Goal: Task Accomplishment & Management: Manage account settings

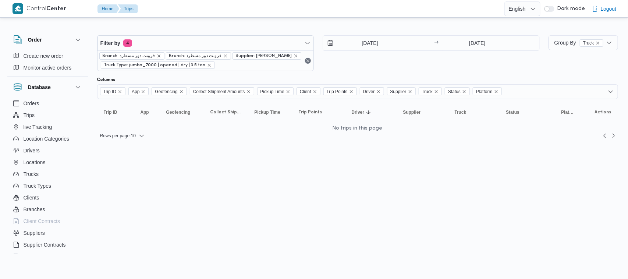
click at [396, 54] on div "27/9/2025 → 27/9/2025" at bounding box center [431, 53] width 217 height 36
click at [375, 39] on input "[DATE]" at bounding box center [365, 43] width 84 height 15
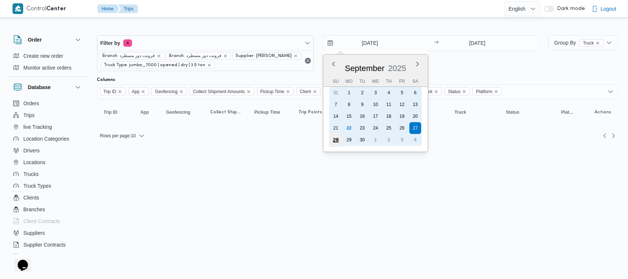
click at [334, 143] on div "28" at bounding box center [336, 140] width 14 height 14
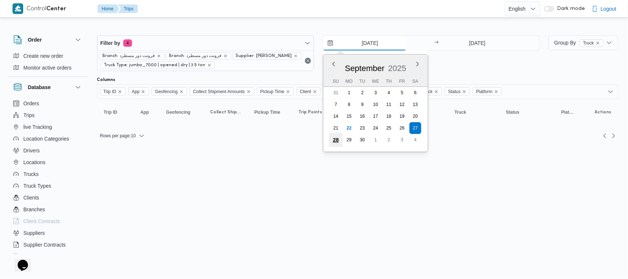
type input "[DATE]"
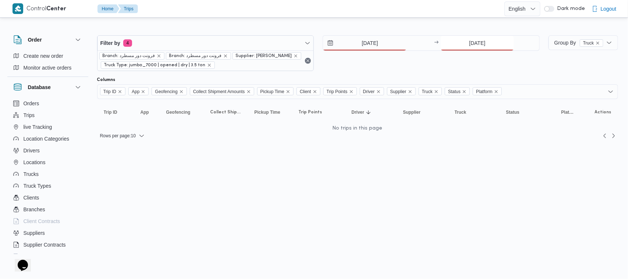
click at [473, 38] on input "[DATE]" at bounding box center [477, 43] width 73 height 15
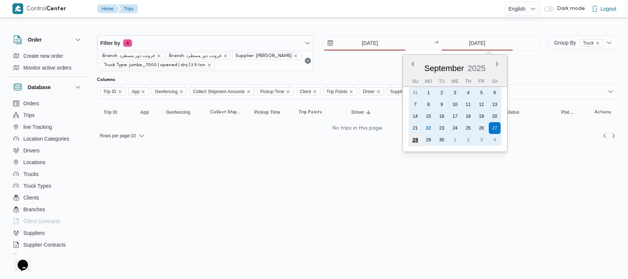
click at [417, 138] on div "28" at bounding box center [415, 140] width 14 height 14
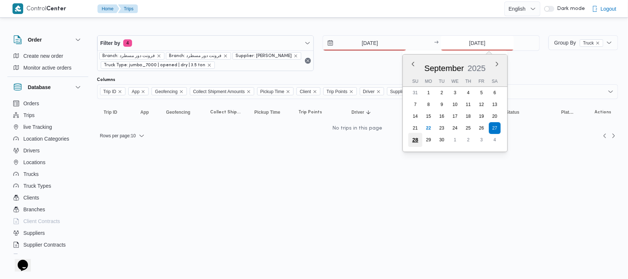
type input "[DATE]"
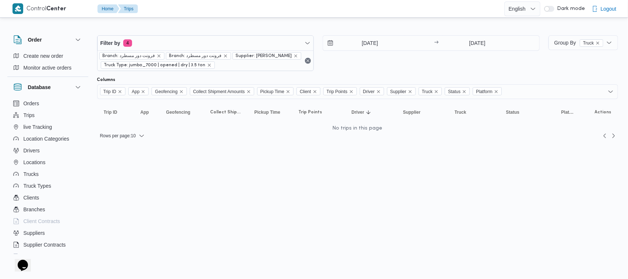
click at [340, 67] on div "28/9/2025 → 28/9/2025" at bounding box center [431, 53] width 217 height 36
click at [294, 54] on icon "remove selected entity" at bounding box center [296, 56] width 4 height 4
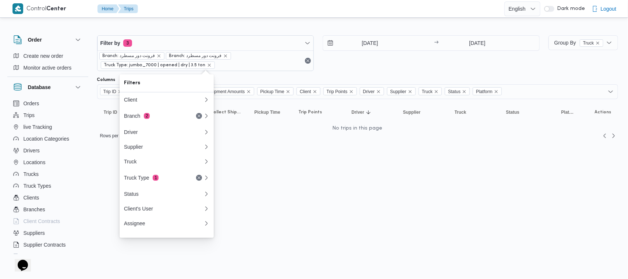
click at [389, 71] on div "[DATE] → [DATE]" at bounding box center [431, 53] width 217 height 36
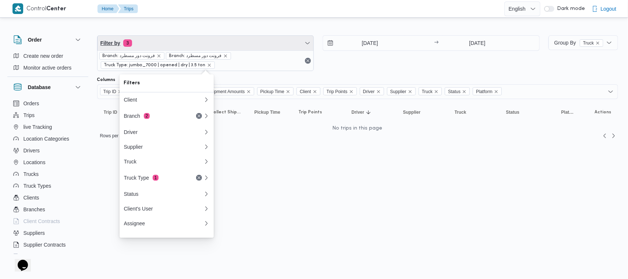
click at [247, 50] on span "Filter by 3" at bounding box center [205, 43] width 216 height 15
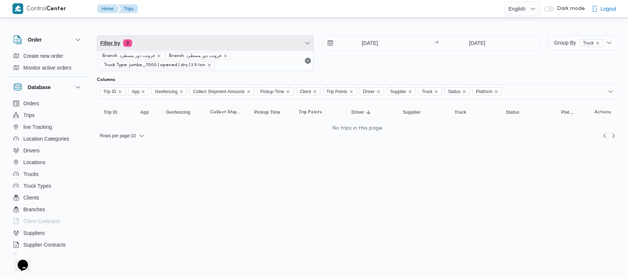
click at [183, 40] on span "Filter by 3" at bounding box center [205, 43] width 216 height 15
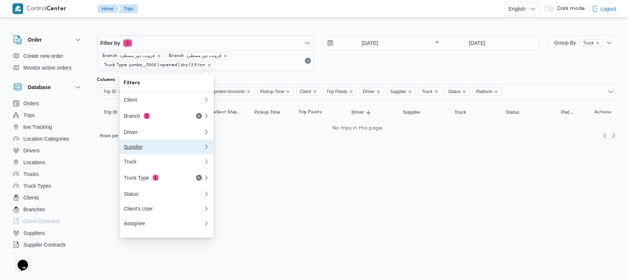
click at [154, 150] on div "Supplier" at bounding box center [162, 147] width 77 height 6
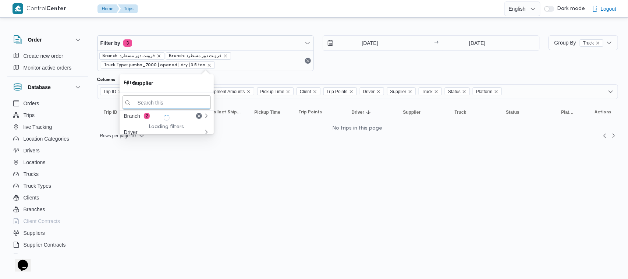
paste input "عبدالواحد محمد احمد مسعد"
type input "عبدالواحد محمد احمد مسعد"
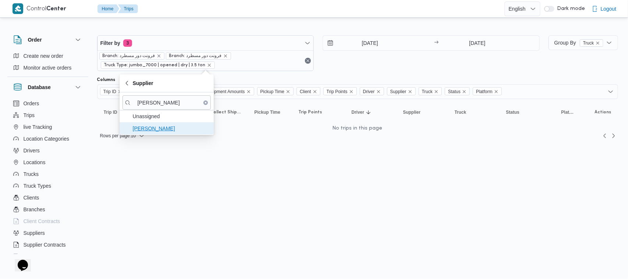
click at [169, 131] on span "عبدالواحد محمد احمد مسعد" at bounding box center [171, 128] width 77 height 9
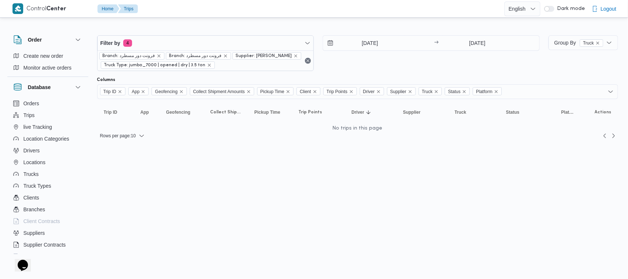
drag, startPoint x: 401, startPoint y: 64, endPoint x: 393, endPoint y: 57, distance: 10.5
click at [401, 63] on div "28/9/2025 → 28/9/2025" at bounding box center [431, 53] width 217 height 36
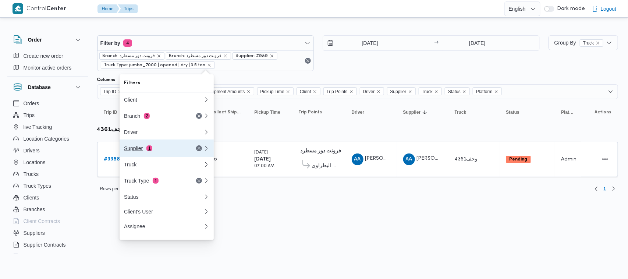
click at [182, 155] on button "Supplier 1" at bounding box center [167, 148] width 94 height 18
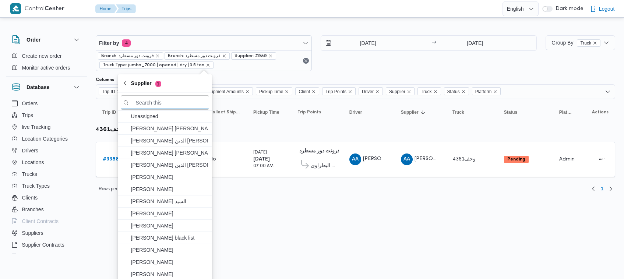
paste input "عبدالواحد محمد احمد مسعد"
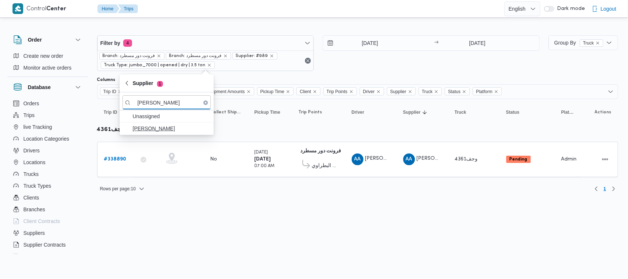
type input "عبدالواحد محمد احمد مسعد"
click at [174, 126] on span "عبدالواحد محمد احمد مسعد" at bounding box center [171, 128] width 77 height 9
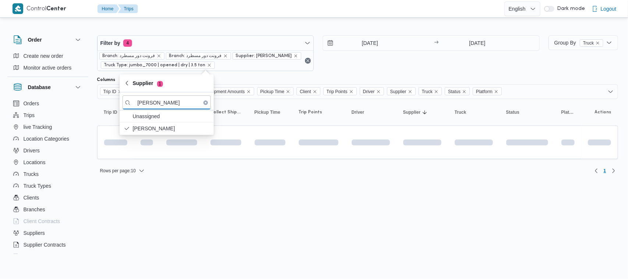
click at [219, 228] on html "Control Center Home Trips English عربي Dark mode Logout Order Create new order …" at bounding box center [314, 139] width 628 height 279
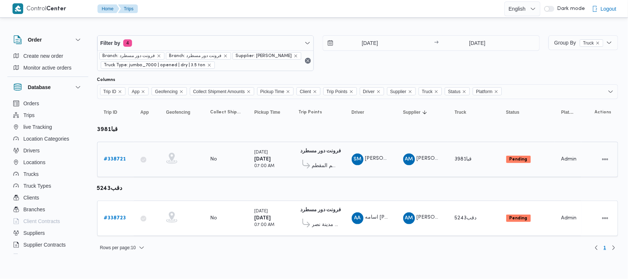
click at [112, 161] on b "# 338721" at bounding box center [115, 159] width 22 height 5
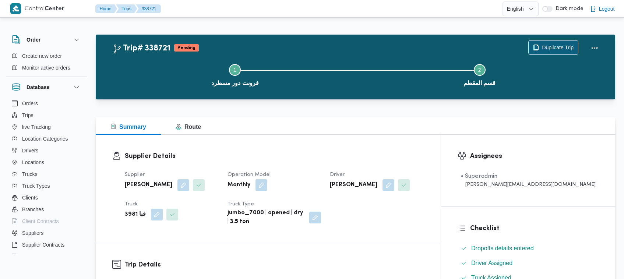
click at [561, 47] on span "Duplicate Trip" at bounding box center [558, 47] width 32 height 9
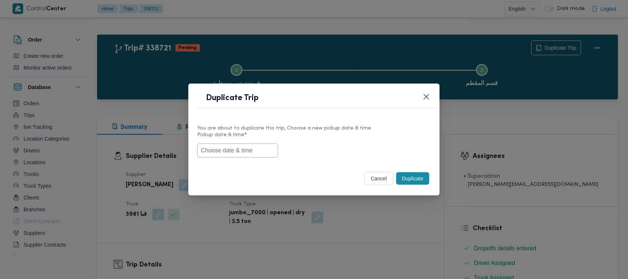
click at [245, 150] on input "text" at bounding box center [237, 150] width 81 height 14
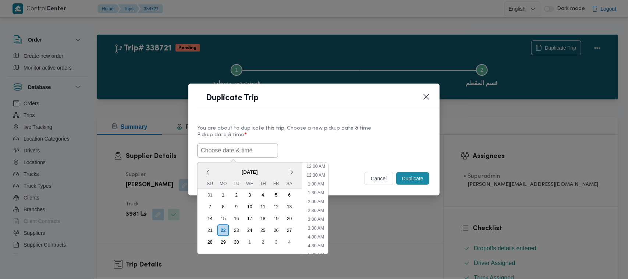
scroll to position [171, 0]
paste input "24/09/2025 7:00AM"
click at [287, 229] on div "27" at bounding box center [290, 230] width 14 height 14
type input "27/09/2025 7:00AM"
click at [257, 150] on input "27/09/2025 7:00AM" at bounding box center [237, 150] width 81 height 14
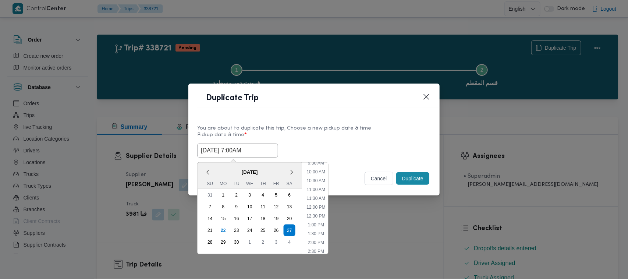
click at [257, 150] on input "27/09/2025 7:00AM" at bounding box center [237, 150] width 81 height 14
click at [359, 157] on div "27/09/2025 7:00AM < September 2025 > Su Mo Tu We Th Fr Sa 31 1 2 3 4 5 6 7 8 9 …" at bounding box center [314, 150] width 234 height 14
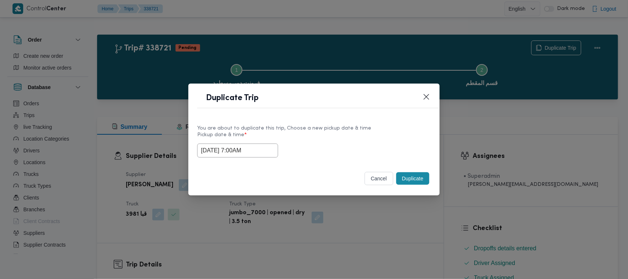
click at [416, 177] on button "Duplicate" at bounding box center [412, 178] width 33 height 13
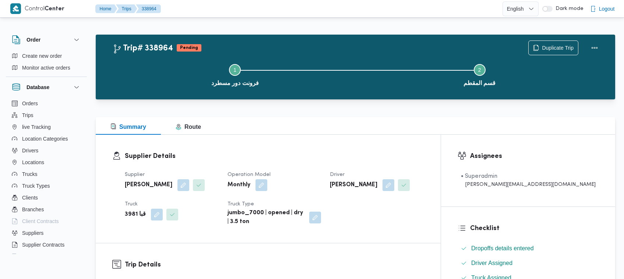
click at [554, 53] on div "Step 1 is incomplete 1 فرونت دور مسطرد Step 2 is incomplete 2 قسم المقطم" at bounding box center [357, 74] width 498 height 47
click at [552, 46] on span "Duplicate Trip" at bounding box center [558, 47] width 32 height 9
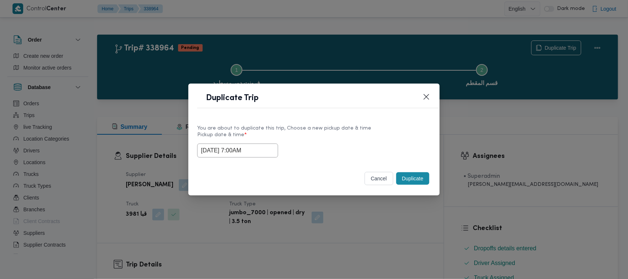
click at [262, 153] on input "27/09/2025 7:00AM" at bounding box center [237, 150] width 81 height 14
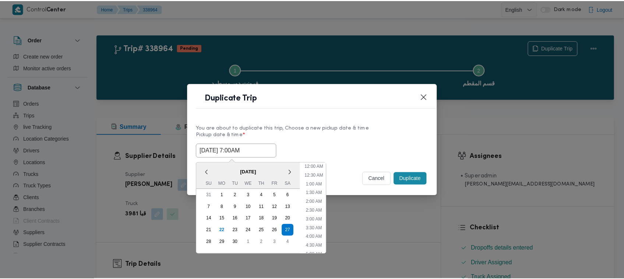
scroll to position [82, 0]
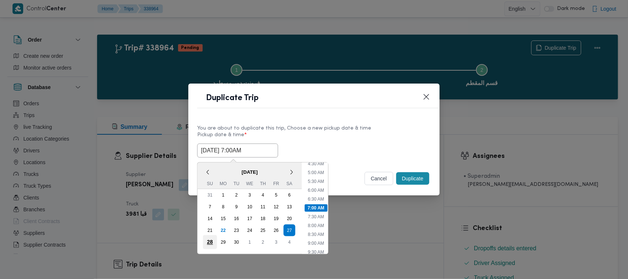
click at [214, 237] on div "28" at bounding box center [210, 242] width 14 height 14
type input "28/09/2025 7:00AM"
click at [370, 142] on label "Pickup date & time *" at bounding box center [314, 137] width 234 height 11
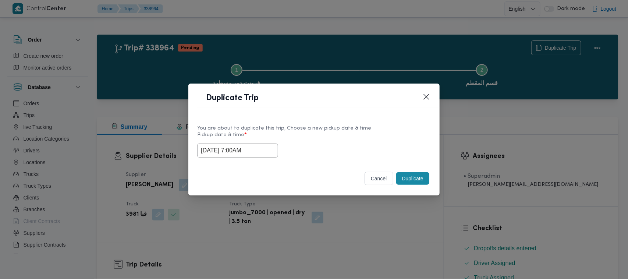
click at [420, 182] on button "Duplicate" at bounding box center [412, 178] width 33 height 13
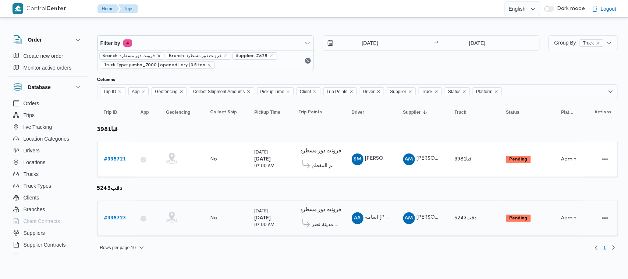
click at [115, 216] on b "# 338723" at bounding box center [115, 218] width 22 height 5
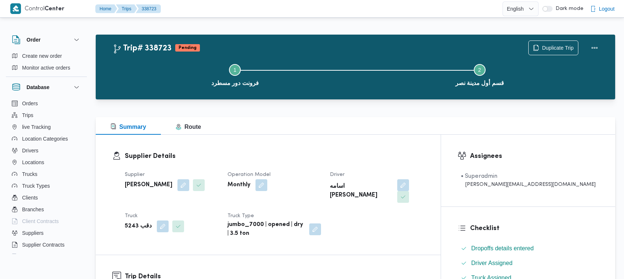
click at [564, 39] on div "Duplicate Trip" at bounding box center [565, 48] width 82 height 24
click at [560, 46] on span "Duplicate Trip" at bounding box center [558, 47] width 32 height 9
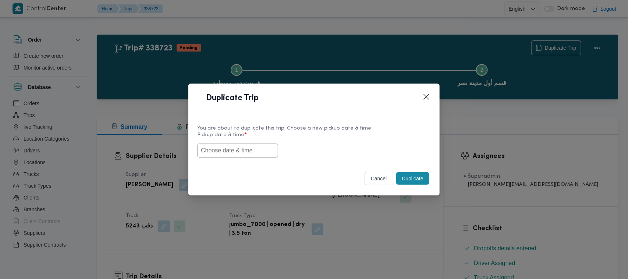
drag, startPoint x: 235, startPoint y: 136, endPoint x: 235, endPoint y: 142, distance: 5.5
click at [235, 136] on label "Pickup date & time *" at bounding box center [314, 137] width 234 height 11
click at [236, 146] on input "text" at bounding box center [237, 150] width 81 height 14
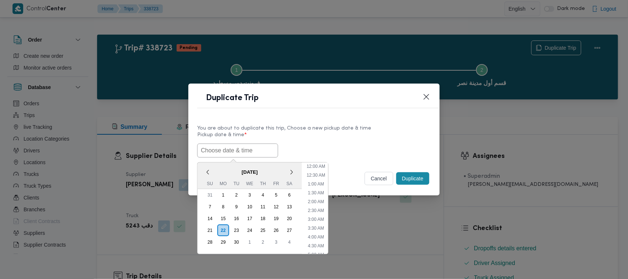
scroll to position [171, 0]
paste input "27/09/2025 7:00AM"
type input "27/09/2025 7:00AM"
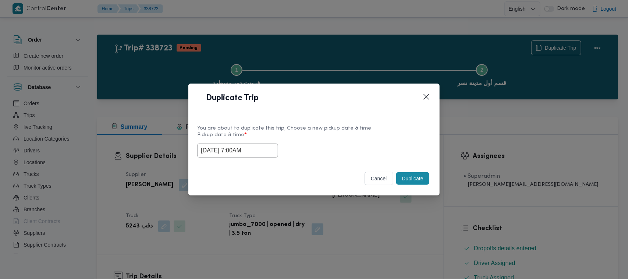
click at [339, 120] on div "You are about to duplicate this trip, Choose a new pickup date & time Pickup da…" at bounding box center [313, 140] width 251 height 47
click at [418, 185] on button "Duplicate" at bounding box center [412, 178] width 33 height 13
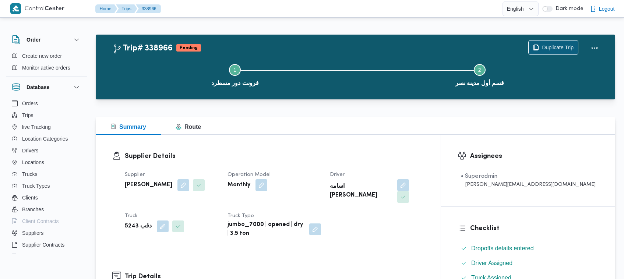
click at [556, 42] on span "Duplicate Trip" at bounding box center [552, 47] width 49 height 14
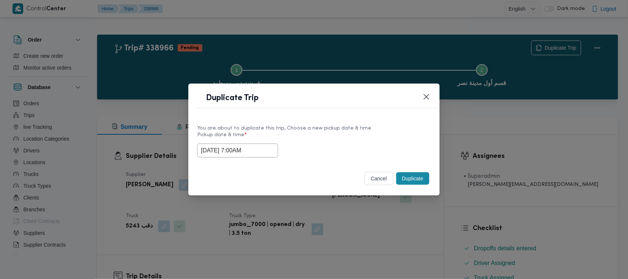
click at [269, 146] on input "27/09/2025 7:00AM" at bounding box center [237, 150] width 81 height 14
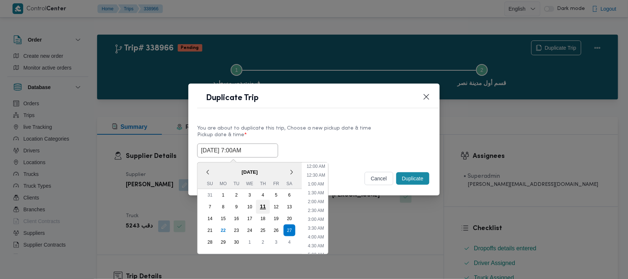
scroll to position [82, 0]
click at [205, 240] on div "28" at bounding box center [210, 242] width 14 height 14
type input "28/09/2025 7:00AM"
click at [326, 143] on div "28/09/2025 7:00AM < September 2025 > Su Mo Tu We Th Fr Sa 31 1 2 3 4 5 6 7 8 9 …" at bounding box center [314, 150] width 234 height 14
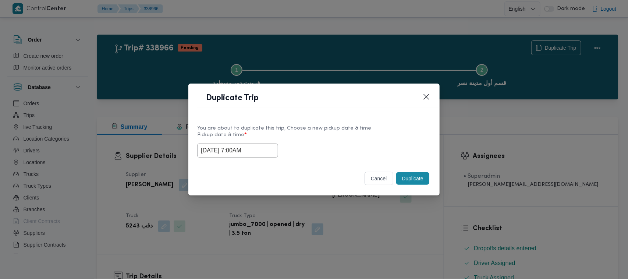
click at [404, 180] on button "Duplicate" at bounding box center [412, 178] width 33 height 13
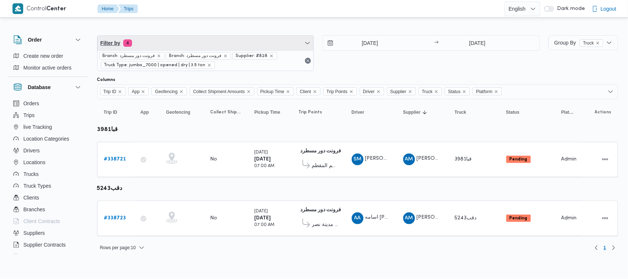
click at [256, 40] on span "Filter by 4" at bounding box center [205, 43] width 216 height 15
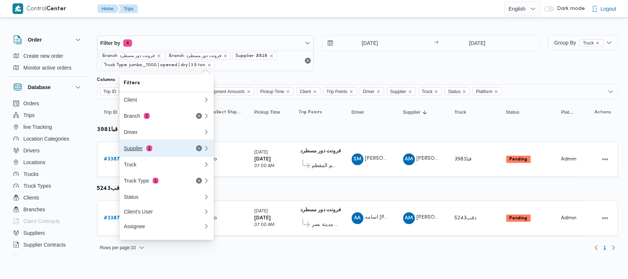
click at [177, 155] on div "Supplier 1" at bounding box center [164, 148] width 88 height 18
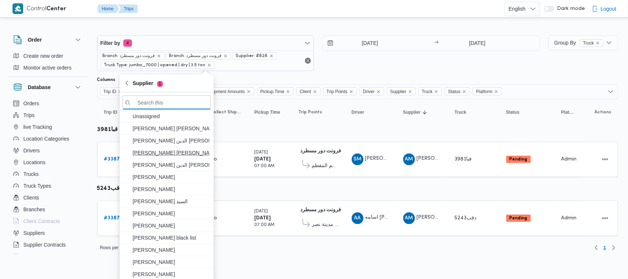
paste input "محمد ناصر كامل عباس"
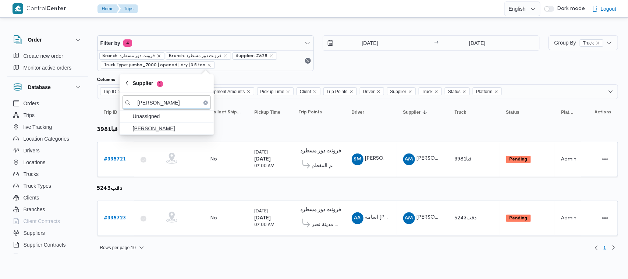
type input "محمد ناصر كامل عباس"
click at [148, 130] on span "محمد ناصر كامل عباس" at bounding box center [171, 128] width 77 height 9
click at [348, 61] on div "25/9/2025 → 25/9/2025" at bounding box center [431, 53] width 217 height 36
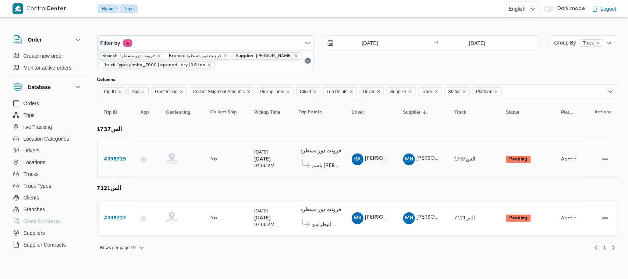
click at [127, 159] on div "# 338725" at bounding box center [115, 159] width 29 height 15
click at [118, 159] on b "# 338725" at bounding box center [115, 159] width 22 height 5
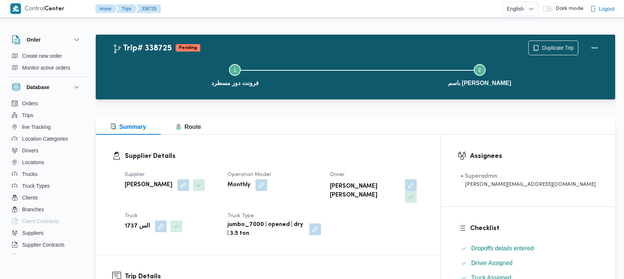
click at [552, 52] on div "Step 1 is incomplete 1 فرونت دور مسطرد Step 2 is incomplete 2 باسم ماركت هيليوب…" at bounding box center [357, 74] width 498 height 47
click at [551, 48] on span "Duplicate Trip" at bounding box center [558, 47] width 32 height 9
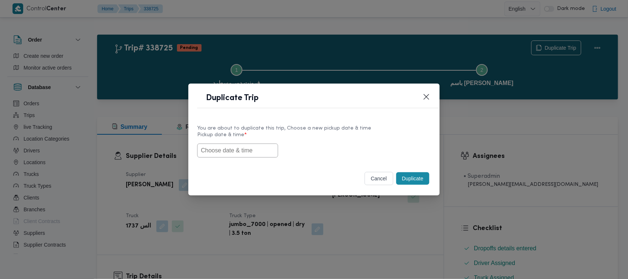
click at [253, 152] on input "text" at bounding box center [237, 150] width 81 height 14
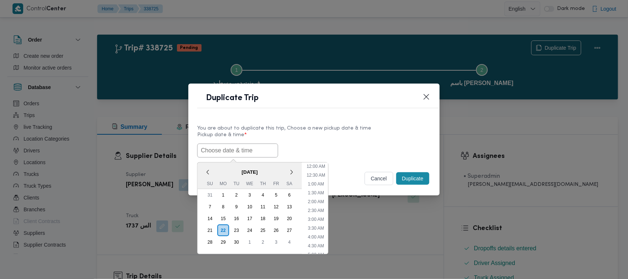
paste input "27/09/2025 7:00AM"
type input "27/09/2025 7:00AM"
click at [335, 147] on div "27/09/2025 7:00AM < September 2025 > Su Mo Tu We Th Fr Sa 31 1 2 3 4 5 6 7 8 9 …" at bounding box center [314, 150] width 234 height 14
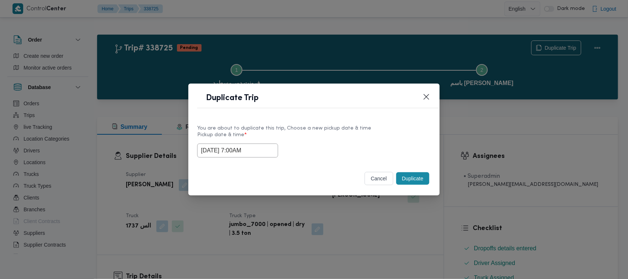
click at [418, 181] on button "Duplicate" at bounding box center [412, 178] width 33 height 13
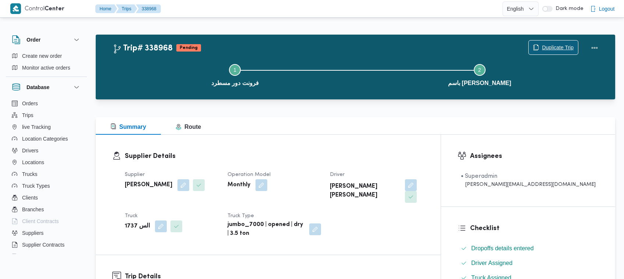
click at [554, 45] on span "Duplicate Trip" at bounding box center [558, 47] width 32 height 9
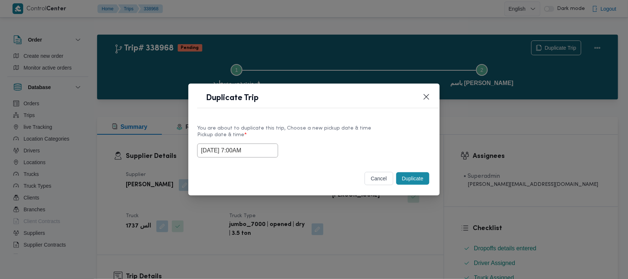
click at [264, 153] on input "27/09/2025 7:00AM" at bounding box center [237, 150] width 81 height 14
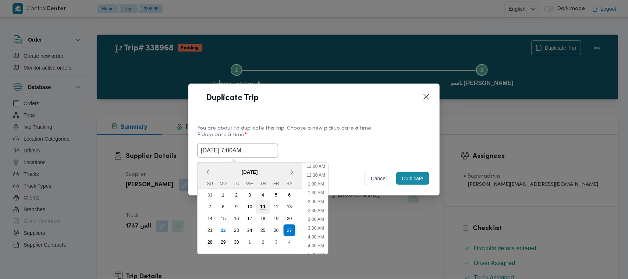
scroll to position [82, 0]
click at [211, 240] on div "28" at bounding box center [210, 242] width 14 height 14
type input "28/09/2025 7:00AM"
click at [338, 136] on label "Pickup date & time *" at bounding box center [314, 137] width 234 height 11
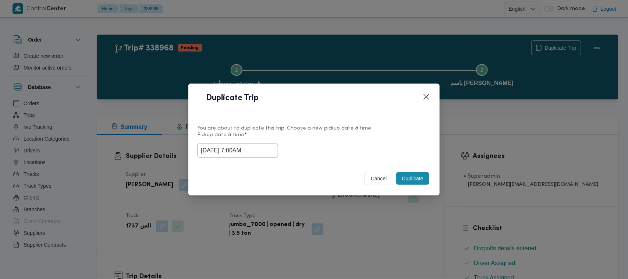
click at [412, 179] on button "Duplicate" at bounding box center [412, 178] width 33 height 13
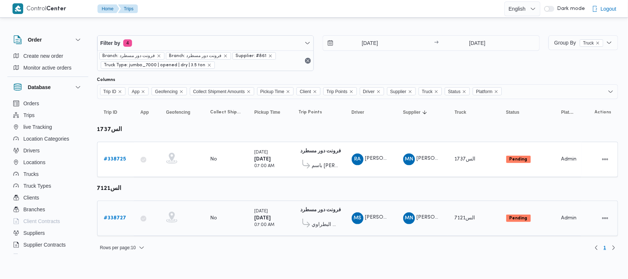
click at [112, 220] on b "# 338727" at bounding box center [115, 218] width 22 height 5
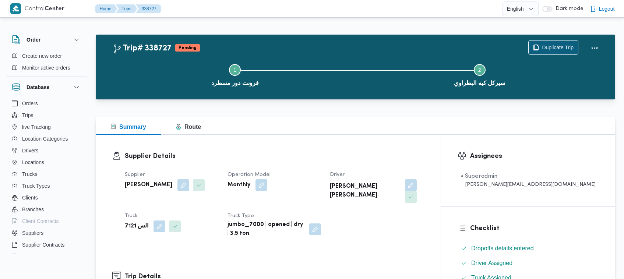
click at [557, 48] on span "Duplicate Trip" at bounding box center [558, 47] width 32 height 9
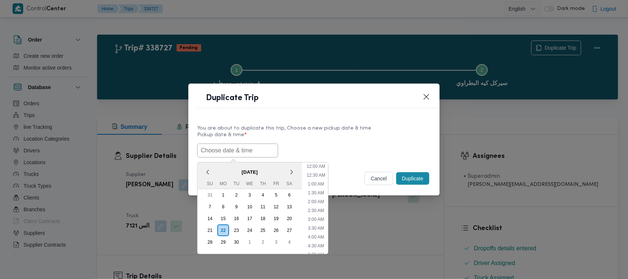
click at [253, 144] on input "text" at bounding box center [237, 150] width 81 height 14
paste input "27/09/2025 7:00AM"
type input "27/09/2025 7:00AM"
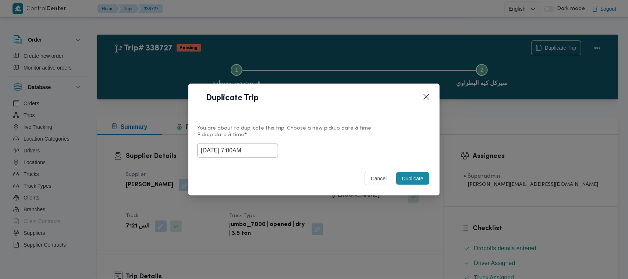
click at [323, 129] on div "You are about to duplicate this trip, Choose a new pickup date & time" at bounding box center [314, 128] width 234 height 8
click at [400, 178] on button "Duplicate" at bounding box center [412, 178] width 33 height 13
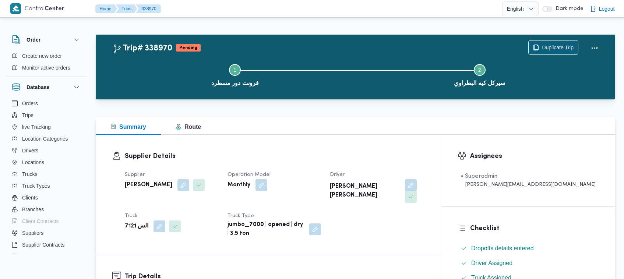
click at [557, 43] on span "Duplicate Trip" at bounding box center [558, 47] width 32 height 9
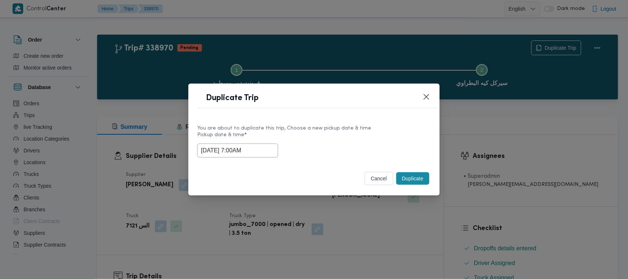
click at [254, 150] on input "27/09/2025 7:00AM" at bounding box center [237, 150] width 81 height 14
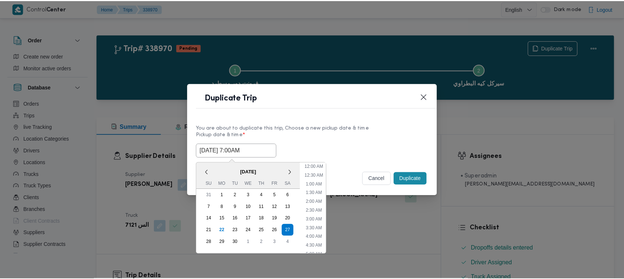
scroll to position [82, 0]
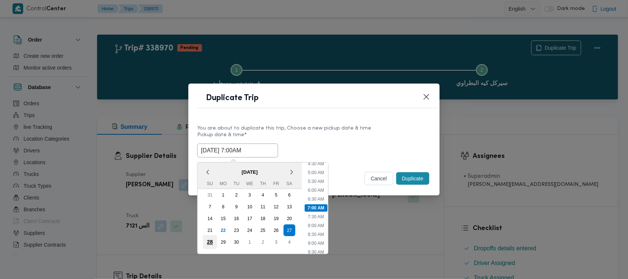
click at [212, 241] on div "28" at bounding box center [210, 242] width 14 height 14
type input "28/09/2025 7:00AM"
click at [369, 137] on label "Pickup date & time *" at bounding box center [314, 137] width 234 height 11
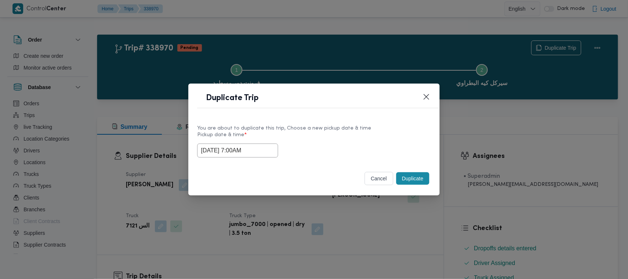
click at [410, 181] on button "Duplicate" at bounding box center [412, 178] width 33 height 13
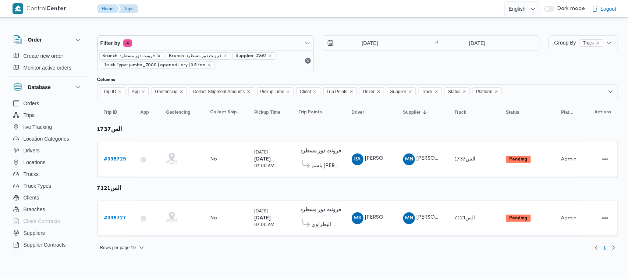
click at [189, 35] on div "Filter by 4 Branch: فرونت دور مسطرد Branch: فرونت دور مسطرد Supplier: #861 Truc…" at bounding box center [205, 53] width 217 height 36
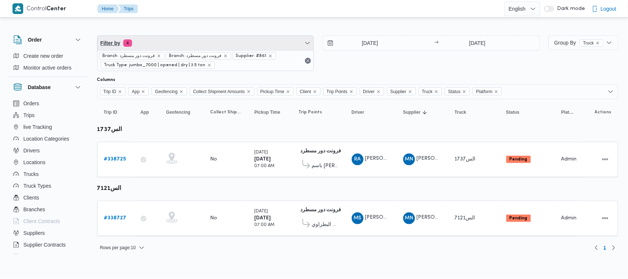
click at [192, 45] on span "Filter by 4" at bounding box center [205, 43] width 216 height 15
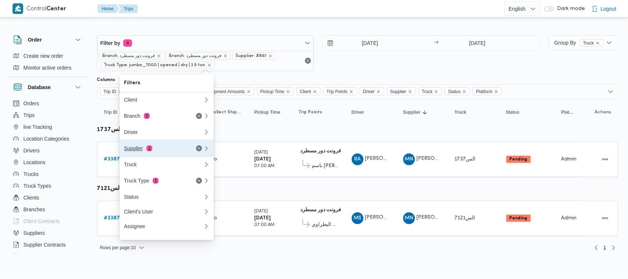
click at [175, 151] on div "Supplier 1" at bounding box center [155, 148] width 62 height 6
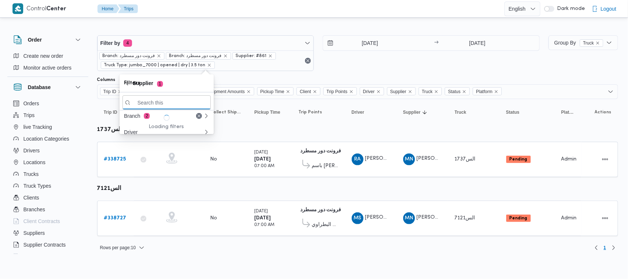
paste input "علي يحيي علي مهران حسنين"
type input "علي يحيي علي مهران حسنين"
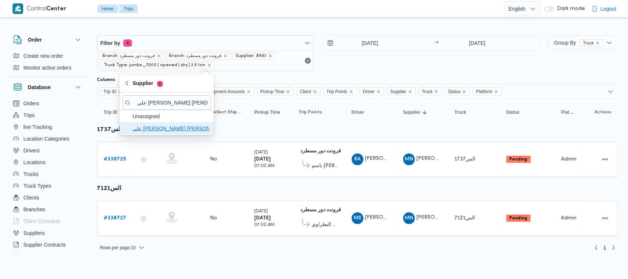
click at [149, 133] on span "علي يحيي علي مهران حسنين" at bounding box center [167, 129] width 88 height 12
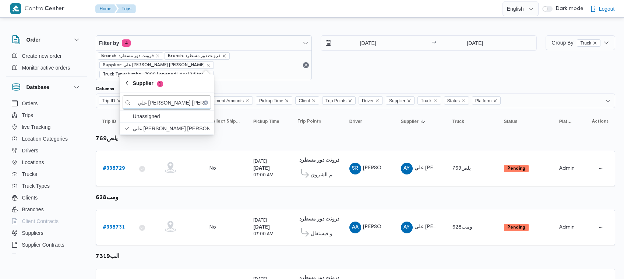
click at [361, 71] on div "25/9/2025 → 25/9/2025" at bounding box center [428, 57] width 216 height 45
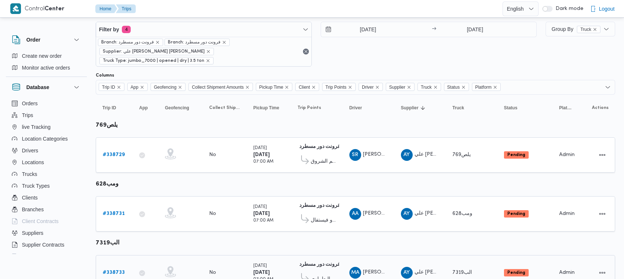
scroll to position [39, 0]
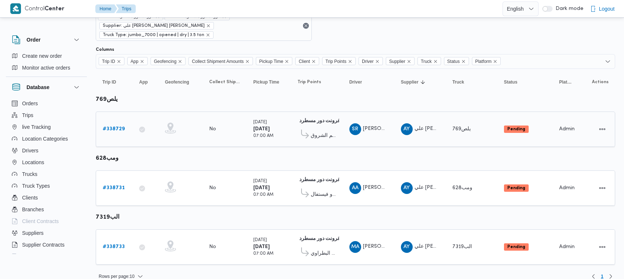
click at [114, 127] on b "# 338729" at bounding box center [114, 129] width 22 height 5
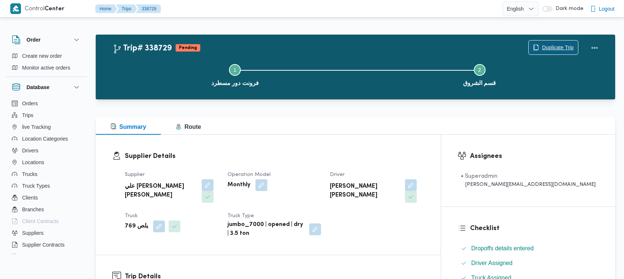
click at [543, 49] on span "Duplicate Trip" at bounding box center [558, 47] width 32 height 9
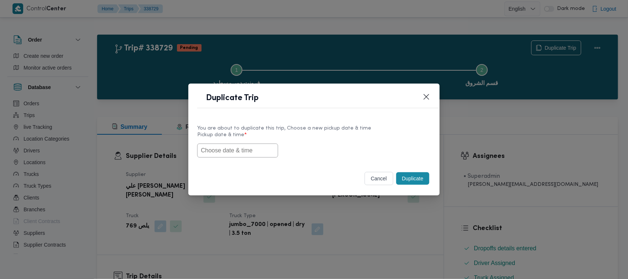
click at [265, 150] on input "text" at bounding box center [237, 150] width 81 height 14
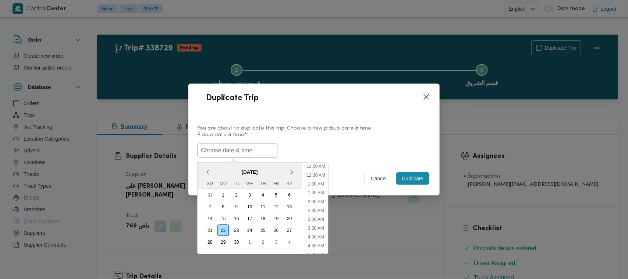
paste input "27/09/2025 7:00AM"
type input "27/09/2025 7:00AM"
click at [340, 143] on div "27/09/2025 7:00AM < September 2025 > Su Mo Tu We Th Fr Sa 31 1 2 3 4 5 6 7 8 9 …" at bounding box center [314, 150] width 234 height 14
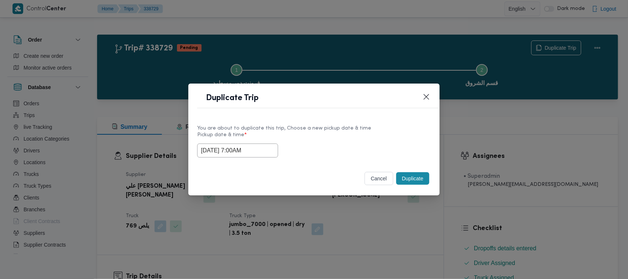
click at [411, 179] on button "Duplicate" at bounding box center [412, 178] width 33 height 13
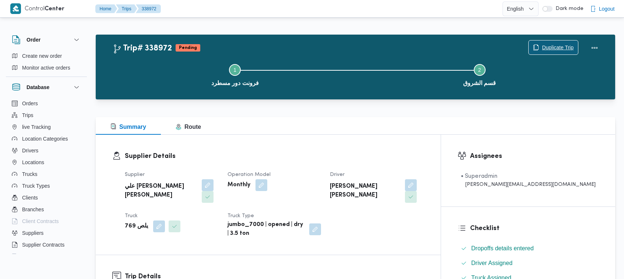
click at [559, 46] on span "Duplicate Trip" at bounding box center [558, 47] width 32 height 9
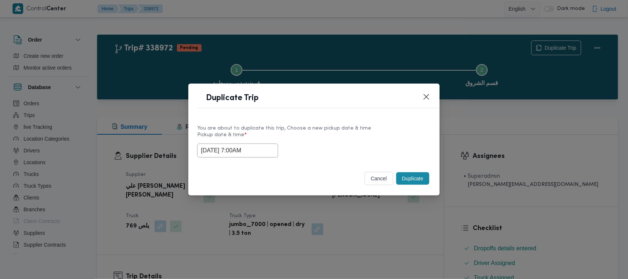
click at [264, 149] on input "27/09/2025 7:00AM" at bounding box center [237, 150] width 81 height 14
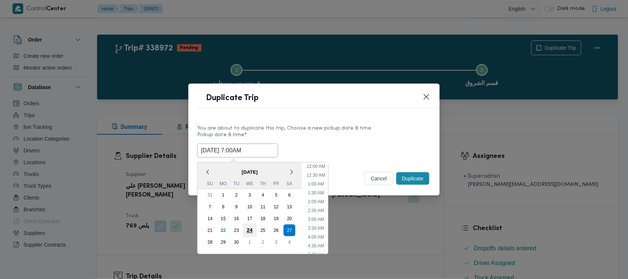
scroll to position [82, 0]
click at [208, 242] on div "28" at bounding box center [210, 242] width 14 height 14
type input "28/09/2025 7:00AM"
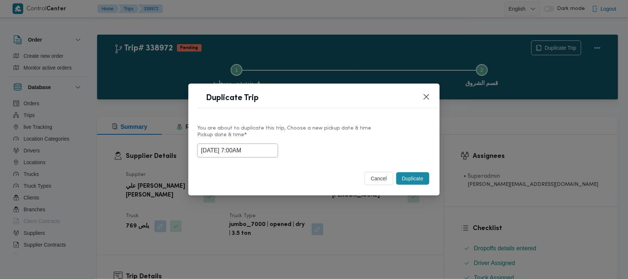
click at [328, 144] on div "28/09/2025 7:00AM" at bounding box center [314, 150] width 234 height 14
click at [412, 182] on button "Duplicate" at bounding box center [412, 178] width 33 height 13
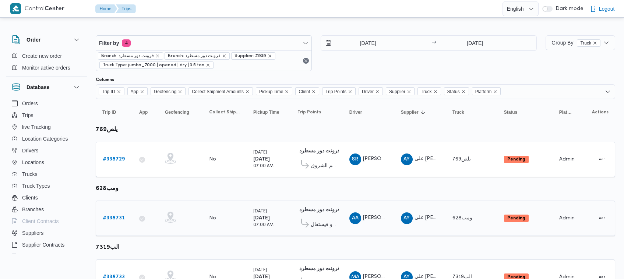
click at [116, 221] on link "# 338731" at bounding box center [114, 218] width 22 height 9
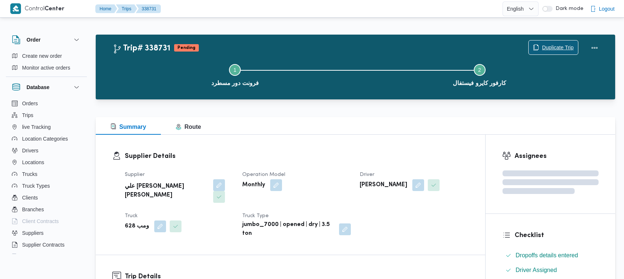
click at [542, 45] on span "Duplicate Trip" at bounding box center [558, 47] width 32 height 9
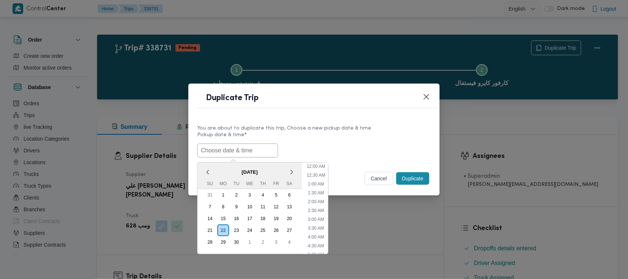
drag, startPoint x: 224, startPoint y: 152, endPoint x: 278, endPoint y: 141, distance: 55.3
click at [224, 152] on input "text" at bounding box center [237, 150] width 81 height 14
paste input "27/09/2025 7:00AM"
type input "27/09/2025 7:00AM"
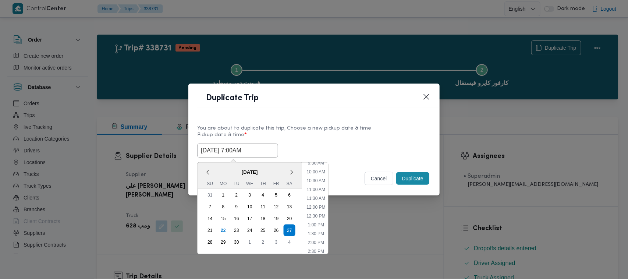
click at [336, 136] on label "Pickup date & time *" at bounding box center [314, 137] width 234 height 11
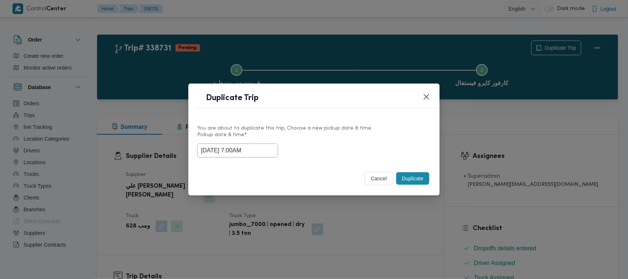
click at [414, 178] on button "Duplicate" at bounding box center [412, 178] width 33 height 13
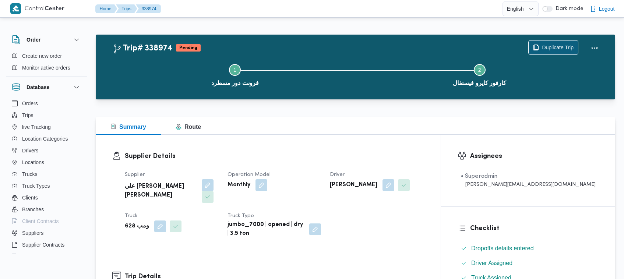
click at [540, 46] on span "Duplicate Trip" at bounding box center [552, 47] width 49 height 14
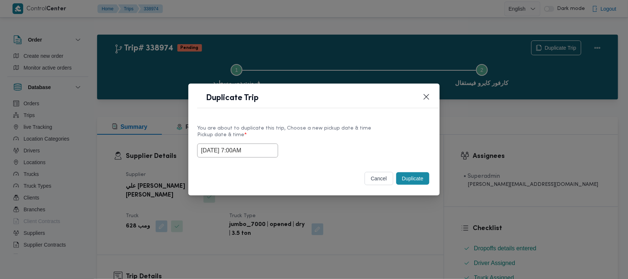
click at [265, 148] on input "27/09/2025 7:00AM" at bounding box center [237, 150] width 81 height 14
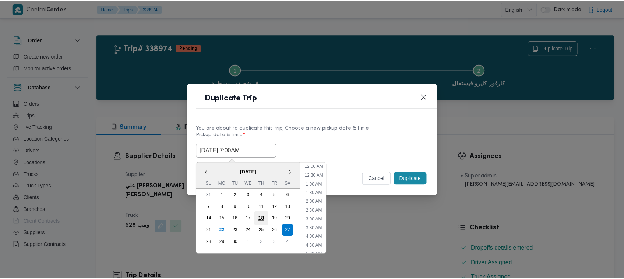
scroll to position [82, 0]
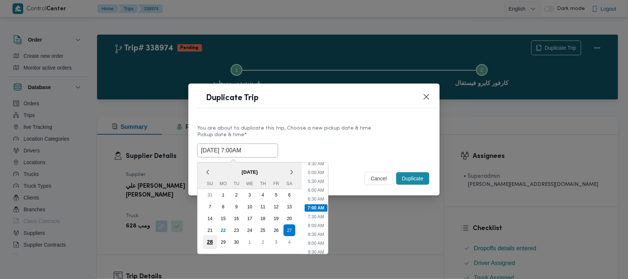
click at [209, 235] on div "28" at bounding box center [210, 242] width 14 height 14
type input "28/09/2025 7:00AM"
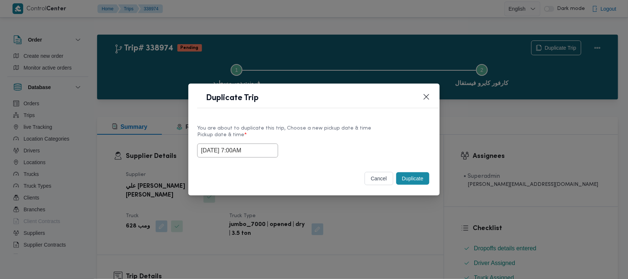
click at [374, 136] on label "Pickup date & time *" at bounding box center [314, 137] width 234 height 11
click at [413, 185] on button "Duplicate" at bounding box center [412, 178] width 33 height 13
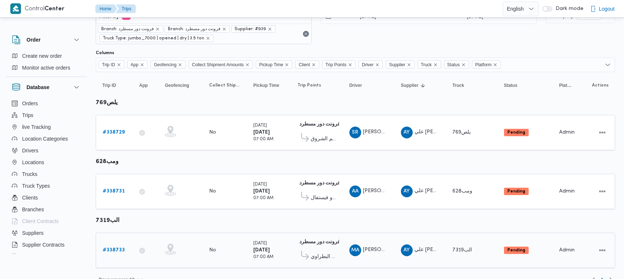
scroll to position [39, 0]
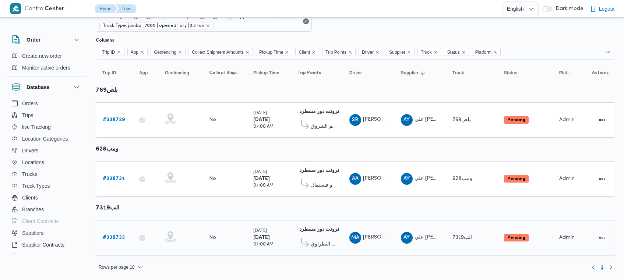
click at [113, 236] on b "# 338733" at bounding box center [114, 237] width 22 height 5
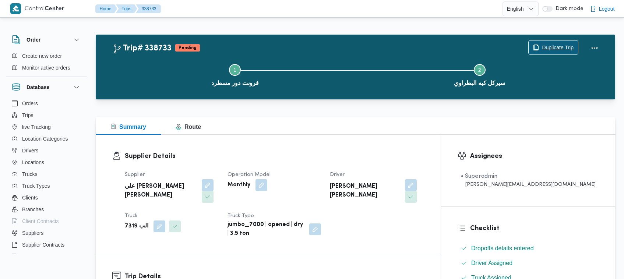
click at [567, 49] on span "Duplicate Trip" at bounding box center [558, 47] width 32 height 9
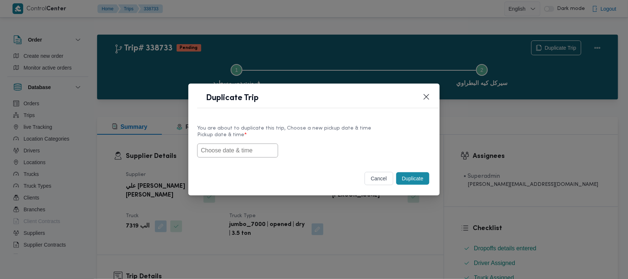
click at [269, 147] on div "Pickup date & time *" at bounding box center [314, 144] width 234 height 25
click at [237, 164] on div "cancel Duplicate" at bounding box center [313, 179] width 251 height 31
drag, startPoint x: 234, startPoint y: 143, endPoint x: 245, endPoint y: 144, distance: 11.4
click at [234, 143] on input "text" at bounding box center [237, 150] width 81 height 14
paste input "27/09/2025 7:00AM"
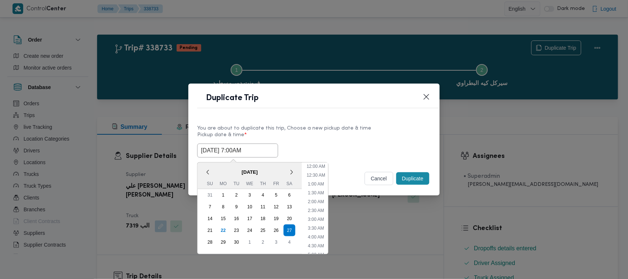
scroll to position [171, 0]
type input "27/09/2025 7:00AM"
click at [374, 135] on label "Pickup date & time *" at bounding box center [314, 137] width 234 height 11
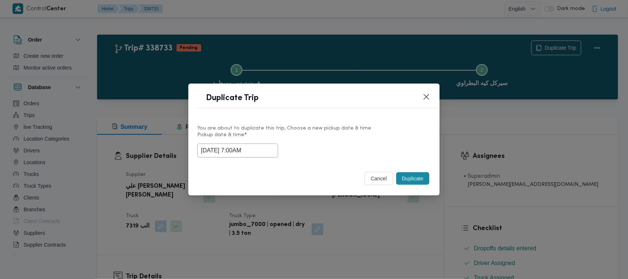
drag, startPoint x: 415, startPoint y: 172, endPoint x: 416, endPoint y: 179, distance: 6.8
click at [416, 173] on button "Duplicate" at bounding box center [412, 178] width 33 height 13
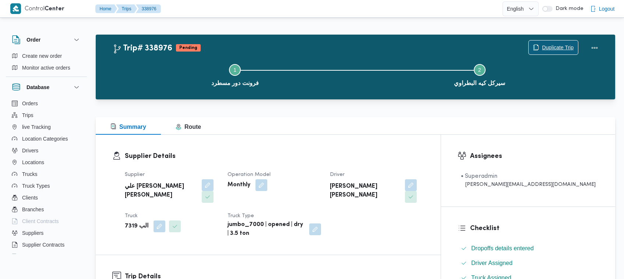
click at [568, 43] on span "Duplicate Trip" at bounding box center [558, 47] width 32 height 9
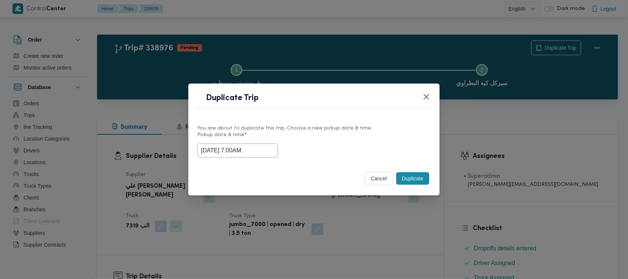
click at [269, 152] on input "27/09/2025 7:00AM" at bounding box center [237, 150] width 81 height 14
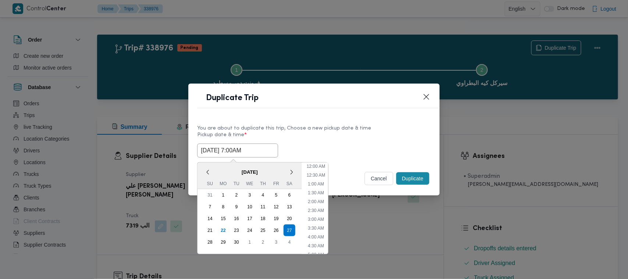
scroll to position [82, 0]
click at [209, 245] on div "28" at bounding box center [210, 242] width 14 height 14
type input "28/09/2025 7:00AM"
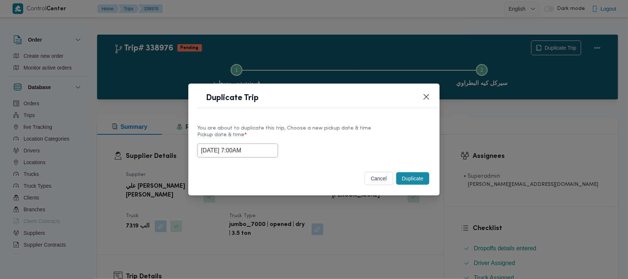
click at [408, 113] on div "Duplicate Trip" at bounding box center [313, 100] width 251 height 33
click at [415, 179] on button "Duplicate" at bounding box center [412, 178] width 33 height 13
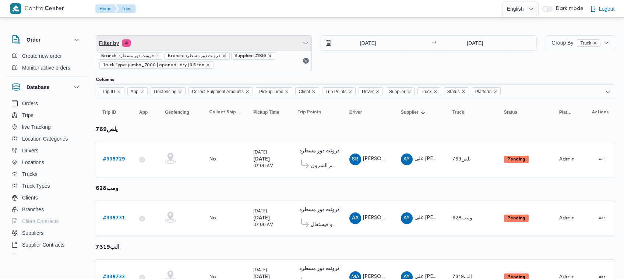
click at [188, 42] on span "Filter by 4" at bounding box center [203, 43] width 215 height 15
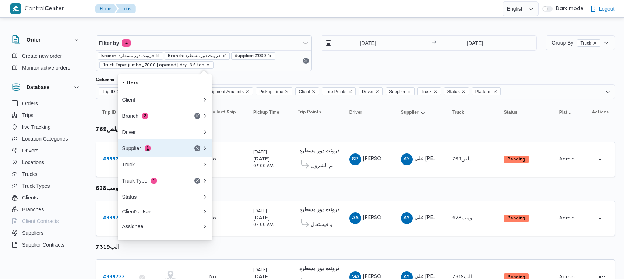
click at [157, 145] on button "Supplier 1" at bounding box center [165, 148] width 94 height 18
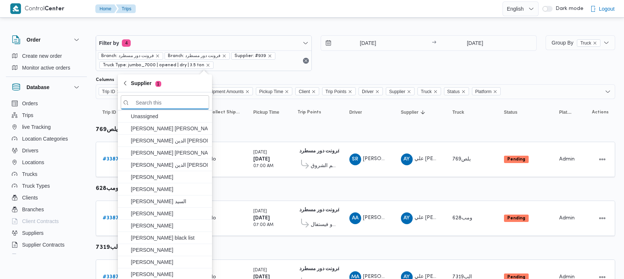
paste input "الهامي [PERSON_NAME]"
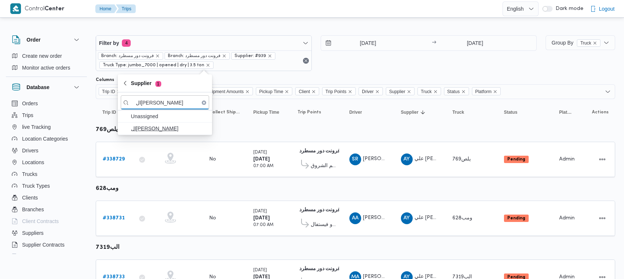
type input "الهامي [PERSON_NAME]"
click at [153, 131] on span "الهامي [PERSON_NAME]" at bounding box center [169, 128] width 77 height 9
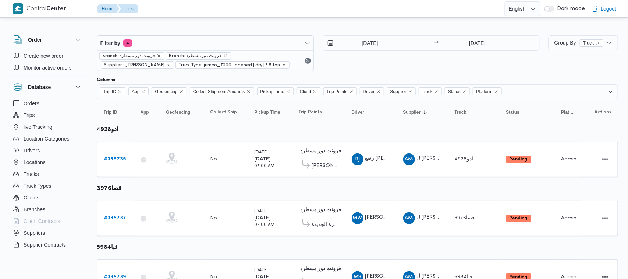
click at [334, 64] on div "25/9/2025 → 25/9/2025" at bounding box center [431, 53] width 217 height 36
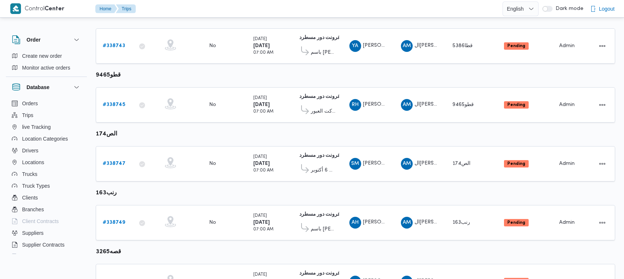
scroll to position [447, 0]
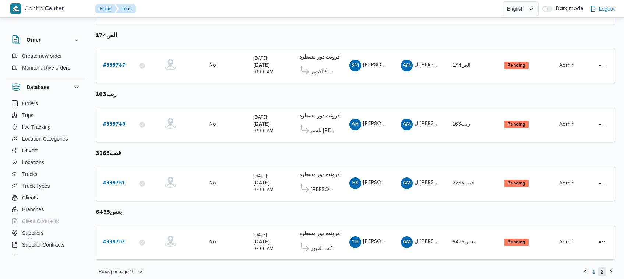
click at [605, 267] on span "2" at bounding box center [602, 271] width 8 height 9
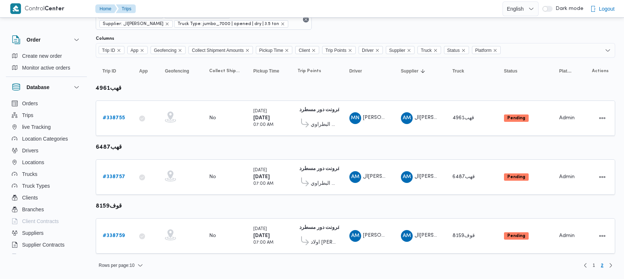
scroll to position [39, 0]
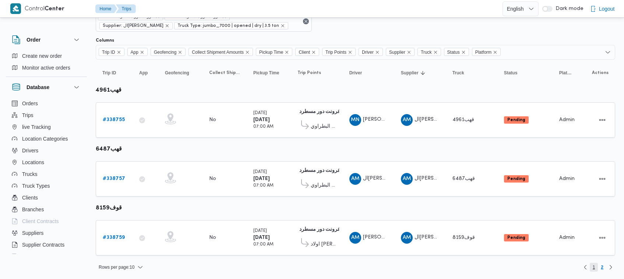
click at [592, 267] on span "1" at bounding box center [593, 267] width 8 height 9
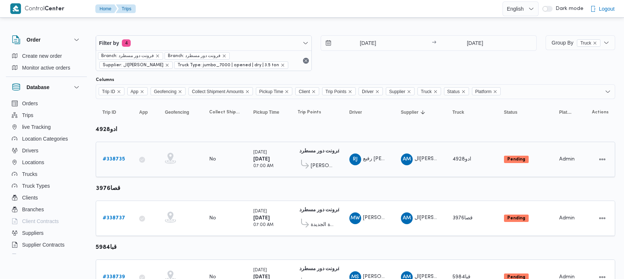
click at [122, 161] on b "# 338735" at bounding box center [114, 159] width 22 height 5
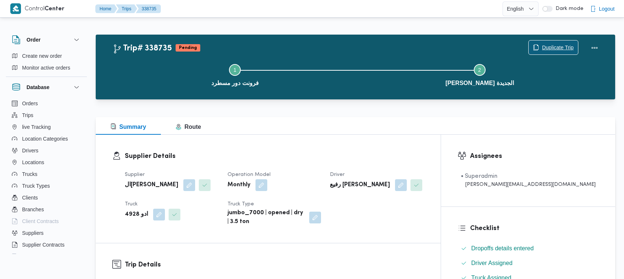
click at [540, 48] on span "Duplicate Trip" at bounding box center [552, 47] width 49 height 14
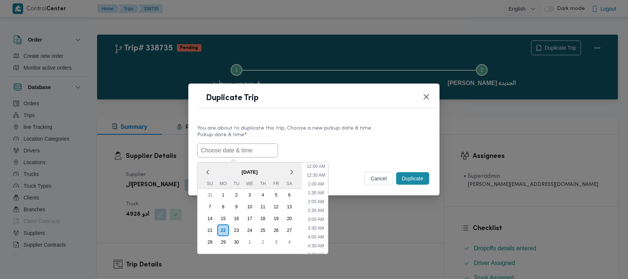
click at [246, 148] on input "text" at bounding box center [237, 150] width 81 height 14
paste input "27/09/2025 7:00AM"
type input "27/09/2025 7:00AM"
drag, startPoint x: 365, startPoint y: 137, endPoint x: 383, endPoint y: 142, distance: 18.0
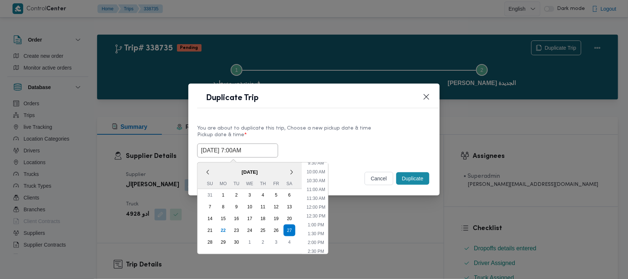
click at [365, 137] on label "Pickup date & time *" at bounding box center [314, 137] width 234 height 11
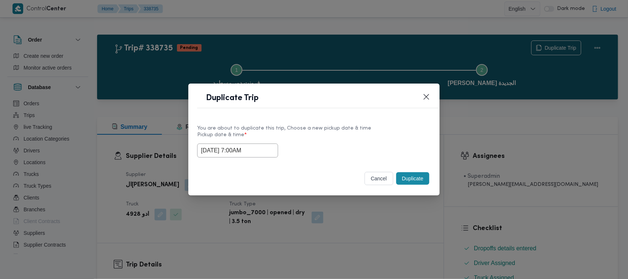
click at [412, 186] on div "Duplicate" at bounding box center [413, 178] width 36 height 15
click at [412, 177] on button "Duplicate" at bounding box center [412, 178] width 33 height 13
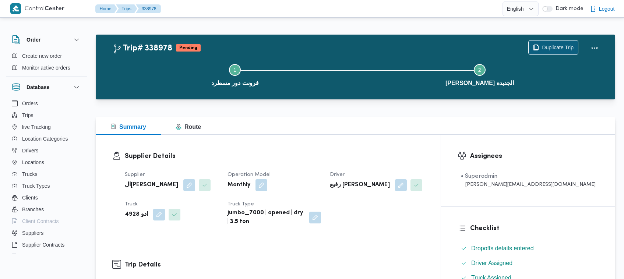
click at [550, 43] on span "Duplicate Trip" at bounding box center [558, 47] width 32 height 9
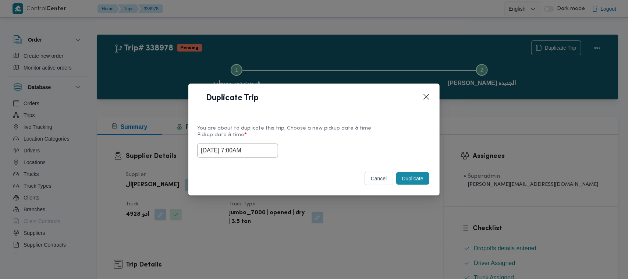
click at [262, 152] on input "27/09/2025 7:00AM" at bounding box center [237, 150] width 81 height 14
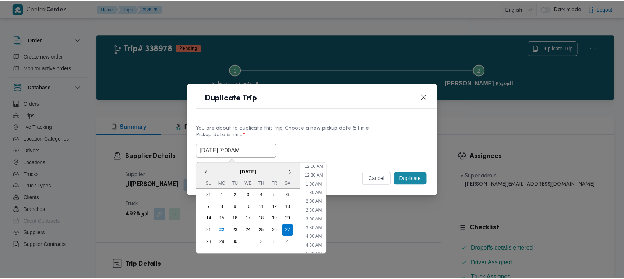
scroll to position [82, 0]
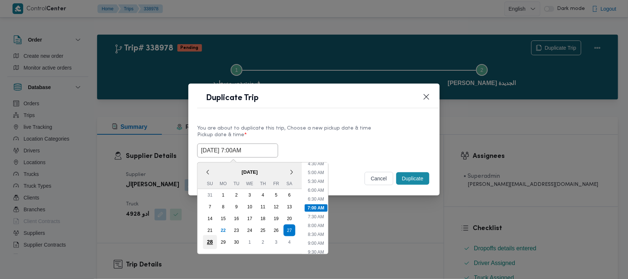
click at [212, 238] on div "28" at bounding box center [210, 242] width 14 height 14
type input "28/09/2025 7:00AM"
click at [351, 122] on div "You are about to duplicate this trip, Choose a new pickup date & time Pickup da…" at bounding box center [313, 140] width 251 height 47
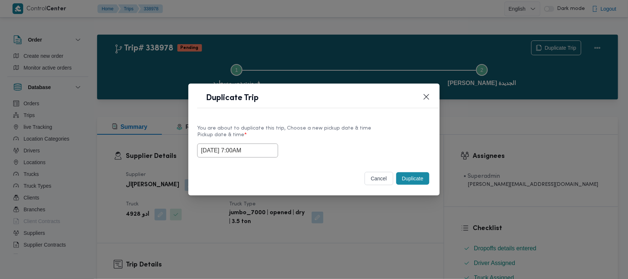
click at [422, 181] on button "Duplicate" at bounding box center [412, 178] width 33 height 13
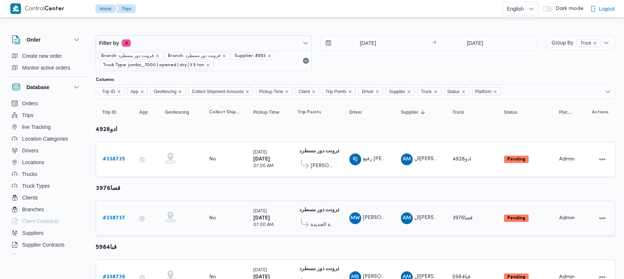
click at [118, 216] on b "# 338737" at bounding box center [114, 218] width 22 height 5
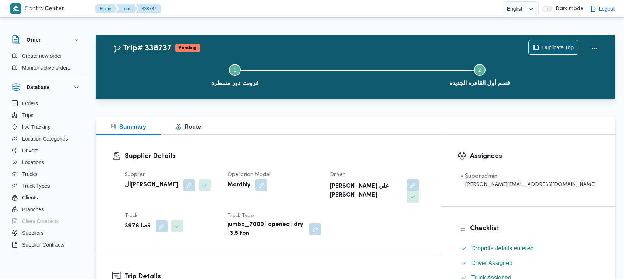
click at [558, 43] on span "Duplicate Trip" at bounding box center [552, 47] width 49 height 14
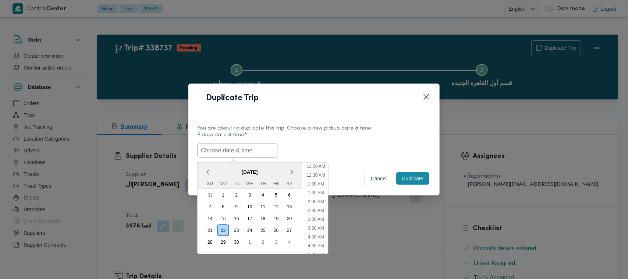
scroll to position [171, 0]
paste input "27/09/2025 7:00AM"
type input "27/09/2025 7:00AM"
click at [360, 141] on label "Pickup date & time *" at bounding box center [314, 137] width 234 height 11
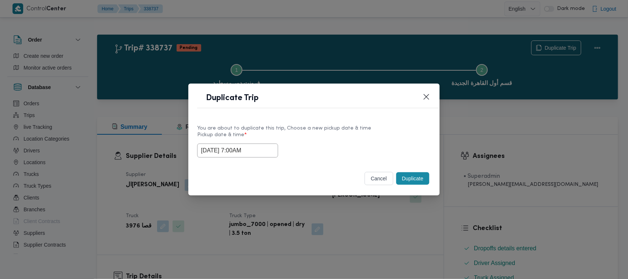
click at [415, 181] on button "Duplicate" at bounding box center [412, 178] width 33 height 13
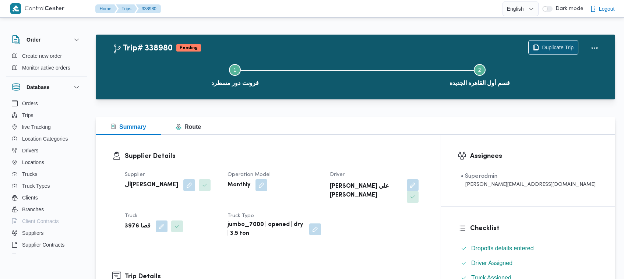
click at [554, 47] on span "Duplicate Trip" at bounding box center [558, 47] width 32 height 9
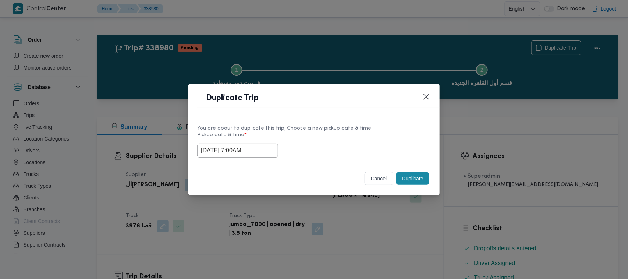
click at [271, 149] on input "27/09/2025 7:00AM" at bounding box center [237, 150] width 81 height 14
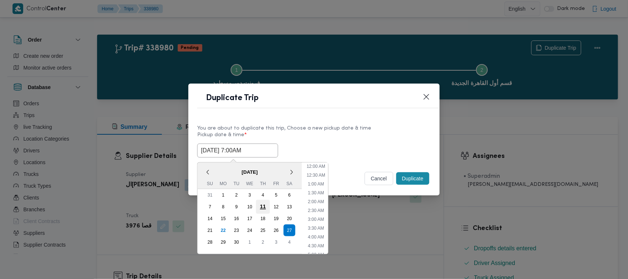
scroll to position [82, 0]
click at [210, 240] on div "28" at bounding box center [210, 242] width 14 height 14
type input "28/09/2025 7:00AM"
click at [337, 120] on div "You are about to duplicate this trip, Choose a new pickup date & time Pickup da…" at bounding box center [313, 140] width 251 height 47
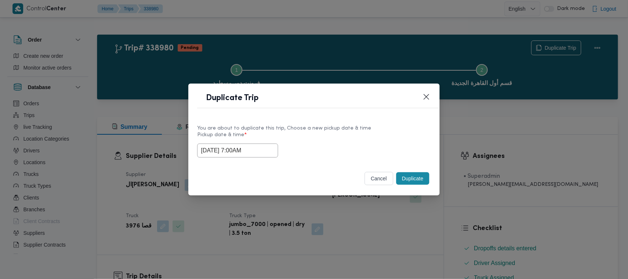
click at [405, 180] on button "Duplicate" at bounding box center [412, 178] width 33 height 13
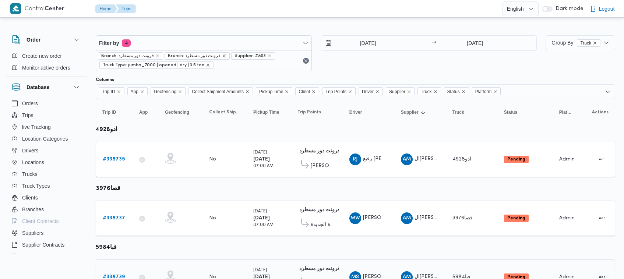
click at [113, 274] on b "# 338739" at bounding box center [114, 276] width 22 height 5
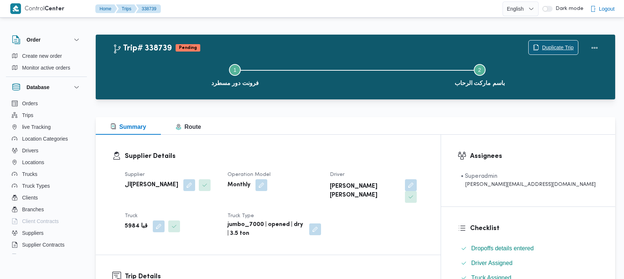
click at [558, 43] on span "Duplicate Trip" at bounding box center [552, 47] width 49 height 14
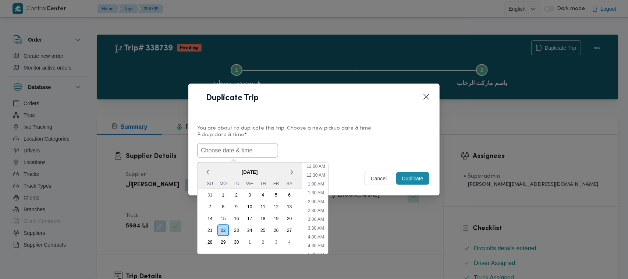
scroll to position [171, 0]
paste input "27/09/2025 7:00AM"
type input "27/09/2025 7:00AM"
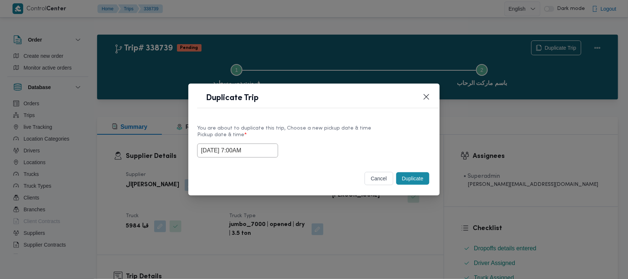
click at [336, 132] on label "Pickup date & time *" at bounding box center [314, 137] width 234 height 11
click at [417, 183] on button "Duplicate" at bounding box center [412, 178] width 33 height 13
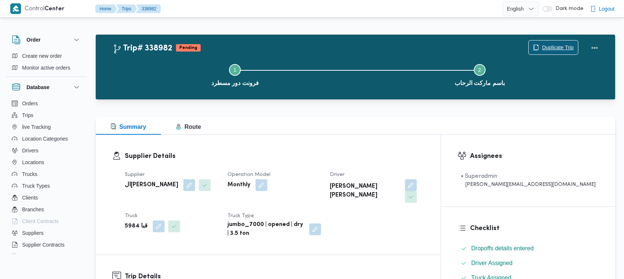
click at [561, 48] on span "Duplicate Trip" at bounding box center [558, 47] width 32 height 9
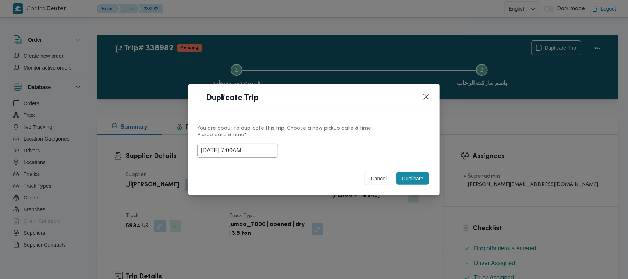
click at [272, 151] on input "27/09/2025 7:00AM" at bounding box center [237, 150] width 81 height 14
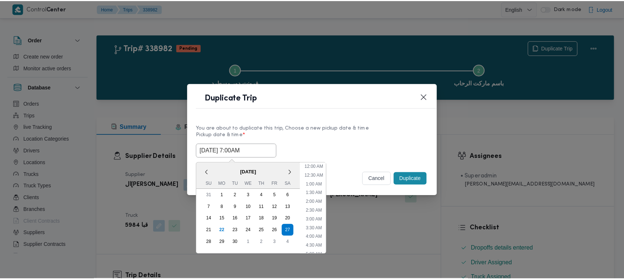
scroll to position [82, 0]
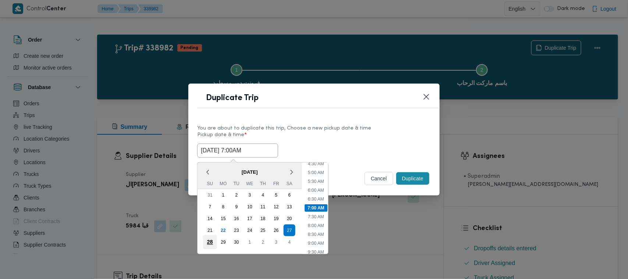
click at [213, 237] on div "28" at bounding box center [210, 242] width 14 height 14
type input "28/09/2025 7:00AM"
click at [325, 125] on div "You are about to duplicate this trip, Choose a new pickup date & time" at bounding box center [314, 128] width 234 height 8
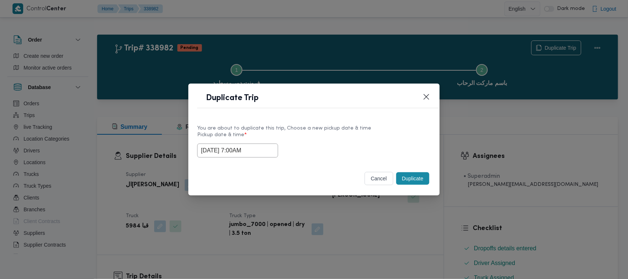
click at [409, 182] on button "Duplicate" at bounding box center [412, 178] width 33 height 13
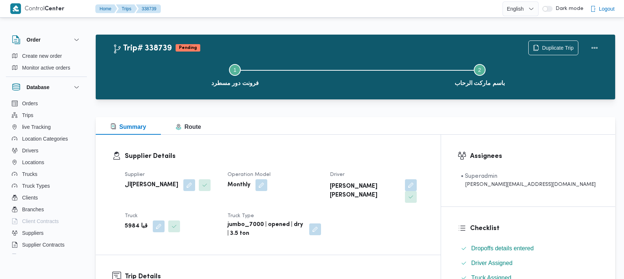
click at [546, 49] on span "Duplicate Trip" at bounding box center [558, 47] width 32 height 9
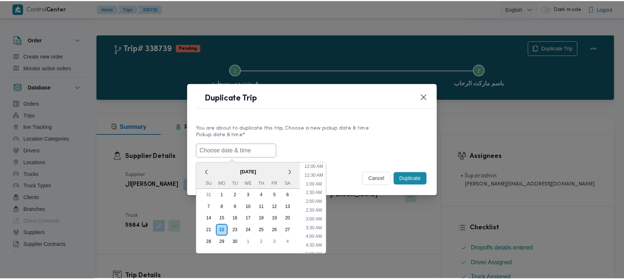
scroll to position [171, 0]
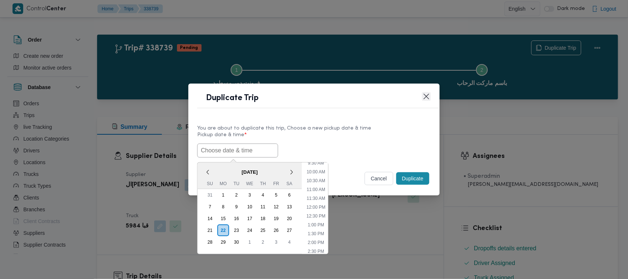
click at [428, 94] on button "Closes this modal window" at bounding box center [426, 96] width 9 height 9
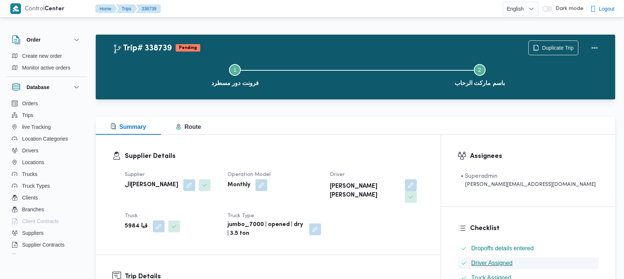
click at [589, 268] on button "Driver Assigned" at bounding box center [528, 263] width 141 height 12
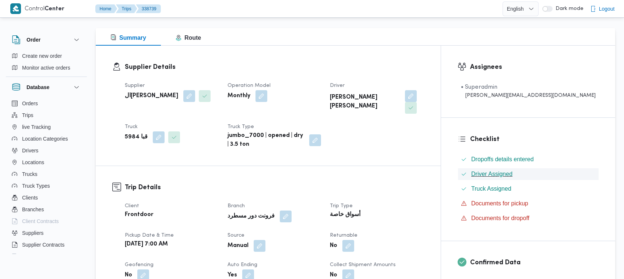
scroll to position [85, 0]
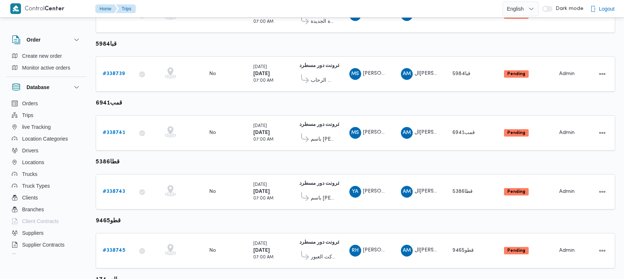
scroll to position [201, 0]
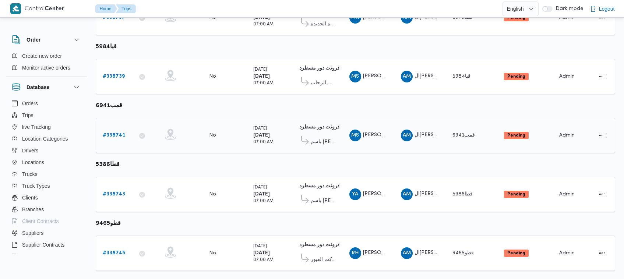
click at [109, 131] on link "# 338741" at bounding box center [114, 135] width 22 height 9
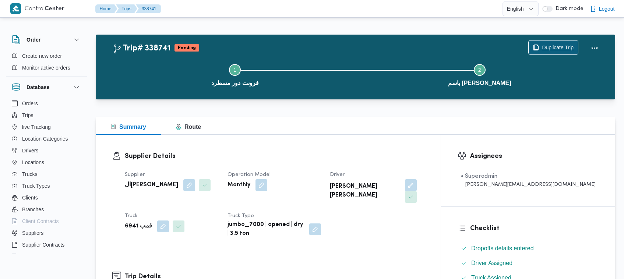
click at [549, 49] on span "Duplicate Trip" at bounding box center [558, 47] width 32 height 9
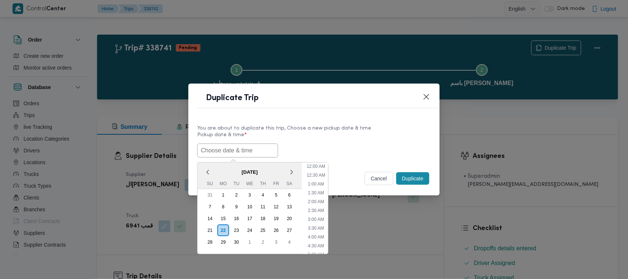
scroll to position [171, 0]
paste input "27/09/2025 7:00AM"
type input "27/09/2025 7:00AM"
click at [341, 141] on label "Pickup date & time *" at bounding box center [314, 137] width 234 height 11
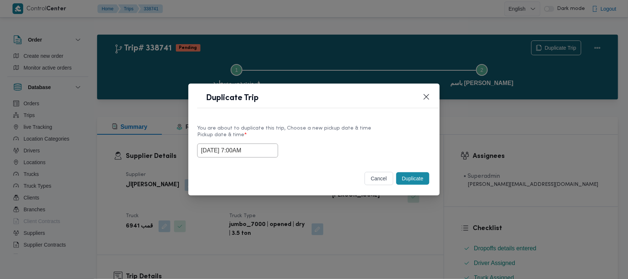
click at [421, 180] on button "Duplicate" at bounding box center [412, 178] width 33 height 13
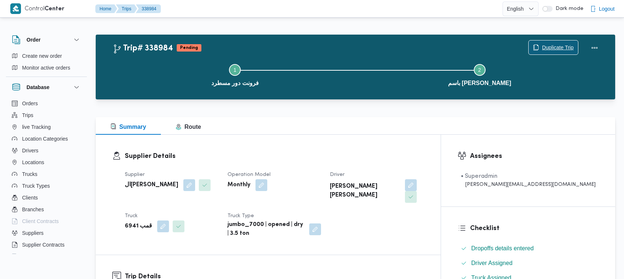
click at [558, 46] on span "Duplicate Trip" at bounding box center [558, 47] width 32 height 9
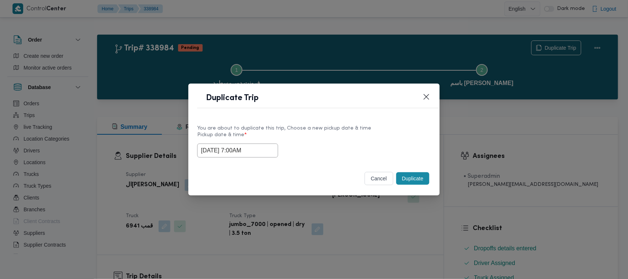
click at [262, 147] on input "27/09/2025 7:00AM" at bounding box center [237, 150] width 81 height 14
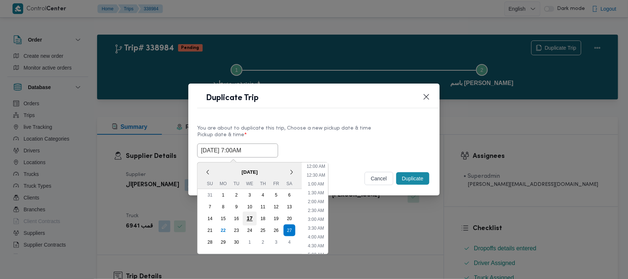
scroll to position [82, 0]
click at [208, 237] on div "28" at bounding box center [210, 242] width 14 height 14
type input "28/09/2025 7:00AM"
click at [325, 115] on div "Duplicate Trip" at bounding box center [313, 100] width 251 height 33
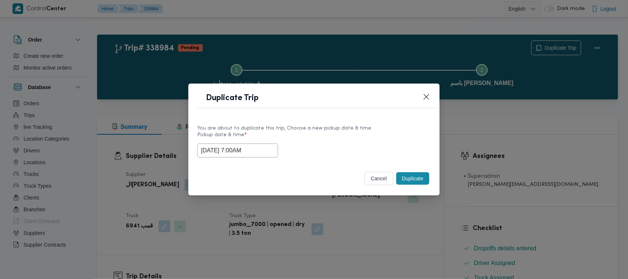
click at [398, 174] on button "Duplicate" at bounding box center [412, 178] width 33 height 13
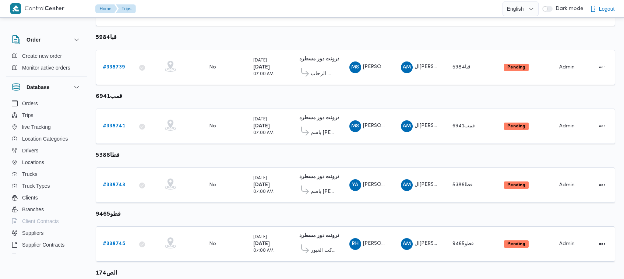
scroll to position [259, 0]
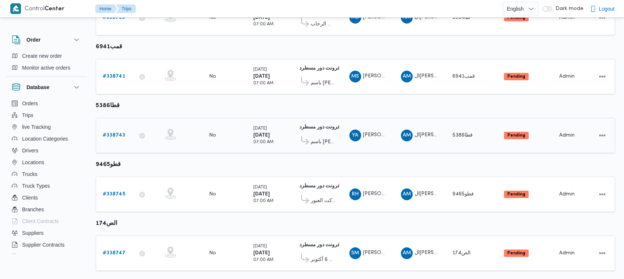
click at [109, 133] on b "# 338743" at bounding box center [114, 135] width 22 height 5
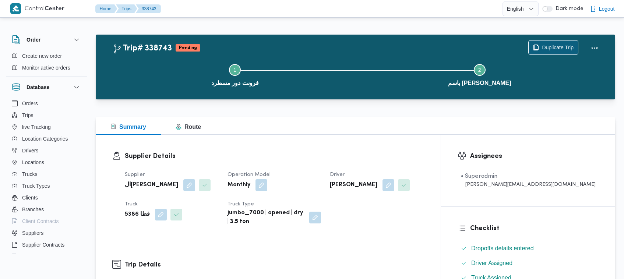
click at [548, 49] on span "Duplicate Trip" at bounding box center [558, 47] width 32 height 9
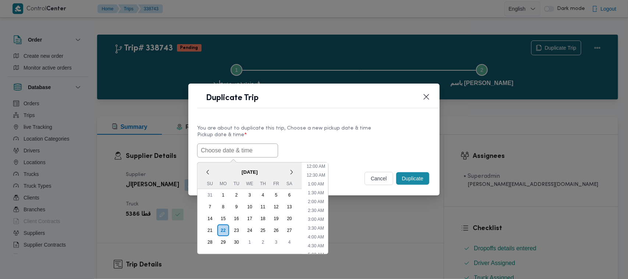
scroll to position [171, 0]
paste input "27/09/2025 7:00AM"
type input "27/09/2025 7:00AM"
click at [330, 129] on div "You are about to duplicate this trip, Choose a new pickup date & time" at bounding box center [314, 128] width 234 height 8
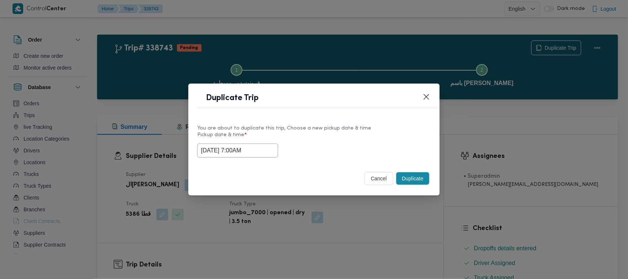
click at [412, 179] on button "Duplicate" at bounding box center [412, 178] width 33 height 13
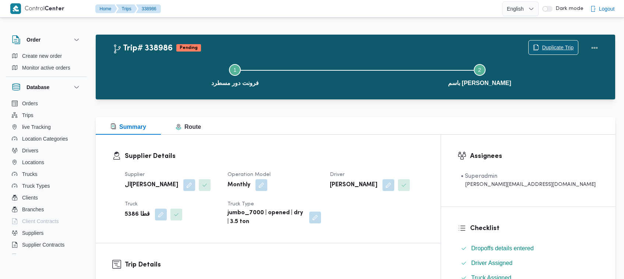
click at [551, 43] on span "Duplicate Trip" at bounding box center [558, 47] width 32 height 9
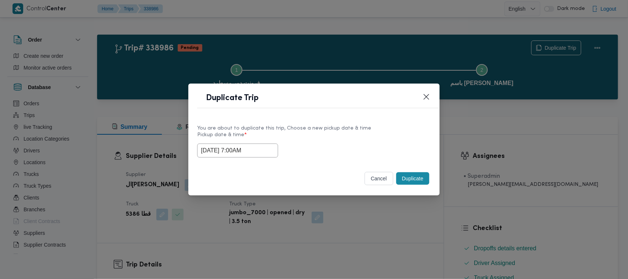
click at [265, 150] on input "27/09/2025 7:00AM" at bounding box center [237, 150] width 81 height 14
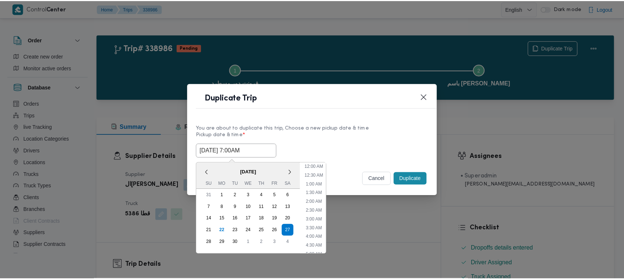
scroll to position [82, 0]
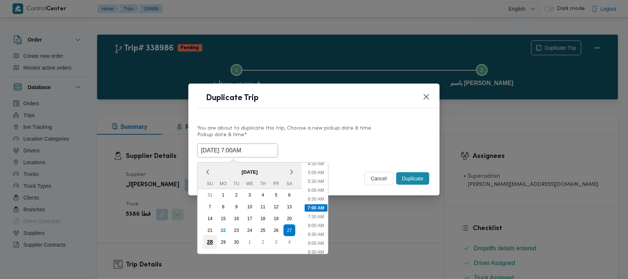
click at [212, 236] on div "28" at bounding box center [210, 242] width 14 height 14
type input "28/09/2025 7:00AM"
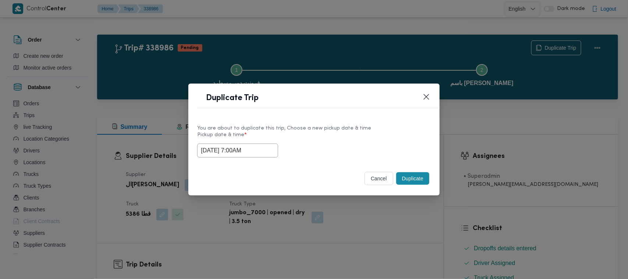
click at [361, 141] on label "Pickup date & time *" at bounding box center [314, 137] width 234 height 11
click at [418, 178] on button "Duplicate" at bounding box center [412, 178] width 33 height 13
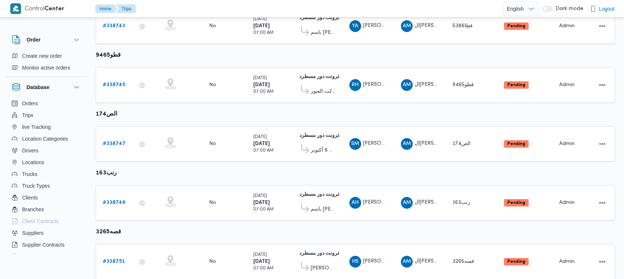
scroll to position [381, 0]
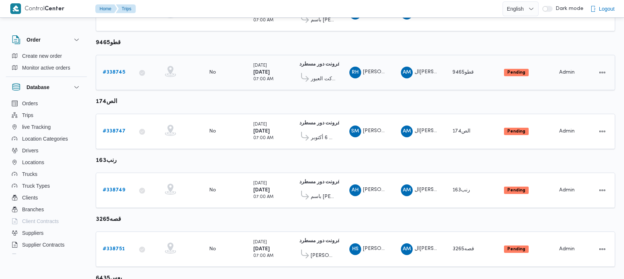
click at [121, 65] on div "# 338745" at bounding box center [114, 72] width 29 height 15
click at [120, 70] on b "# 338745" at bounding box center [114, 72] width 22 height 5
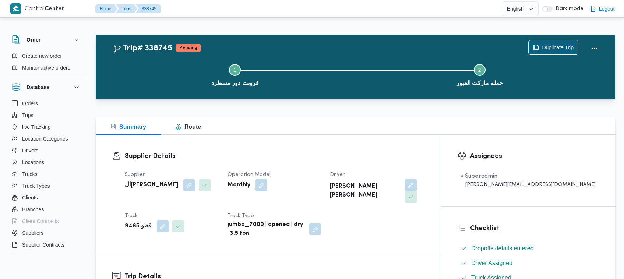
click at [546, 49] on span "Duplicate Trip" at bounding box center [558, 47] width 32 height 9
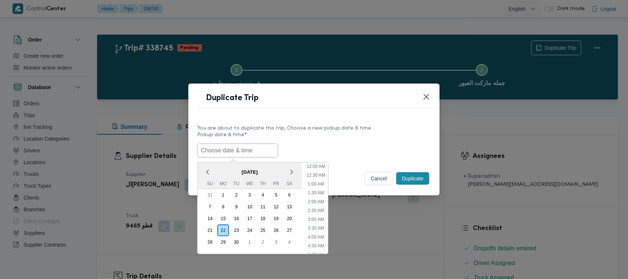
click at [216, 143] on input "text" at bounding box center [237, 150] width 81 height 14
paste input "27/09/2025 7:00AM"
type input "27/09/2025 7:00AM"
drag, startPoint x: 343, startPoint y: 148, endPoint x: 379, endPoint y: 166, distance: 40.6
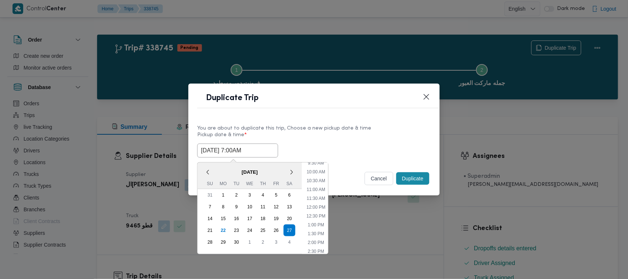
click at [343, 148] on div "27/09/2025 7:00AM < September 2025 > Su Mo Tu We Th Fr Sa 31 1 2 3 4 5 6 7 8 9 …" at bounding box center [314, 150] width 234 height 14
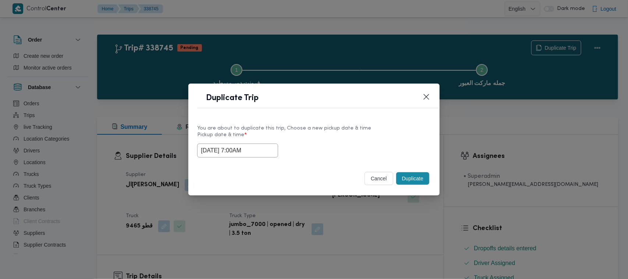
click at [404, 177] on button "Duplicate" at bounding box center [412, 178] width 33 height 13
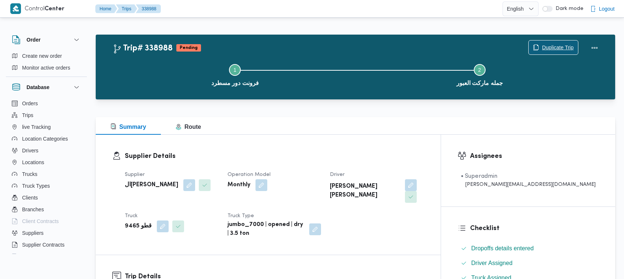
click at [556, 48] on span "Duplicate Trip" at bounding box center [558, 47] width 32 height 9
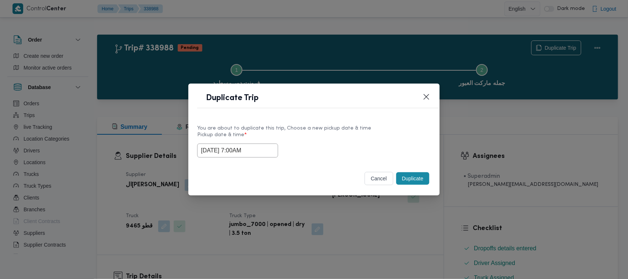
click at [262, 152] on input "27/09/2025 7:00AM" at bounding box center [237, 150] width 81 height 14
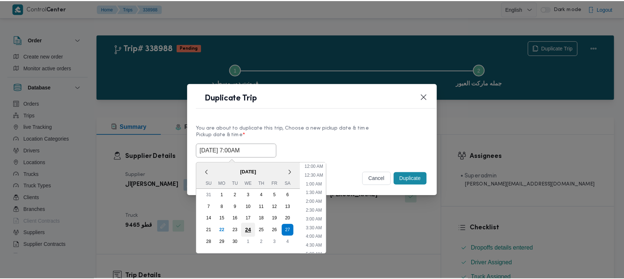
scroll to position [82, 0]
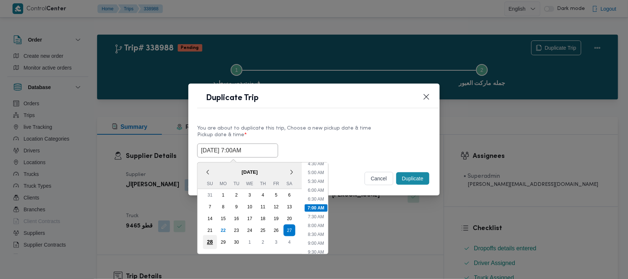
click at [212, 239] on div "28" at bounding box center [210, 242] width 14 height 14
type input "28/09/2025 7:00AM"
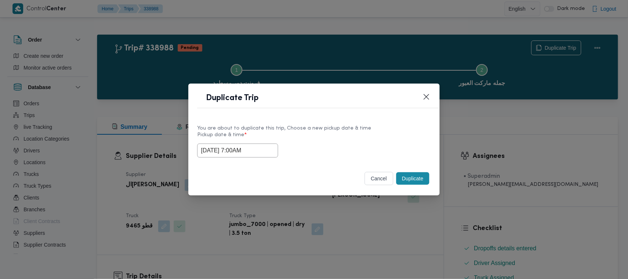
click at [369, 133] on label "Pickup date & time *" at bounding box center [314, 137] width 234 height 11
click at [419, 179] on button "Duplicate" at bounding box center [412, 178] width 33 height 13
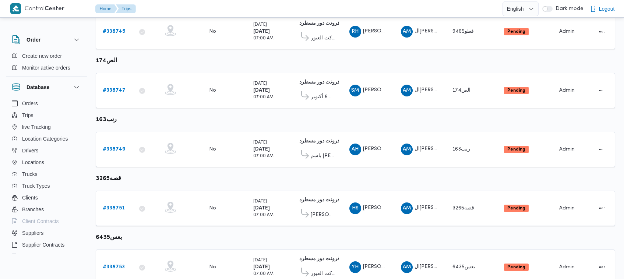
scroll to position [431, 0]
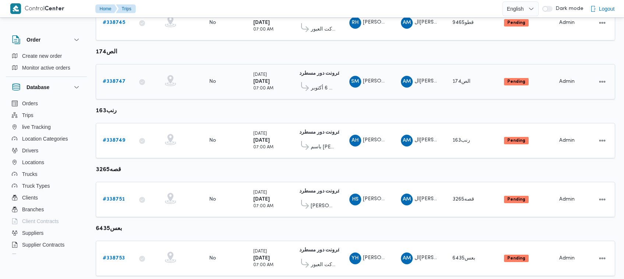
click at [108, 77] on link "# 338747" at bounding box center [114, 81] width 23 height 9
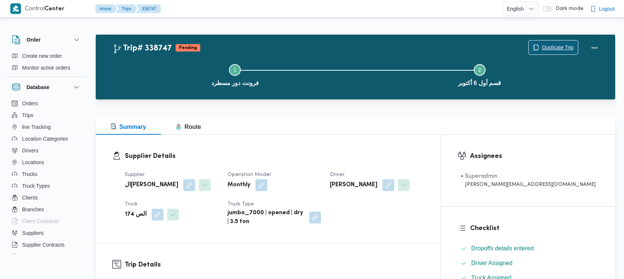
click at [549, 48] on span "Duplicate Trip" at bounding box center [558, 47] width 32 height 9
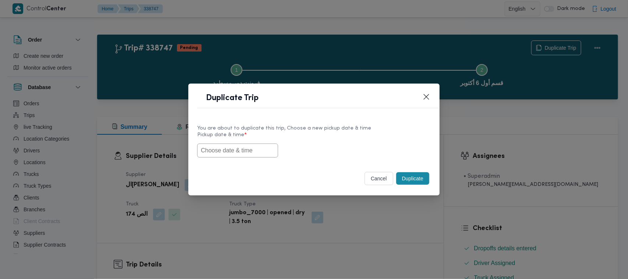
click at [262, 150] on input "text" at bounding box center [237, 150] width 81 height 14
paste input "27/09/2025 7:00AM"
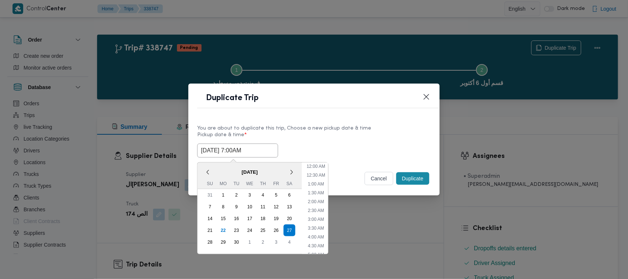
scroll to position [171, 0]
type input "27/09/2025 7:00AM"
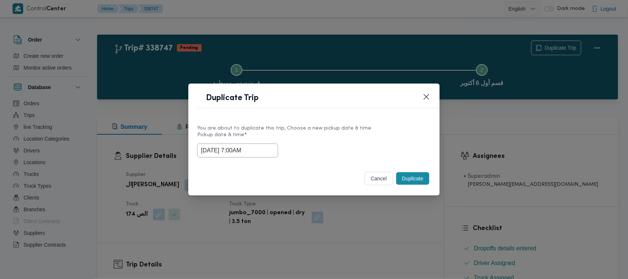
drag, startPoint x: 369, startPoint y: 135, endPoint x: 386, endPoint y: 139, distance: 17.8
click at [369, 135] on label "Pickup date & time *" at bounding box center [314, 137] width 234 height 11
click at [421, 179] on button "Duplicate" at bounding box center [412, 178] width 33 height 13
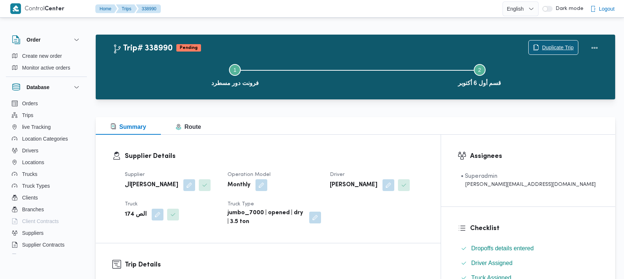
click at [571, 43] on span "Duplicate Trip" at bounding box center [558, 47] width 32 height 9
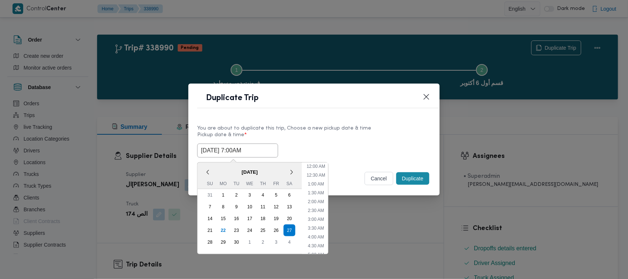
click at [266, 147] on input "27/09/2025 7:00AM" at bounding box center [237, 150] width 81 height 14
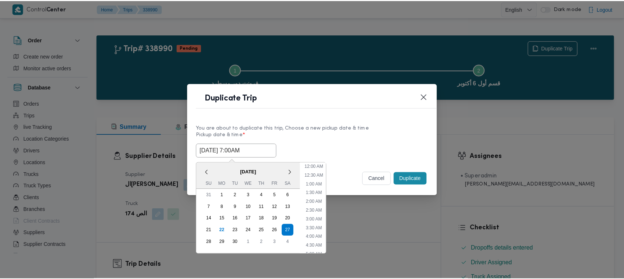
scroll to position [82, 0]
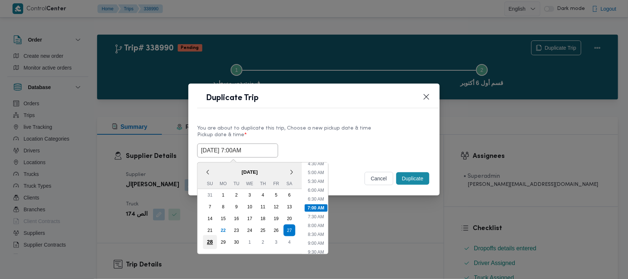
click at [205, 241] on div "28" at bounding box center [210, 242] width 14 height 14
type input "28/09/2025 7:00AM"
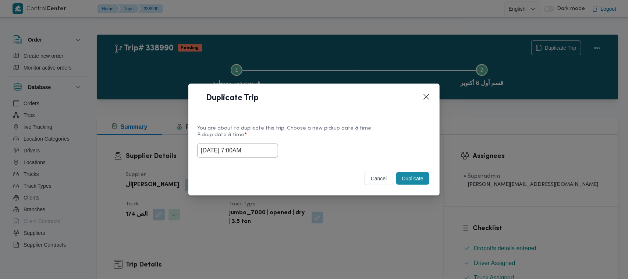
drag, startPoint x: 374, startPoint y: 130, endPoint x: 414, endPoint y: 159, distance: 49.8
click at [374, 129] on div "You are about to duplicate this trip, Choose a new pickup date & time" at bounding box center [314, 128] width 234 height 8
click at [439, 183] on div "cancel Duplicate" at bounding box center [313, 179] width 251 height 31
click at [422, 181] on button "Duplicate" at bounding box center [412, 178] width 33 height 13
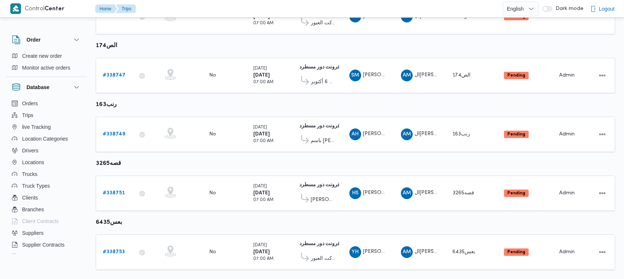
scroll to position [447, 0]
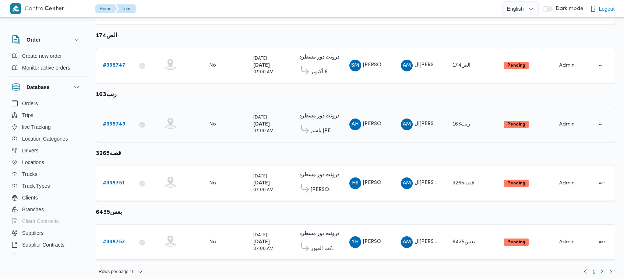
click at [112, 122] on b "# 338749" at bounding box center [114, 124] width 22 height 5
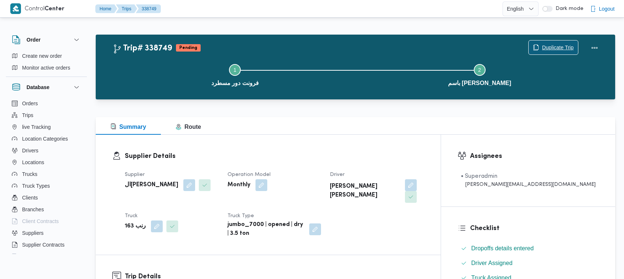
click at [561, 43] on span "Duplicate Trip" at bounding box center [552, 47] width 49 height 14
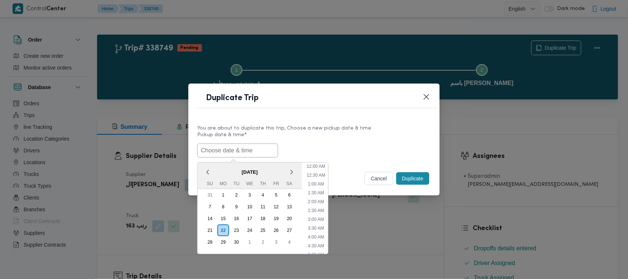
click at [225, 148] on input "text" at bounding box center [237, 150] width 81 height 14
paste input "27/09/2025 7:00AM"
type input "27/09/2025 7:00AM"
click at [407, 144] on div "27/09/2025 7:00AM < September 2025 > Su Mo Tu We Th Fr Sa 31 1 2 3 4 5 6 7 8 9 …" at bounding box center [314, 150] width 234 height 14
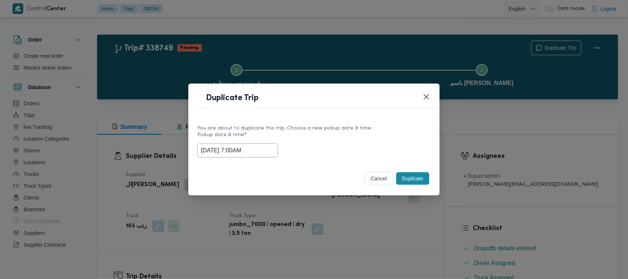
click at [423, 179] on button "Duplicate" at bounding box center [412, 178] width 33 height 13
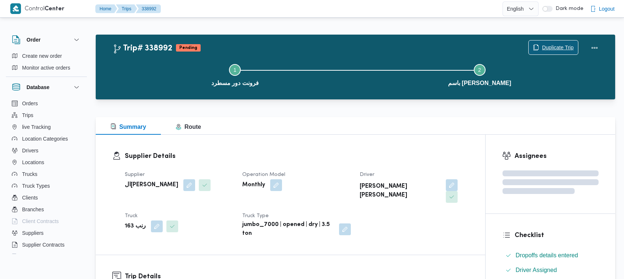
click at [557, 47] on span "Duplicate Trip" at bounding box center [558, 47] width 32 height 9
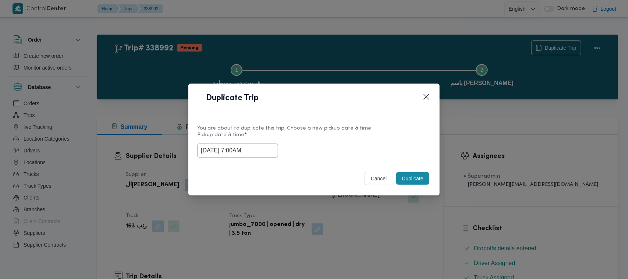
click at [256, 156] on input "27/09/2025 7:00AM" at bounding box center [237, 150] width 81 height 14
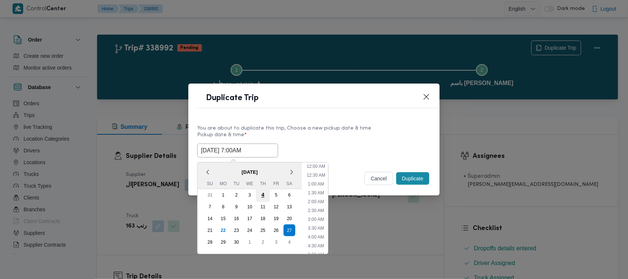
scroll to position [82, 0]
click at [210, 238] on div "28" at bounding box center [210, 242] width 14 height 14
type input "28/09/2025 7:00AM"
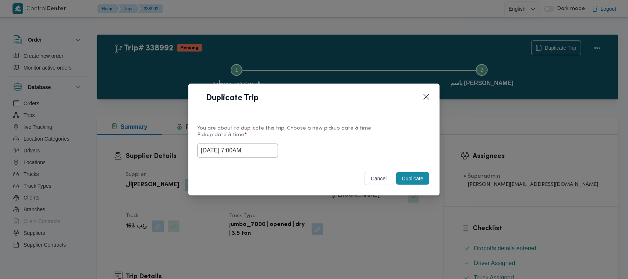
click at [363, 117] on div "You are about to duplicate this trip, Choose a new pickup date & time Pickup da…" at bounding box center [313, 140] width 251 height 47
click at [416, 181] on button "Duplicate" at bounding box center [412, 178] width 33 height 13
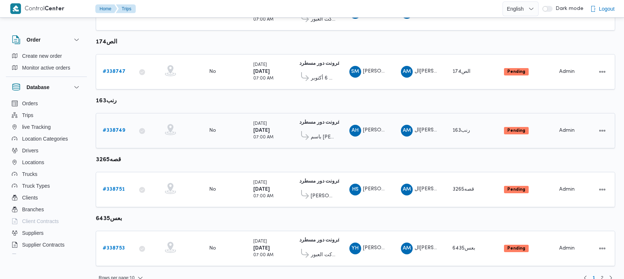
scroll to position [447, 0]
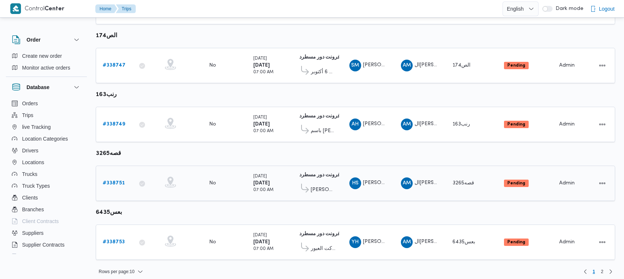
click at [105, 182] on link "# 338751" at bounding box center [114, 183] width 22 height 9
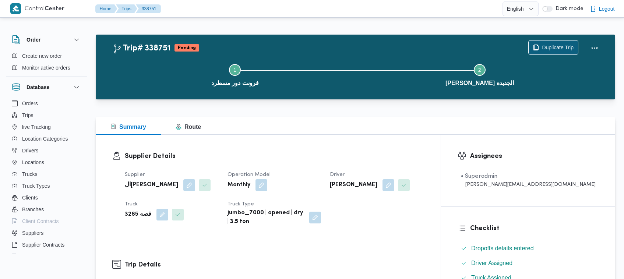
click at [553, 46] on span "Duplicate Trip" at bounding box center [558, 47] width 32 height 9
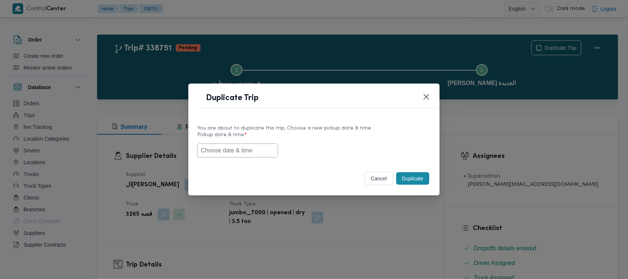
click at [223, 156] on input "text" at bounding box center [237, 150] width 81 height 14
paste input "27/09/2025 7:00AM"
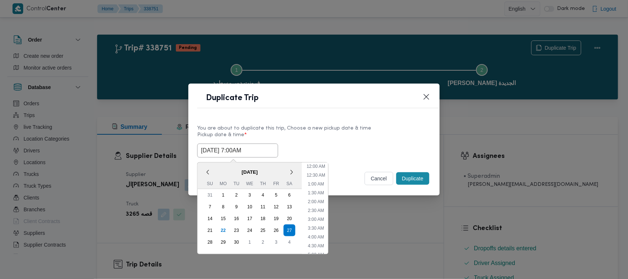
scroll to position [171, 0]
type input "27/09/2025 7:00AM"
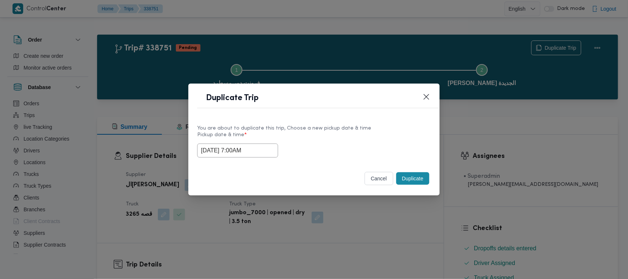
drag, startPoint x: 366, startPoint y: 137, endPoint x: 387, endPoint y: 154, distance: 26.7
click at [366, 137] on label "Pickup date & time *" at bounding box center [314, 137] width 234 height 11
click at [405, 185] on button "Duplicate" at bounding box center [412, 178] width 33 height 13
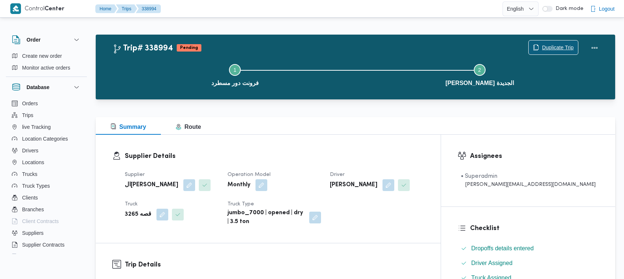
click at [571, 43] on span "Duplicate Trip" at bounding box center [558, 47] width 32 height 9
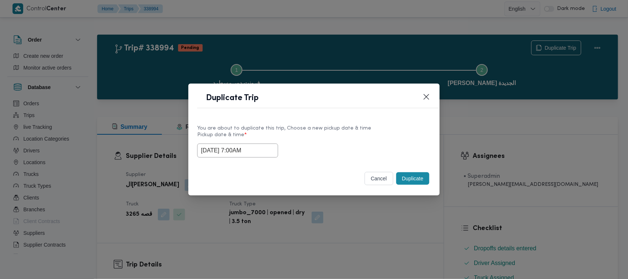
click at [263, 148] on input "27/09/2025 7:00AM" at bounding box center [237, 150] width 81 height 14
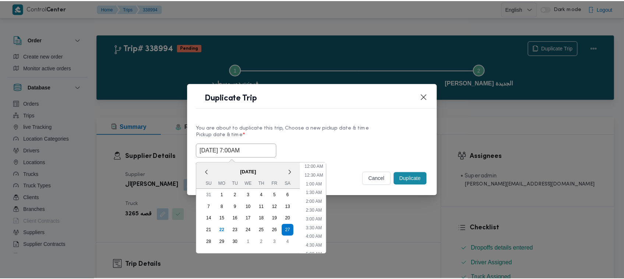
scroll to position [82, 0]
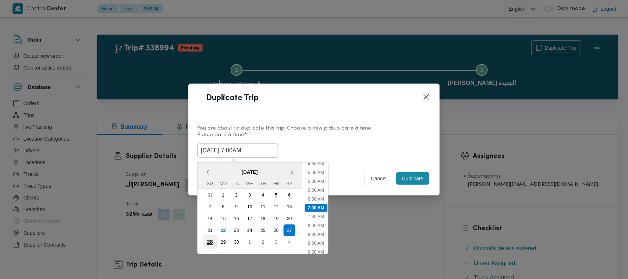
click at [208, 245] on div "28" at bounding box center [210, 242] width 14 height 14
type input "28/09/2025 7:00AM"
click at [370, 118] on div "You are about to duplicate this trip, Choose a new pickup date & time Pickup da…" at bounding box center [313, 140] width 251 height 47
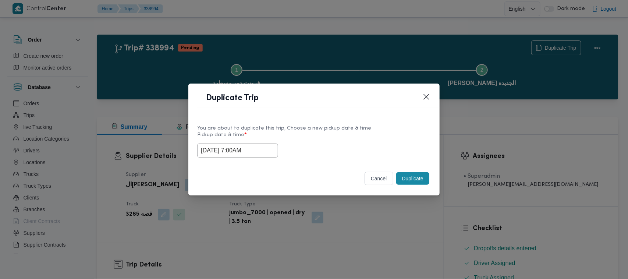
click at [416, 174] on button "Duplicate" at bounding box center [412, 178] width 33 height 13
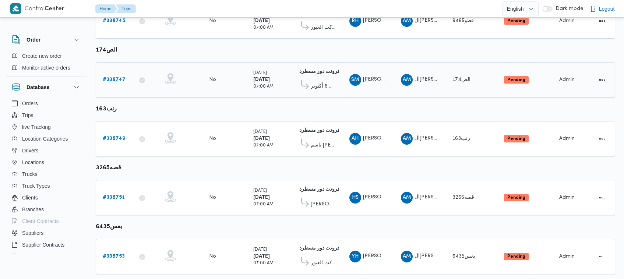
scroll to position [447, 0]
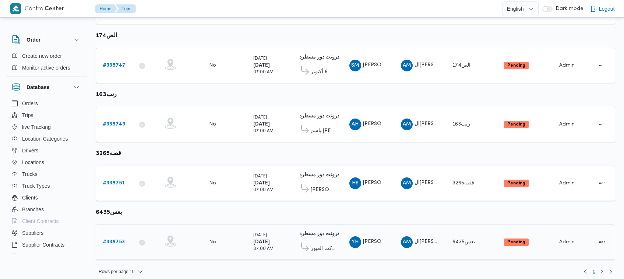
click at [120, 240] on b "# 338753" at bounding box center [114, 242] width 22 height 5
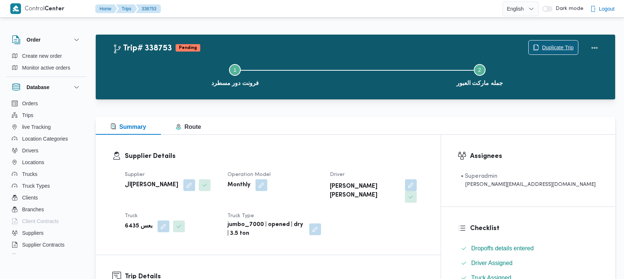
click at [556, 41] on span "Duplicate Trip" at bounding box center [552, 47] width 49 height 14
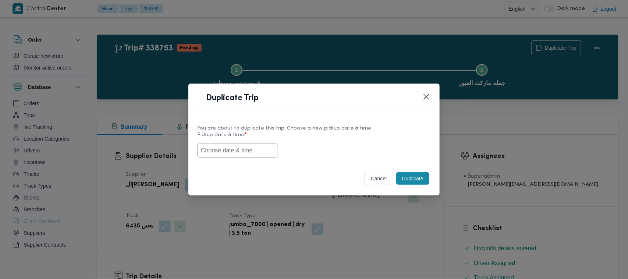
click at [190, 157] on div "You are about to duplicate this trip, Choose a new pickup date & time Pickup da…" at bounding box center [313, 140] width 251 height 47
click at [210, 156] on input "text" at bounding box center [237, 150] width 81 height 14
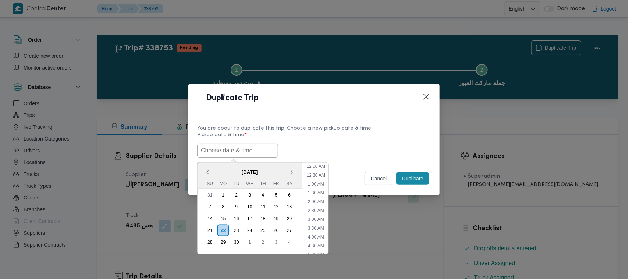
paste input "27/09/2025 7:00AM"
type input "27/09/2025 7:00AM"
drag, startPoint x: 347, startPoint y: 153, endPoint x: 361, endPoint y: 153, distance: 13.6
click at [347, 153] on div "27/09/2025 7:00AM < September 2025 > Su Mo Tu We Th Fr Sa 31 1 2 3 4 5 6 7 8 9 …" at bounding box center [314, 150] width 234 height 14
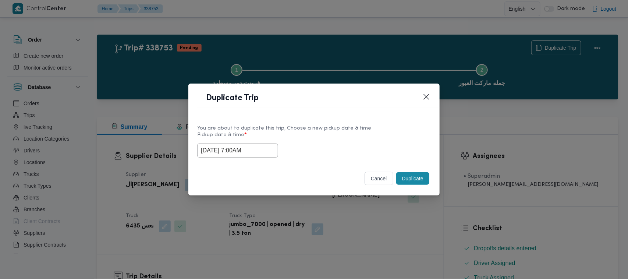
click at [402, 174] on button "Duplicate" at bounding box center [412, 178] width 33 height 13
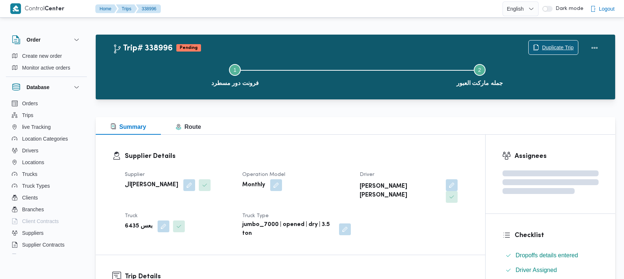
click at [549, 45] on span "Duplicate Trip" at bounding box center [558, 47] width 32 height 9
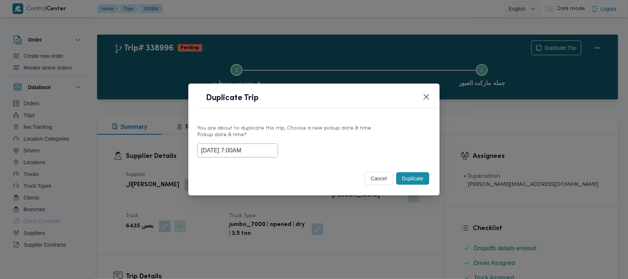
click at [269, 151] on input "27/09/2025 7:00AM" at bounding box center [237, 150] width 81 height 14
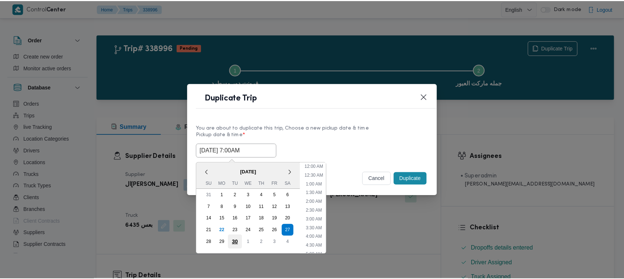
scroll to position [82, 0]
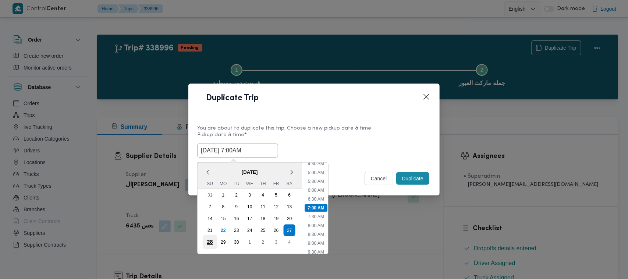
click at [209, 240] on div "28" at bounding box center [210, 242] width 14 height 14
type input "28/09/2025 7:00AM"
click at [353, 127] on div "You are about to duplicate this trip, Choose a new pickup date & time" at bounding box center [314, 128] width 234 height 8
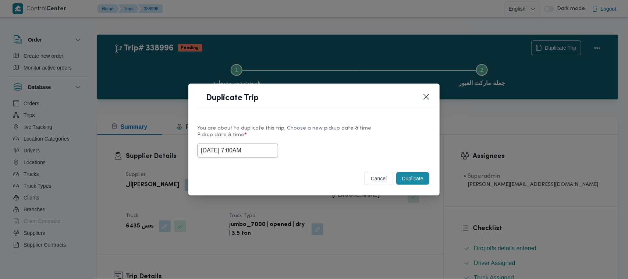
click at [428, 181] on button "Duplicate" at bounding box center [412, 178] width 33 height 13
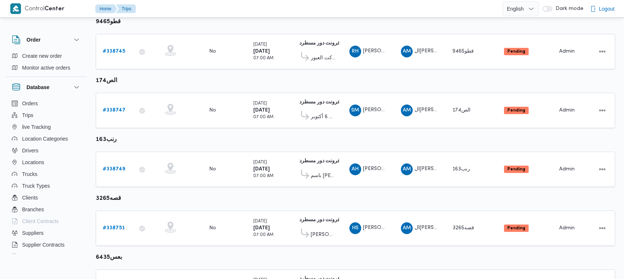
scroll to position [447, 0]
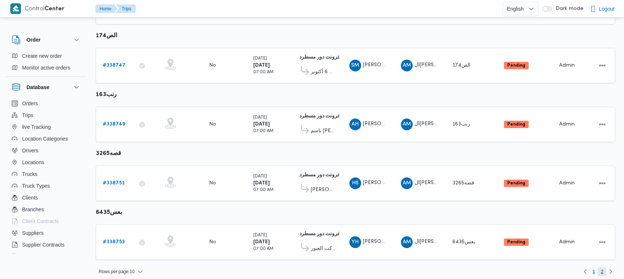
click at [603, 267] on span "2" at bounding box center [602, 271] width 8 height 9
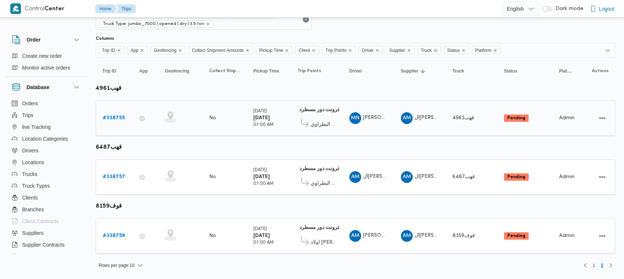
scroll to position [39, 0]
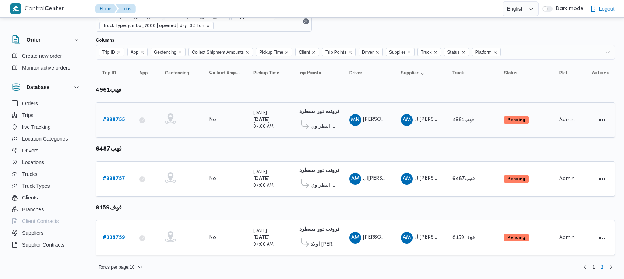
click at [121, 114] on div "# 338755" at bounding box center [114, 120] width 29 height 15
drag, startPoint x: 118, startPoint y: 115, endPoint x: 115, endPoint y: 121, distance: 6.8
click at [118, 116] on div "# 338755" at bounding box center [114, 120] width 29 height 15
click at [117, 121] on b "# 338755" at bounding box center [114, 119] width 22 height 5
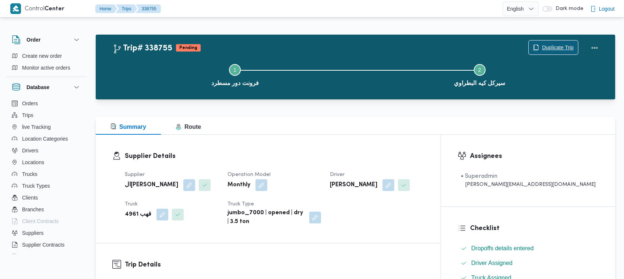
click at [559, 45] on span "Duplicate Trip" at bounding box center [558, 47] width 32 height 9
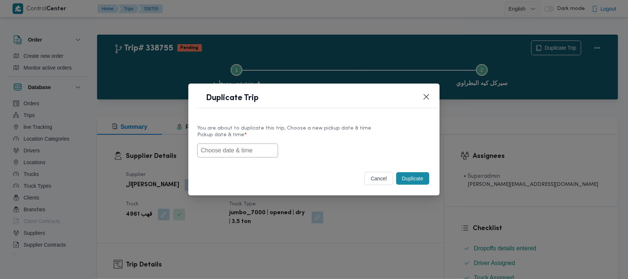
click at [252, 146] on input "text" at bounding box center [237, 150] width 81 height 14
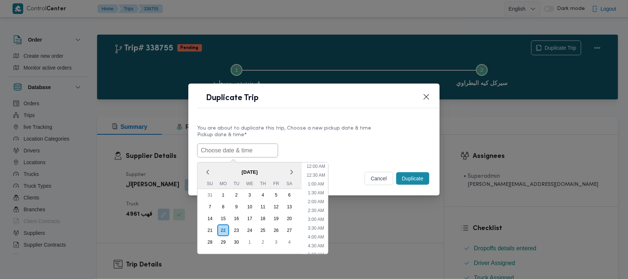
paste input "27/09/2025 7:00AM"
type input "27/09/2025 7:00AM"
drag, startPoint x: 373, startPoint y: 146, endPoint x: 409, endPoint y: 161, distance: 38.6
click at [374, 145] on div "27/09/2025 7:00AM < September 2025 > Su Mo Tu We Th Fr Sa 31 1 2 3 4 5 6 7 8 9 …" at bounding box center [314, 150] width 234 height 14
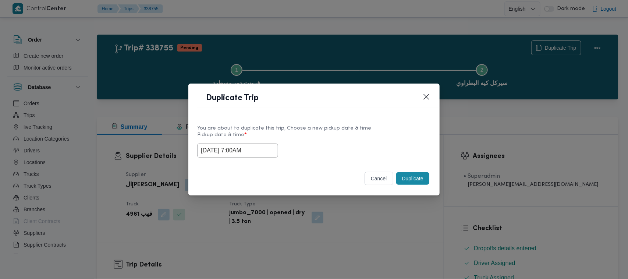
click at [409, 179] on button "Duplicate" at bounding box center [412, 178] width 33 height 13
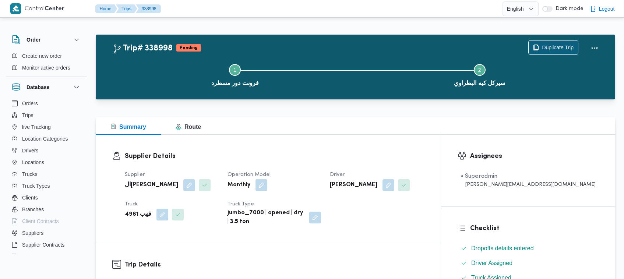
click at [559, 52] on span "Duplicate Trip" at bounding box center [552, 47] width 49 height 14
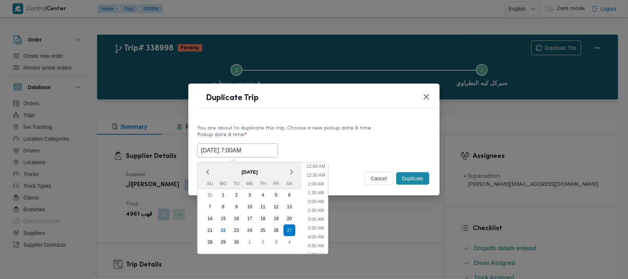
click at [260, 148] on input "27/09/2025 7:00AM" at bounding box center [237, 150] width 81 height 14
click at [209, 241] on div "28" at bounding box center [210, 242] width 14 height 14
type input "28/09/2025 7:00AM"
click at [344, 146] on div "28/09/2025 7:00AM < September 2025 > Su Mo Tu We Th Fr Sa 31 1 2 3 4 5 6 7 8 9 …" at bounding box center [314, 150] width 234 height 14
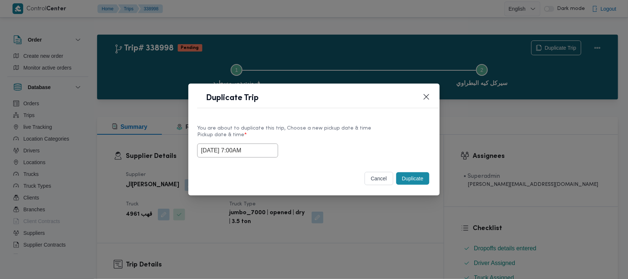
click at [411, 181] on button "Duplicate" at bounding box center [412, 178] width 33 height 13
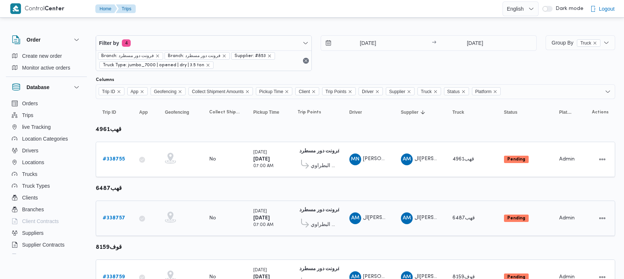
click at [104, 216] on b "# 338757" at bounding box center [114, 218] width 22 height 5
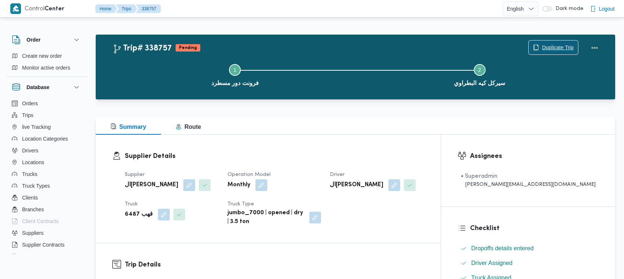
click at [554, 45] on span "Duplicate Trip" at bounding box center [558, 47] width 32 height 9
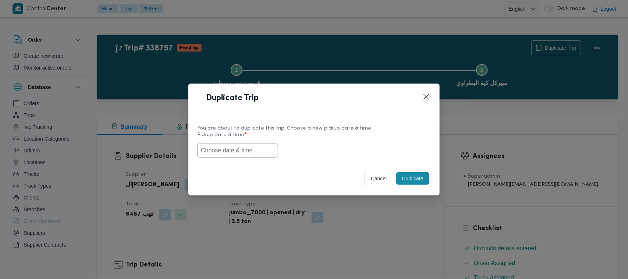
click at [216, 152] on input "text" at bounding box center [237, 150] width 81 height 14
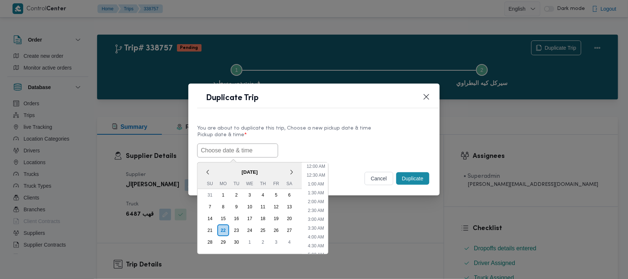
paste input "27/09/2025 7:00AM"
type input "27/09/2025 7:00AM"
click at [338, 143] on div "27/09/2025 7:00AM < September 2025 > Su Mo Tu We Th Fr Sa 31 1 2 3 4 5 6 7 8 9 …" at bounding box center [314, 150] width 234 height 14
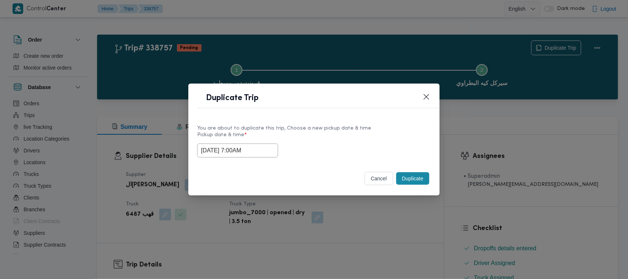
click at [416, 183] on button "Duplicate" at bounding box center [412, 178] width 33 height 13
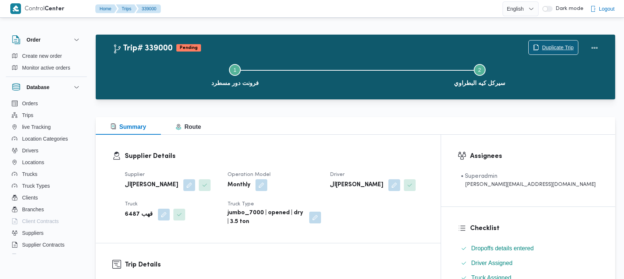
click at [567, 48] on span "Duplicate Trip" at bounding box center [558, 47] width 32 height 9
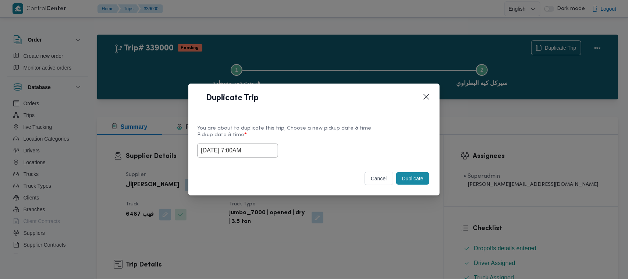
click at [263, 150] on input "27/09/2025 7:00AM" at bounding box center [237, 150] width 81 height 14
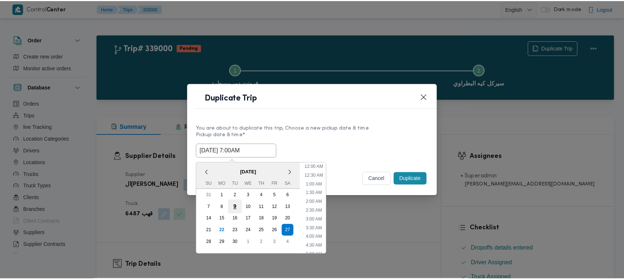
scroll to position [82, 0]
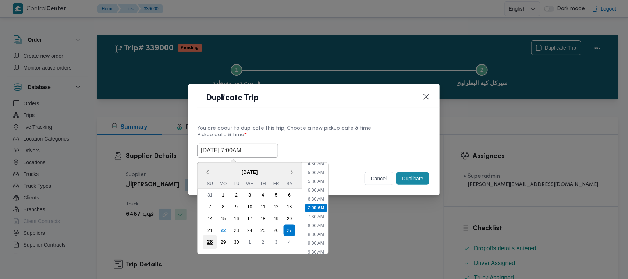
click at [212, 240] on div "28" at bounding box center [210, 242] width 14 height 14
type input "28/09/2025 7:00AM"
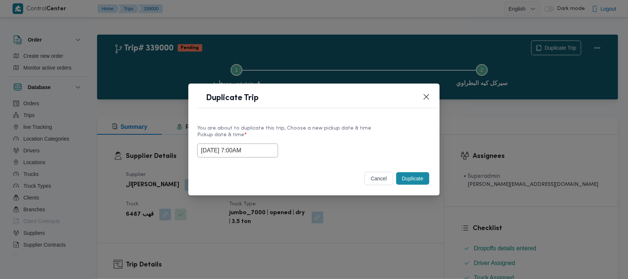
click at [338, 125] on div "You are about to duplicate this trip, Choose a new pickup date & time" at bounding box center [314, 128] width 234 height 8
click at [416, 177] on button "Duplicate" at bounding box center [412, 178] width 33 height 13
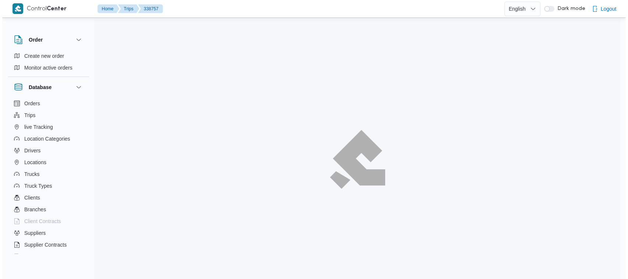
scroll to position [19, 0]
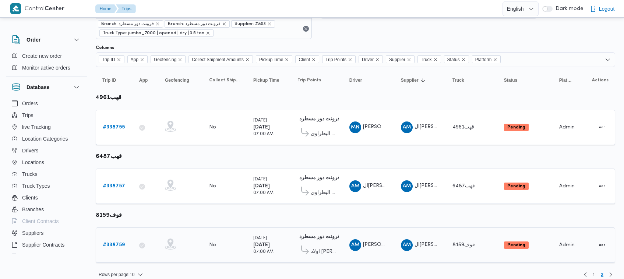
scroll to position [39, 0]
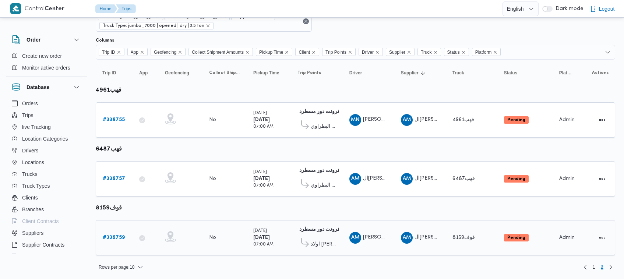
click at [116, 231] on div "# 338759" at bounding box center [114, 237] width 29 height 15
click at [120, 235] on b "# 338759" at bounding box center [114, 237] width 22 height 5
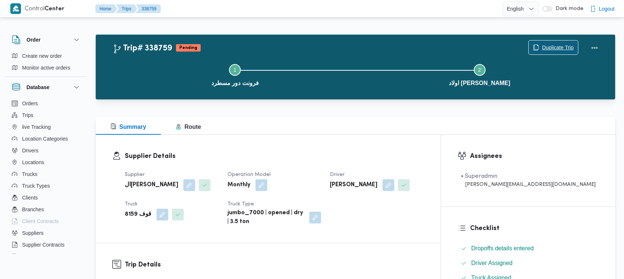
click at [545, 51] on span "Duplicate Trip" at bounding box center [558, 47] width 32 height 9
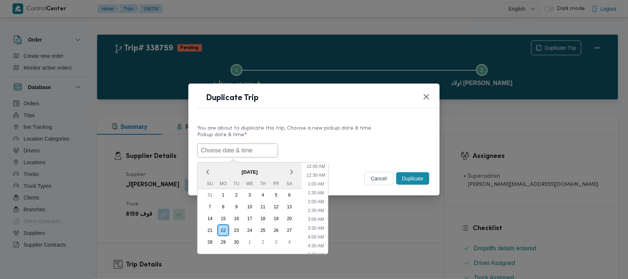
click at [232, 153] on input "text" at bounding box center [237, 150] width 81 height 14
paste input "27/09/2025 7:00AM"
type input "27/09/2025 7:00AM"
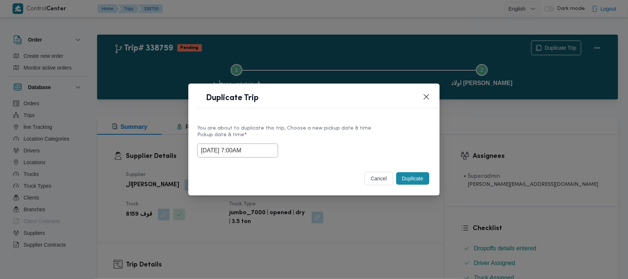
click at [352, 127] on div "You are about to duplicate this trip, Choose a new pickup date & time" at bounding box center [314, 128] width 234 height 8
click at [407, 179] on button "Duplicate" at bounding box center [412, 178] width 33 height 13
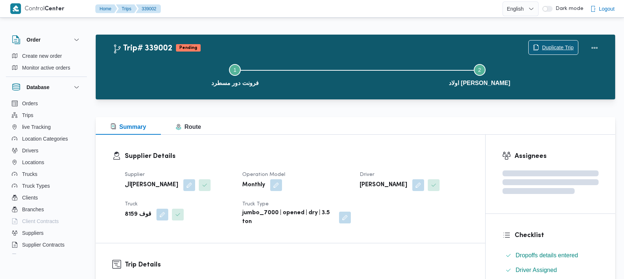
click at [562, 41] on span "Duplicate Trip" at bounding box center [552, 47] width 49 height 14
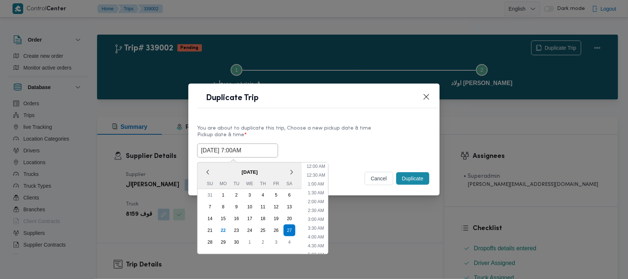
click at [259, 155] on input "27/09/2025 7:00AM" at bounding box center [237, 150] width 81 height 14
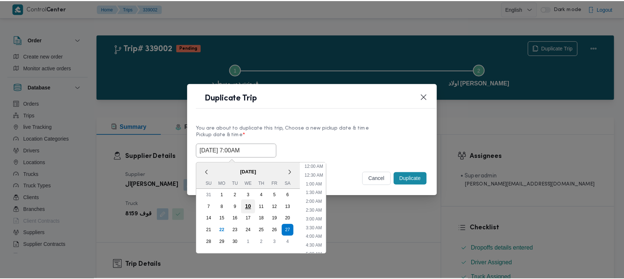
scroll to position [82, 0]
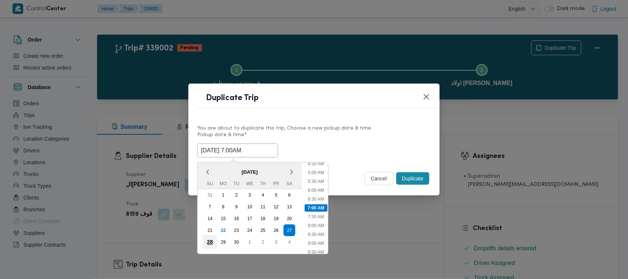
click at [211, 241] on div "28" at bounding box center [210, 242] width 14 height 14
type input "28/09/2025 7:00AM"
click at [332, 132] on label "Pickup date & time *" at bounding box center [314, 137] width 234 height 11
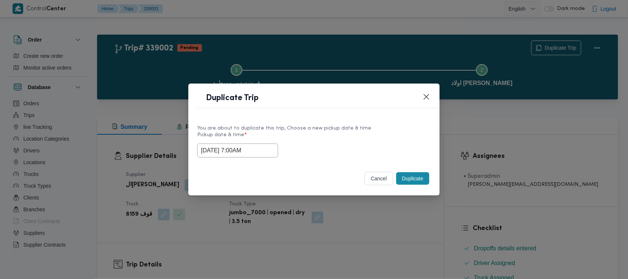
click at [413, 182] on button "Duplicate" at bounding box center [412, 178] width 33 height 13
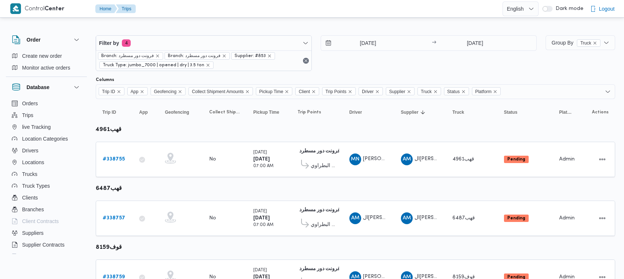
click at [367, 78] on div "Columns" at bounding box center [355, 80] width 519 height 6
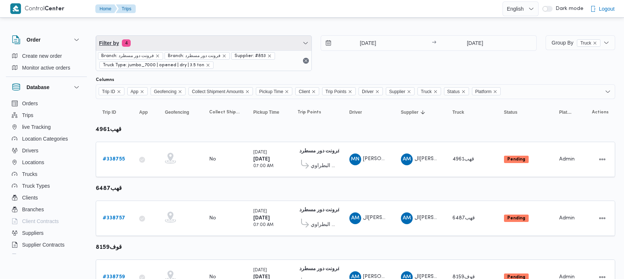
click at [159, 42] on span "Filter by 4" at bounding box center [203, 43] width 215 height 15
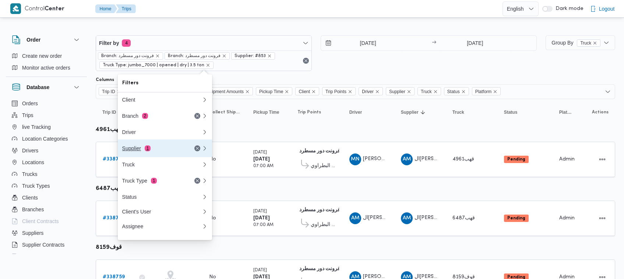
click at [148, 149] on span "1" at bounding box center [148, 148] width 6 height 6
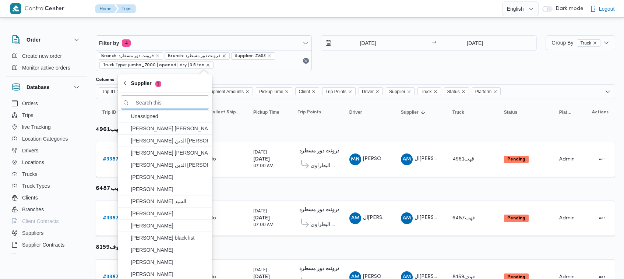
paste input "[PERSON_NAME]"
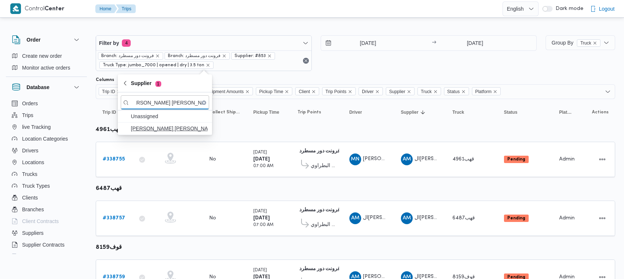
type input "[PERSON_NAME]"
click at [149, 132] on span "[PERSON_NAME]" at bounding box center [169, 128] width 77 height 9
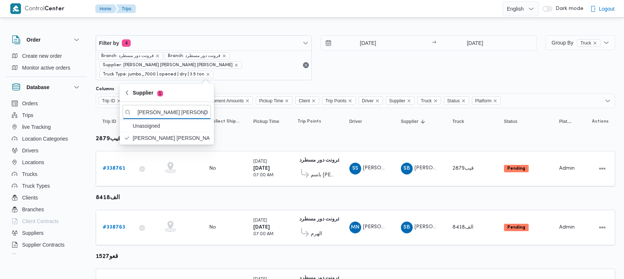
click at [385, 74] on div "25/9/2025 → 25/9/2025" at bounding box center [428, 57] width 216 height 45
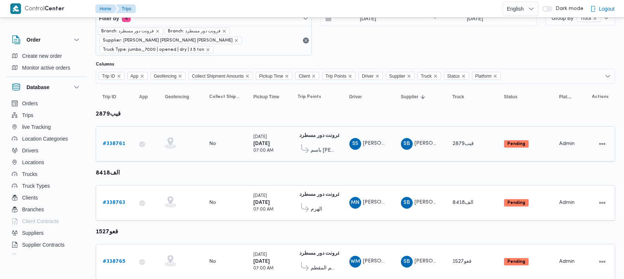
scroll to position [49, 0]
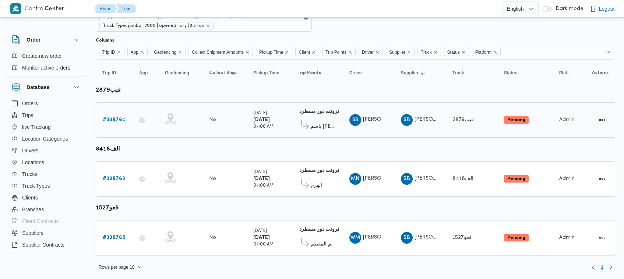
click at [125, 118] on div "# 338761" at bounding box center [114, 120] width 29 height 15
click at [118, 118] on b "# 338761" at bounding box center [114, 119] width 22 height 5
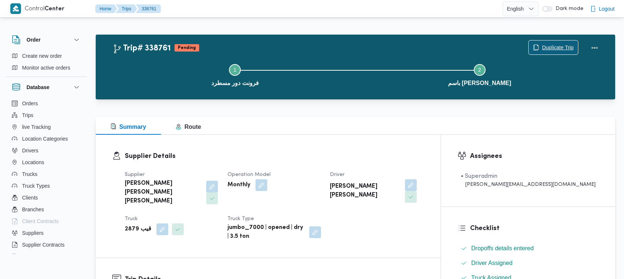
click at [565, 45] on span "Duplicate Trip" at bounding box center [558, 47] width 32 height 9
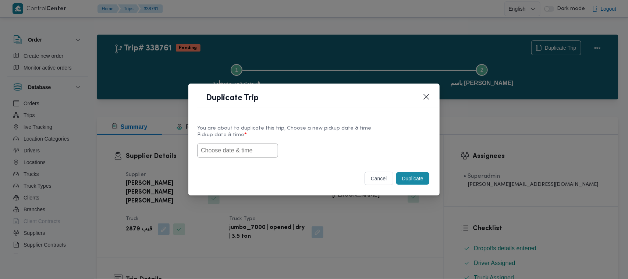
click at [256, 155] on input "text" at bounding box center [237, 150] width 81 height 14
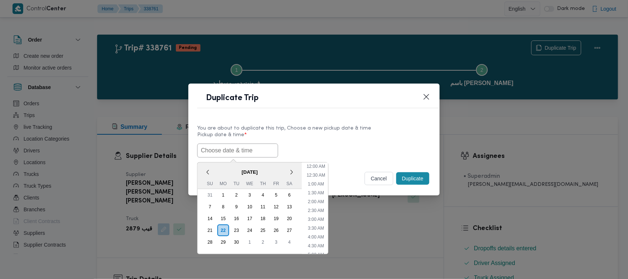
paste input "27/09/2025 7:00AM"
type input "27/09/2025 7:00AM"
click at [357, 148] on div "27/09/2025 7:00AM < September 2025 > Su Mo Tu We Th Fr Sa 31 1 2 3 4 5 6 7 8 9 …" at bounding box center [314, 150] width 234 height 14
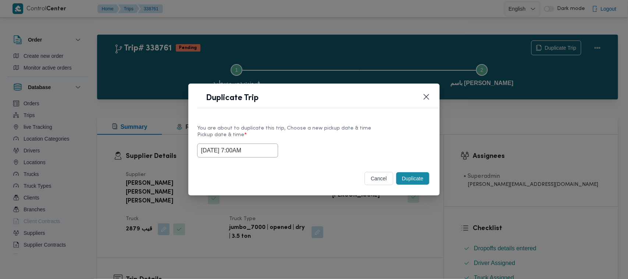
click at [419, 180] on button "Duplicate" at bounding box center [412, 178] width 33 height 13
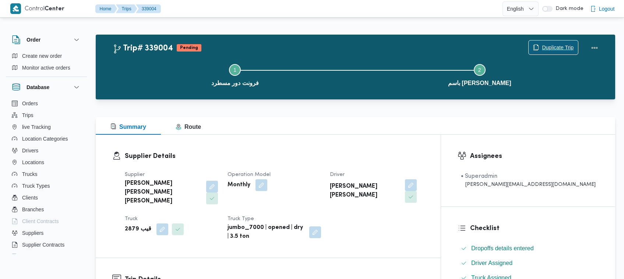
click at [558, 40] on span "Duplicate Trip" at bounding box center [552, 47] width 49 height 14
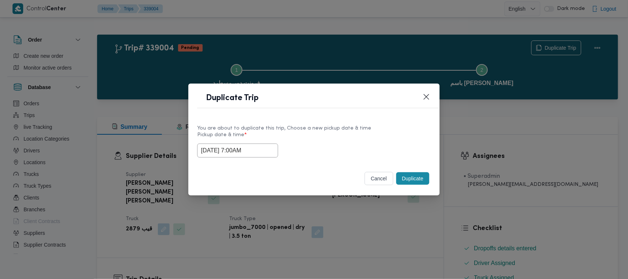
click at [271, 149] on input "27/09/2025 7:00AM" at bounding box center [237, 150] width 81 height 14
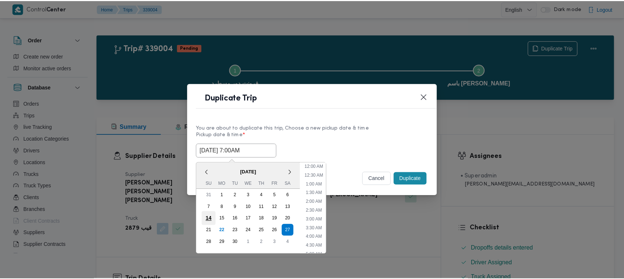
scroll to position [82, 0]
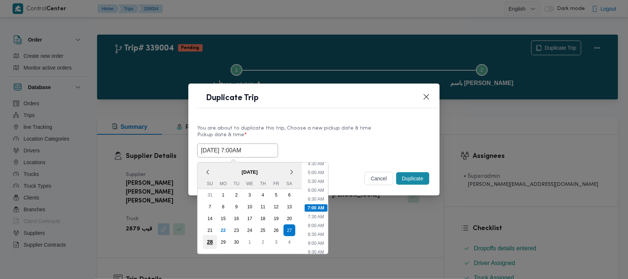
click at [206, 240] on div "28" at bounding box center [210, 242] width 14 height 14
type input "28/09/2025 7:00AM"
click at [338, 98] on header "Duplicate Trip" at bounding box center [322, 100] width 251 height 16
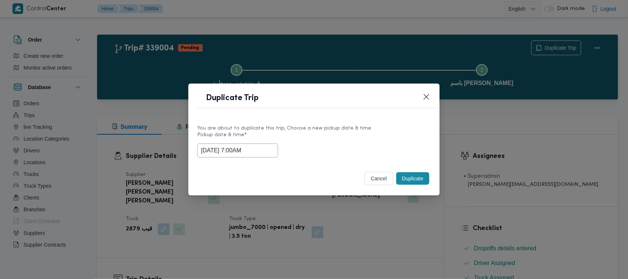
click at [430, 177] on div "Duplicate" at bounding box center [413, 178] width 36 height 15
click at [424, 179] on button "Duplicate" at bounding box center [412, 178] width 33 height 13
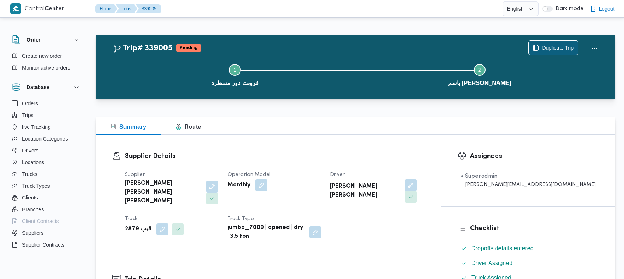
scroll to position [244, 0]
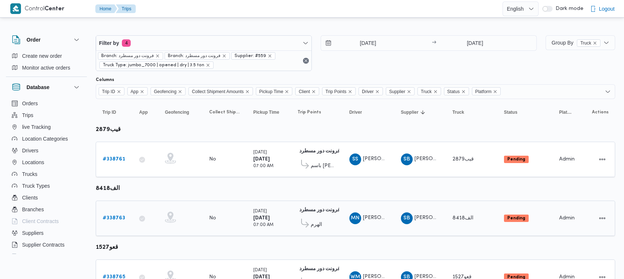
click at [118, 223] on div "# 338763" at bounding box center [114, 218] width 29 height 15
click at [110, 217] on b "# 338763" at bounding box center [114, 218] width 22 height 5
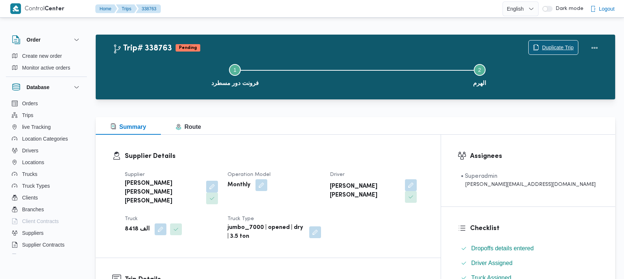
click at [557, 45] on span "Duplicate Trip" at bounding box center [558, 47] width 32 height 9
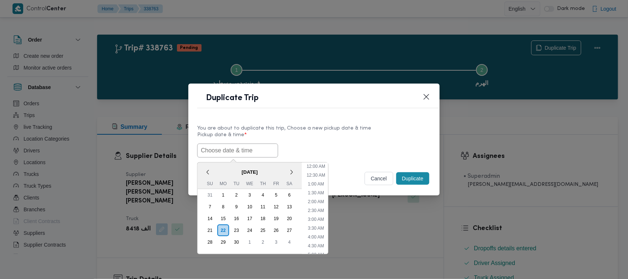
click at [241, 153] on input "text" at bounding box center [237, 150] width 81 height 14
paste input "27/09/2025 7:00AM"
type input "27/09/2025 7:00AM"
drag, startPoint x: 346, startPoint y: 144, endPoint x: 378, endPoint y: 168, distance: 40.3
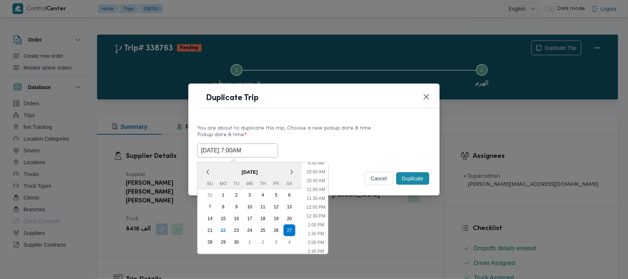
click at [346, 144] on div "27/09/2025 7:00AM < September 2025 > Su Mo Tu We Th Fr Sa 31 1 2 3 4 5 6 7 8 9 …" at bounding box center [314, 150] width 234 height 14
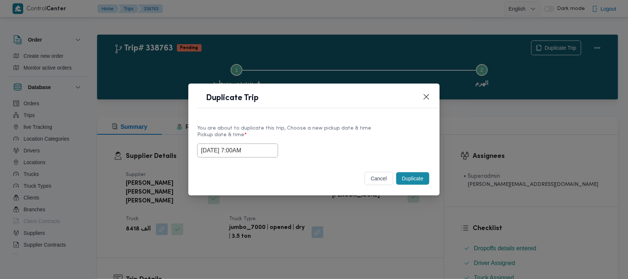
click at [413, 181] on button "Duplicate" at bounding box center [412, 178] width 33 height 13
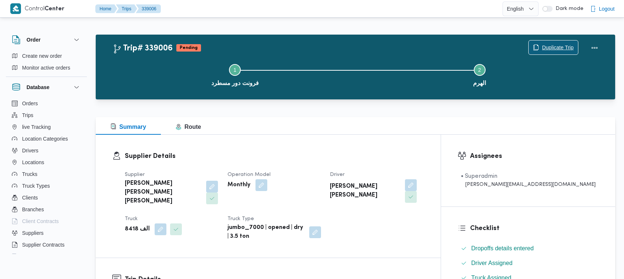
click at [546, 49] on span "Duplicate Trip" at bounding box center [558, 47] width 32 height 9
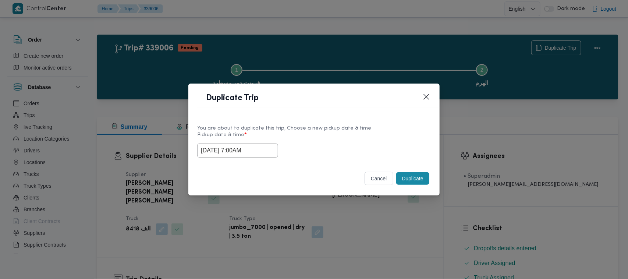
click at [264, 148] on input "27/09/2025 7:00AM" at bounding box center [237, 150] width 81 height 14
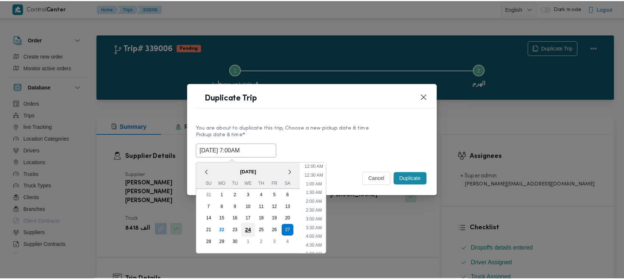
scroll to position [82, 0]
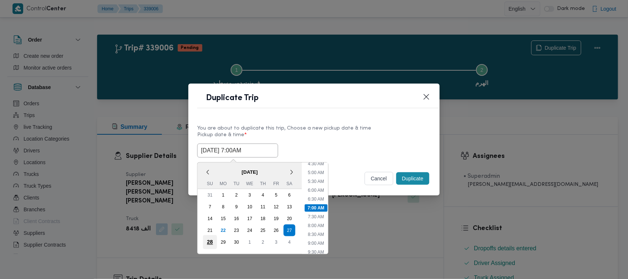
click at [205, 244] on div "28" at bounding box center [210, 242] width 14 height 14
type input "28/09/2025 7:00AM"
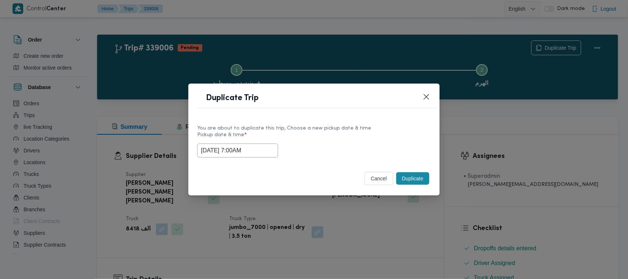
click at [384, 121] on div "You are about to duplicate this trip, Choose a new pickup date & time Pickup da…" at bounding box center [313, 140] width 251 height 47
click at [407, 177] on button "Duplicate" at bounding box center [412, 178] width 33 height 13
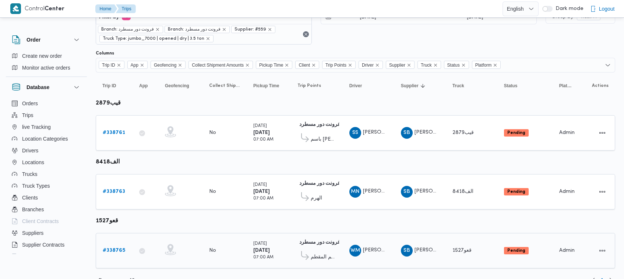
scroll to position [39, 0]
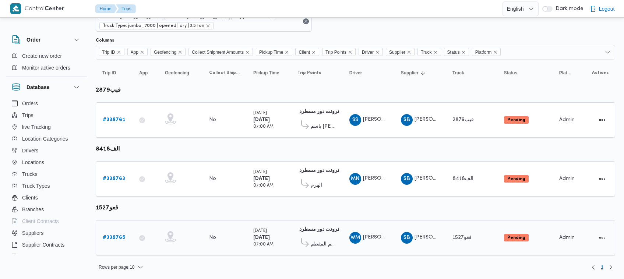
click at [117, 236] on b "# 338765" at bounding box center [114, 237] width 22 height 5
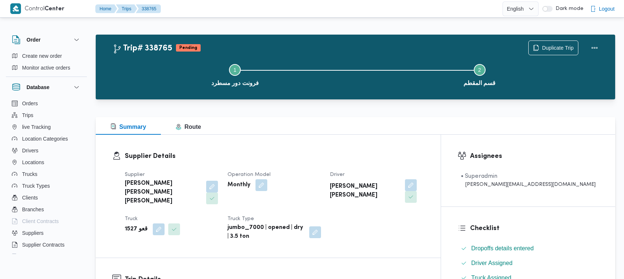
click at [558, 51] on div "Step 1 is incomplete 1 فرونت دور مسطرد Step 2 is incomplete 2 قسم المقطم" at bounding box center [357, 74] width 498 height 47
click at [545, 42] on span "Duplicate Trip" at bounding box center [552, 47] width 49 height 14
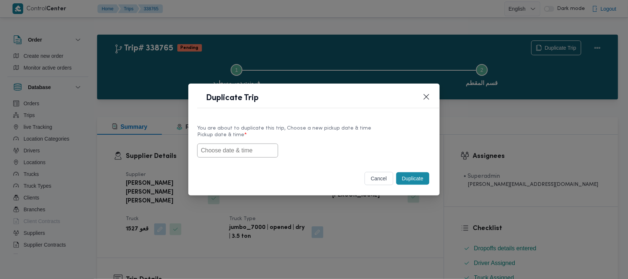
click at [249, 155] on input "text" at bounding box center [237, 150] width 81 height 14
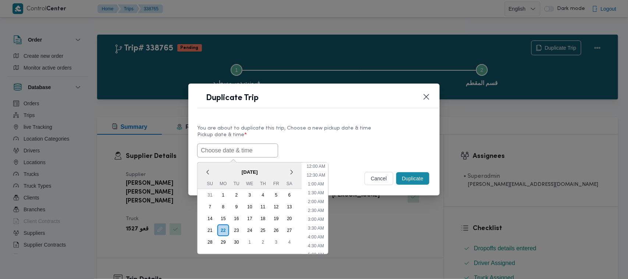
scroll to position [171, 0]
paste input "27/09/2025 7:00AM"
type input "27/09/2025 7:00AM"
click at [410, 136] on label "Pickup date & time *" at bounding box center [314, 137] width 234 height 11
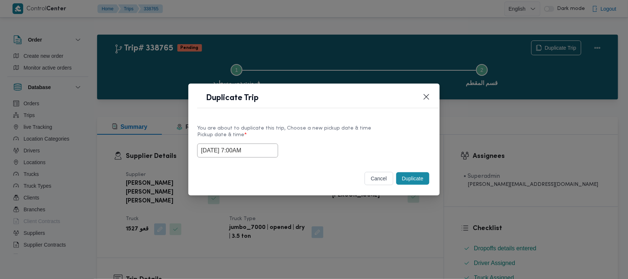
click at [407, 177] on button "Duplicate" at bounding box center [412, 178] width 33 height 13
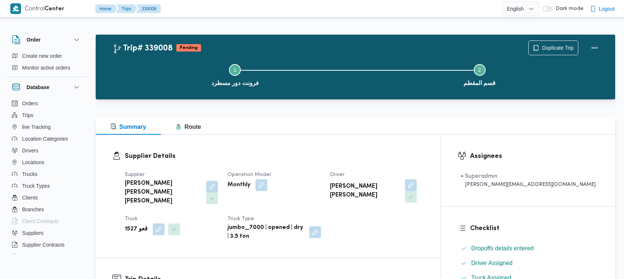
click at [544, 51] on div "Step 1 is incomplete 1 فرونت دور مسطرد Step 2 is incomplete 2 قسم المقطم" at bounding box center [357, 74] width 498 height 47
click at [543, 49] on span "Duplicate Trip" at bounding box center [558, 47] width 32 height 9
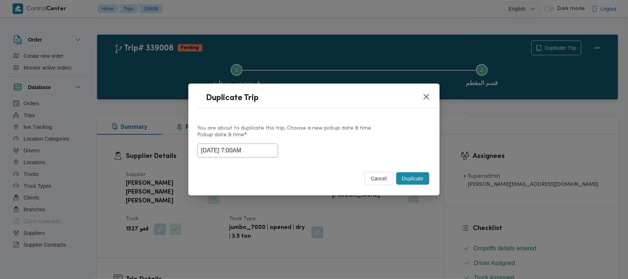
click at [264, 146] on input "27/09/2025 7:00AM" at bounding box center [237, 150] width 81 height 14
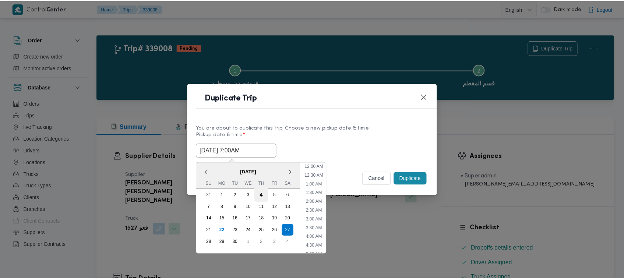
scroll to position [82, 0]
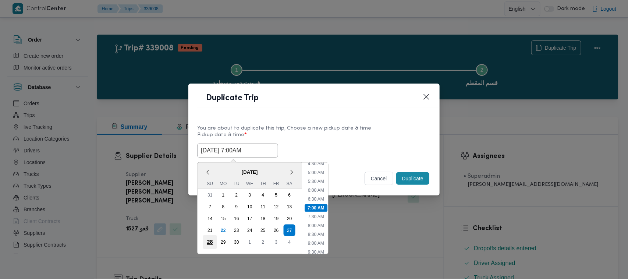
click at [210, 236] on div "28" at bounding box center [210, 242] width 14 height 14
type input "28/09/2025 7:00AM"
click at [331, 124] on div "You are about to duplicate this trip, Choose a new pickup date & time" at bounding box center [314, 128] width 234 height 8
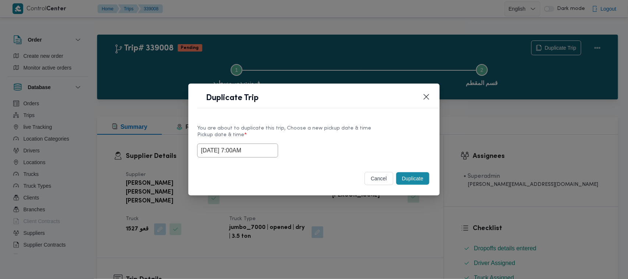
click at [318, 142] on label "Pickup date & time *" at bounding box center [314, 137] width 234 height 11
click at [407, 180] on button "Duplicate" at bounding box center [412, 178] width 33 height 13
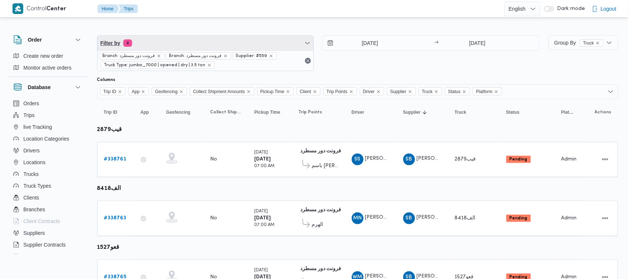
click at [188, 42] on span "Filter by 4" at bounding box center [205, 43] width 216 height 15
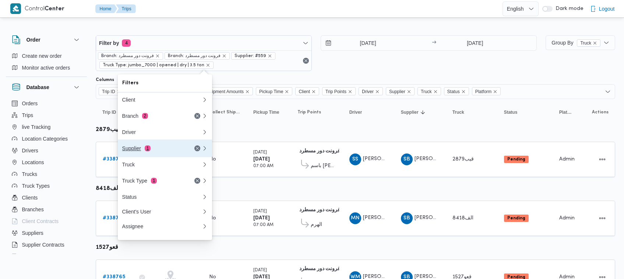
click at [149, 143] on button "Supplier 1" at bounding box center [165, 148] width 94 height 18
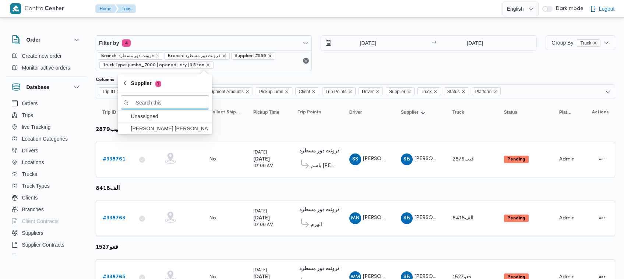
paste input "[PERSON_NAME][DATE]"
type input "[PERSON_NAME][DATE]"
click at [155, 131] on span "[PERSON_NAME][DATE]" at bounding box center [169, 128] width 77 height 9
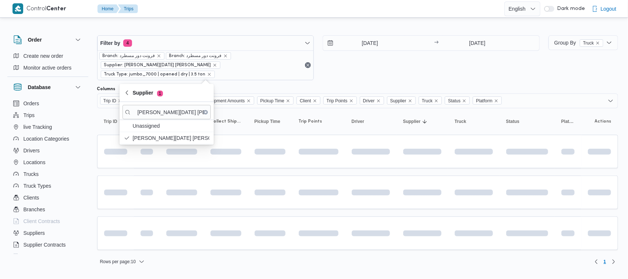
click at [349, 77] on div "25/9/2025 → 25/9/2025" at bounding box center [431, 57] width 217 height 45
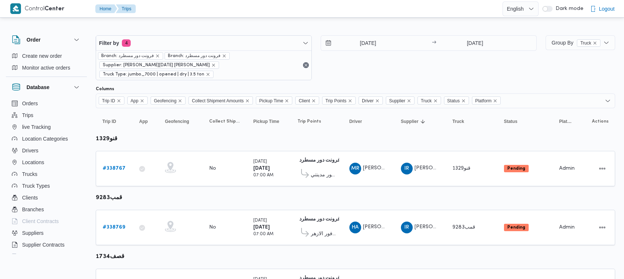
click at [407, 63] on div "25/9/2025 → 25/9/2025" at bounding box center [428, 57] width 216 height 45
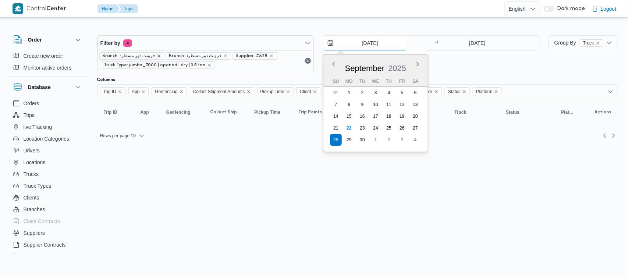
click at [375, 43] on input "28/9/2025" at bounding box center [365, 43] width 84 height 15
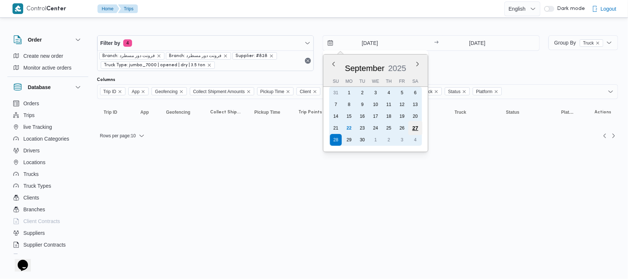
click at [414, 130] on div "27" at bounding box center [415, 128] width 14 height 14
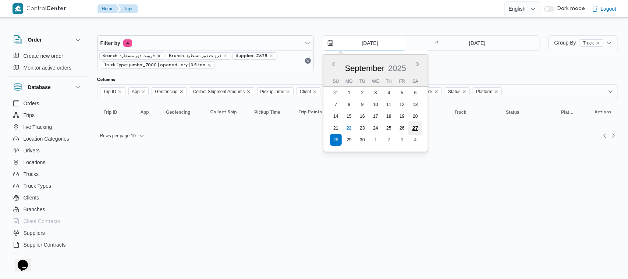
type input "[DATE]"
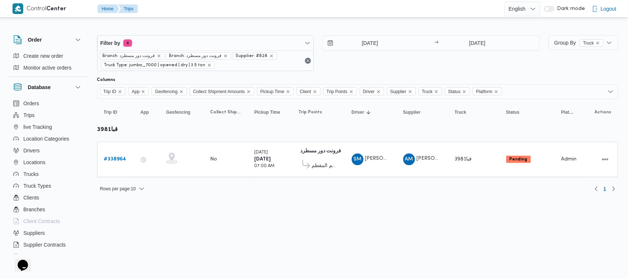
click at [416, 66] on div "27/9/2025 → 28/9/2025" at bounding box center [431, 53] width 217 height 36
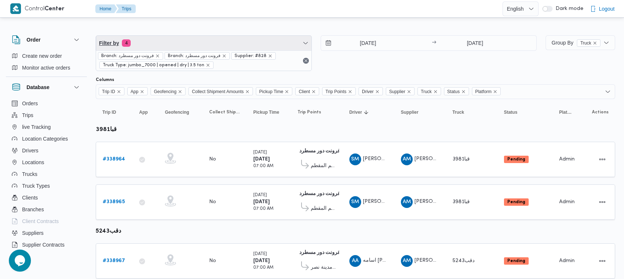
click at [224, 45] on span "Filter by 4" at bounding box center [203, 43] width 215 height 15
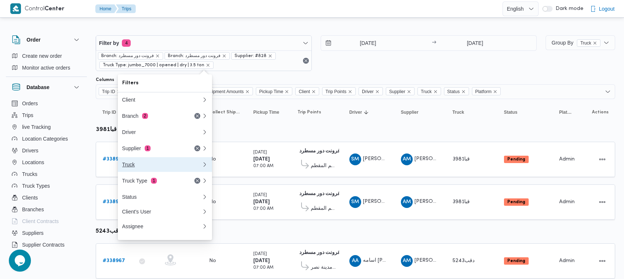
click at [189, 159] on button "Truck" at bounding box center [165, 164] width 94 height 15
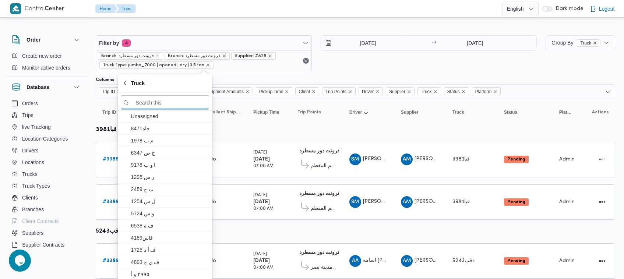
paste input "[PERSON_NAME]"
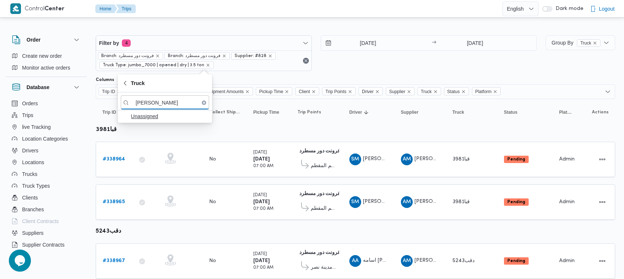
type input "[PERSON_NAME]"
click at [161, 121] on span "Unassigned" at bounding box center [165, 116] width 88 height 12
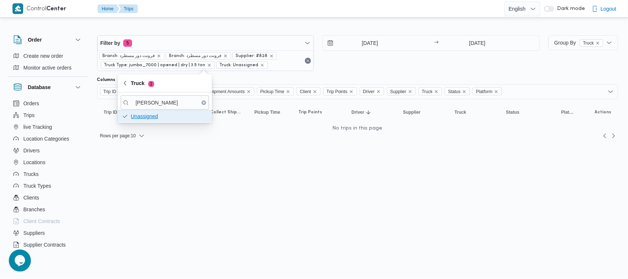
click at [146, 117] on span "Unassigned" at bounding box center [169, 116] width 77 height 9
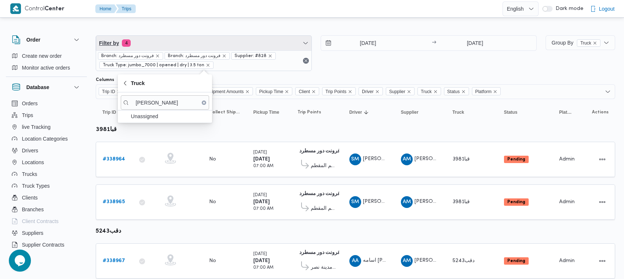
click at [183, 36] on span "Filter by 4" at bounding box center [203, 43] width 215 height 15
click at [173, 43] on span "Filter by 4" at bounding box center [203, 43] width 215 height 15
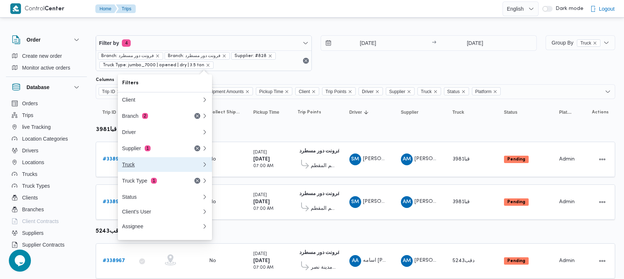
click at [145, 162] on button "Truck 0" at bounding box center [165, 164] width 94 height 15
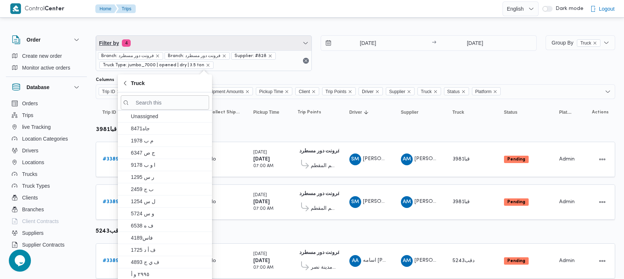
click at [168, 38] on span "Filter by 4" at bounding box center [203, 43] width 215 height 15
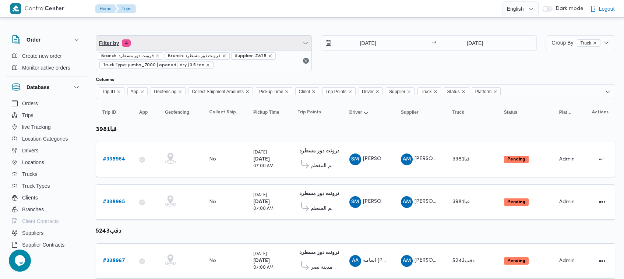
click at [168, 38] on span "Filter by 4" at bounding box center [203, 43] width 215 height 15
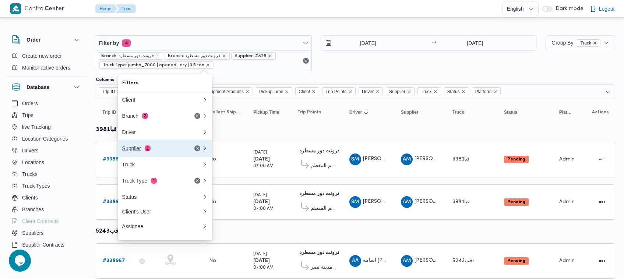
click at [149, 149] on span "1" at bounding box center [148, 148] width 6 height 6
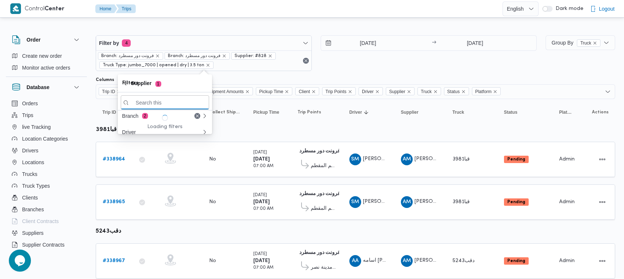
paste input "[PERSON_NAME]"
type input "[PERSON_NAME]"
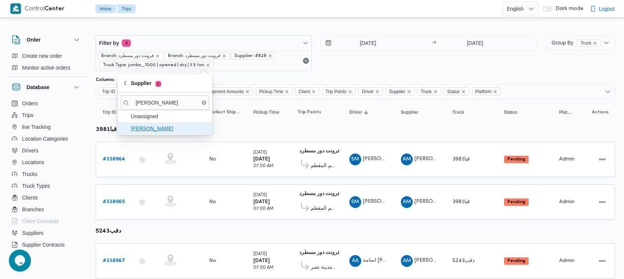
click at [159, 125] on span "[PERSON_NAME]" at bounding box center [169, 128] width 77 height 9
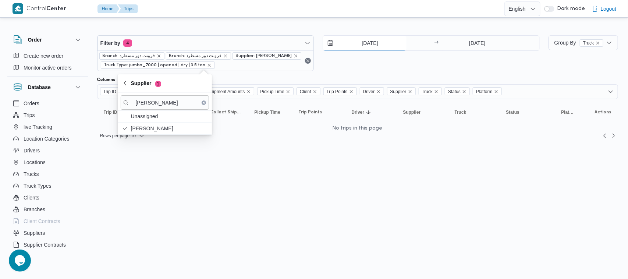
click at [385, 49] on input "[DATE]" at bounding box center [365, 43] width 84 height 15
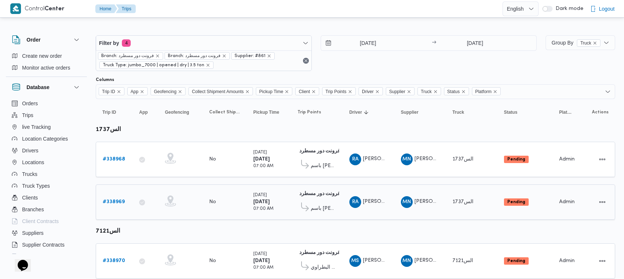
scroll to position [65, 0]
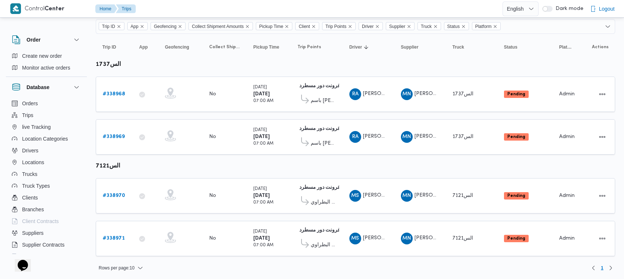
click at [355, 61] on table "Trip ID Click to sort in ascending order App Click to sort in ascending order G…" at bounding box center [355, 149] width 519 height 230
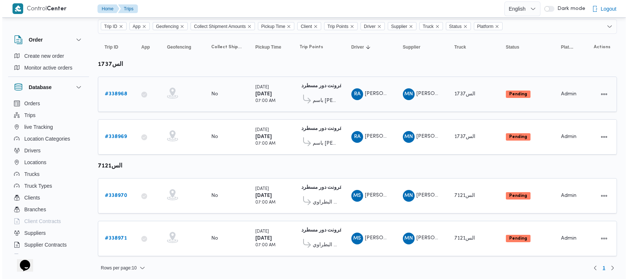
scroll to position [0, 0]
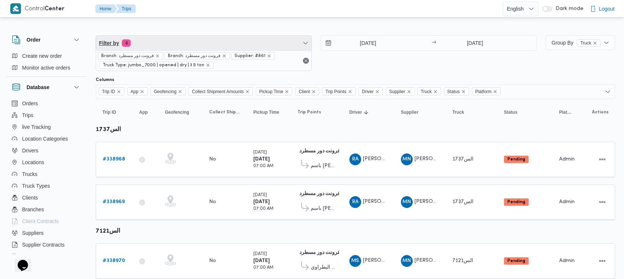
click at [191, 43] on span "Filter by 4" at bounding box center [203, 43] width 215 height 15
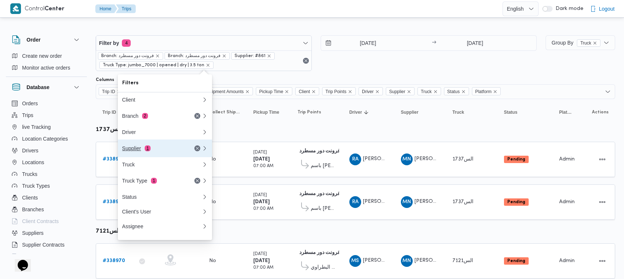
click at [142, 148] on div "Supplier 1" at bounding box center [153, 148] width 62 height 6
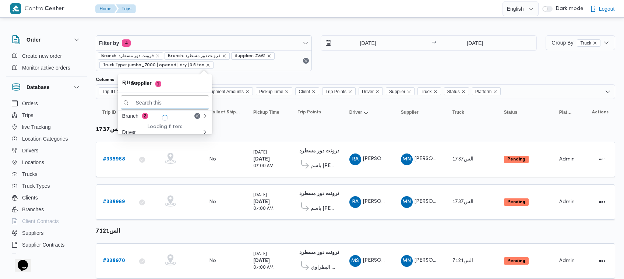
paste input "علي [PERSON_NAME] [PERSON_NAME]"
type input "علي [PERSON_NAME] [PERSON_NAME]"
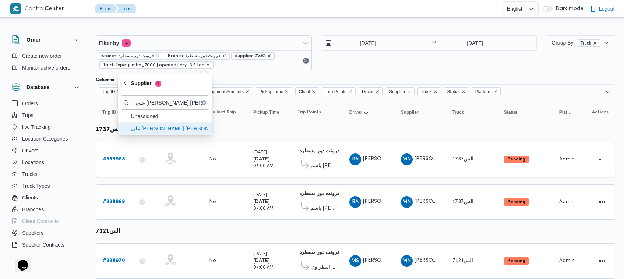
click at [151, 131] on span "علي [PERSON_NAME] [PERSON_NAME]" at bounding box center [169, 128] width 77 height 9
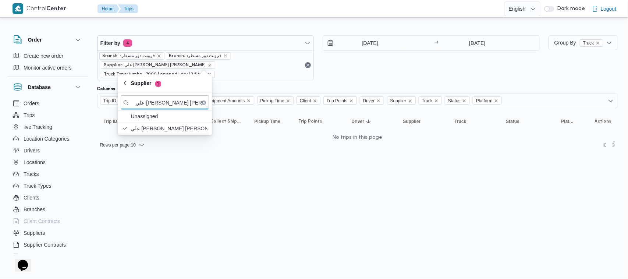
click at [386, 72] on div "Filter by 4 Branch: فرونت دور مسطرد Branch: فرونت دور مسطرد Supplier: علي يحيي …" at bounding box center [318, 58] width 451 height 54
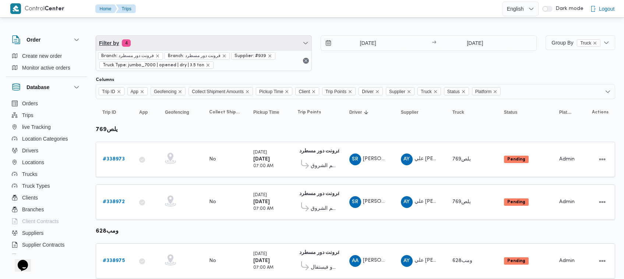
click at [197, 45] on span "Filter by 4" at bounding box center [203, 43] width 215 height 15
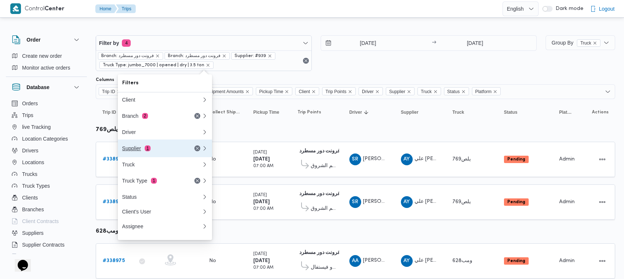
click at [161, 148] on div "Supplier 1" at bounding box center [153, 148] width 62 height 6
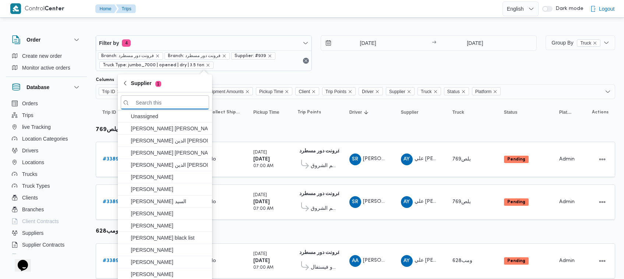
paste input "ال[PERSON_NAME]"
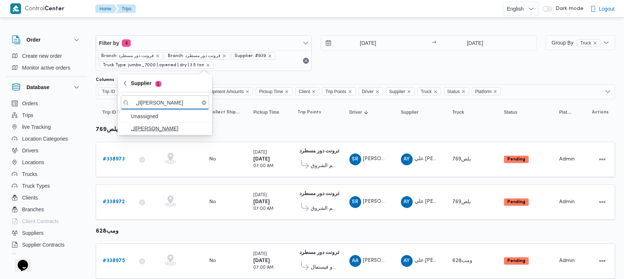
type input "ال[PERSON_NAME]"
click at [162, 129] on span "ال[PERSON_NAME]" at bounding box center [169, 128] width 77 height 9
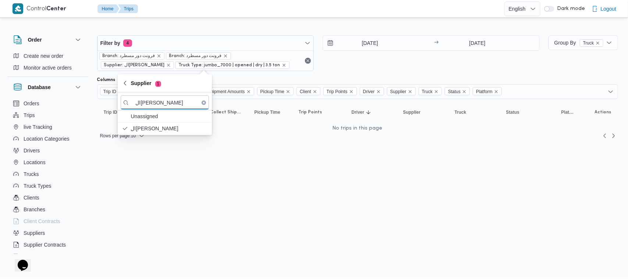
click at [392, 68] on div "[DATE] → [DATE]" at bounding box center [431, 53] width 217 height 36
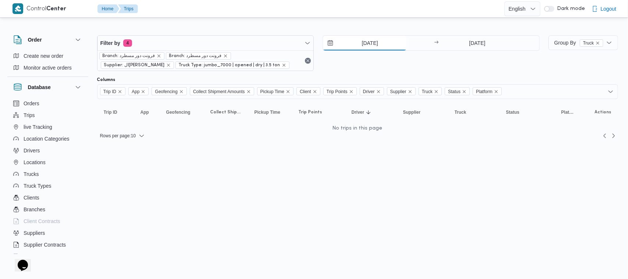
click at [361, 41] on input "[DATE]" at bounding box center [365, 43] width 84 height 15
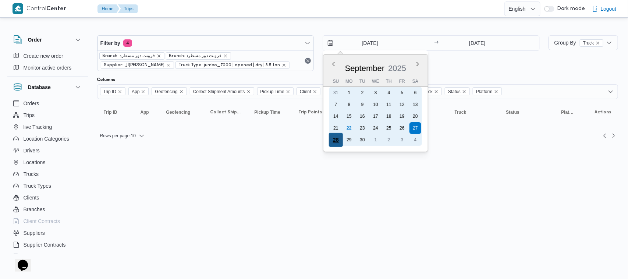
click at [340, 135] on div "28" at bounding box center [336, 140] width 14 height 14
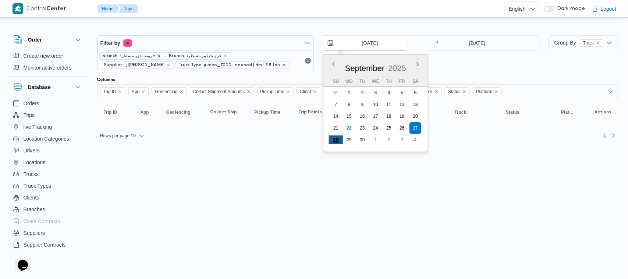
type input "[DATE]"
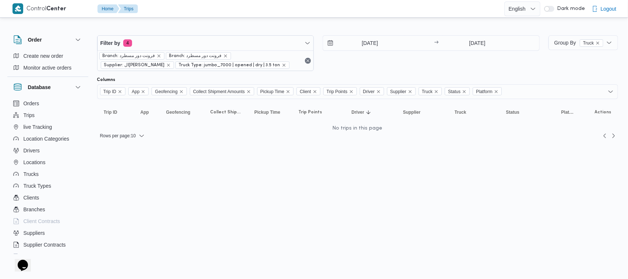
click at [356, 66] on div "[DATE] → [DATE]" at bounding box center [431, 53] width 217 height 36
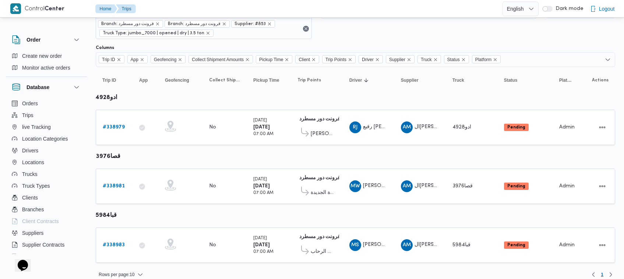
scroll to position [39, 0]
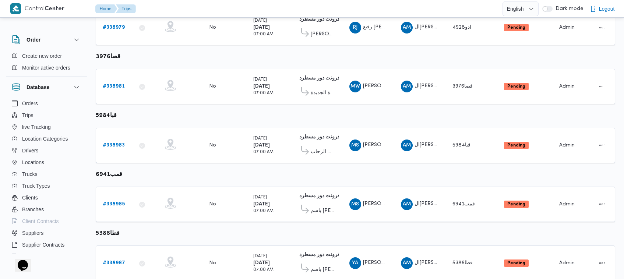
scroll to position [156, 0]
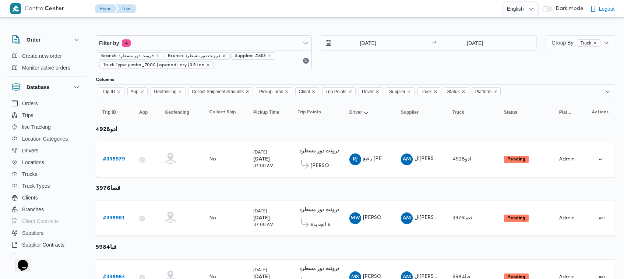
scroll to position [330, 0]
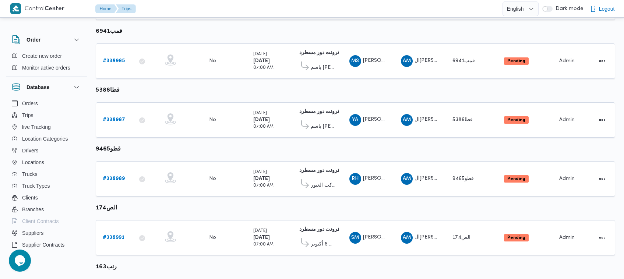
scroll to position [447, 0]
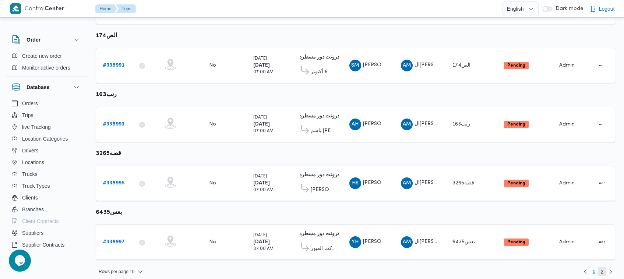
click at [604, 267] on span "2" at bounding box center [602, 271] width 8 height 9
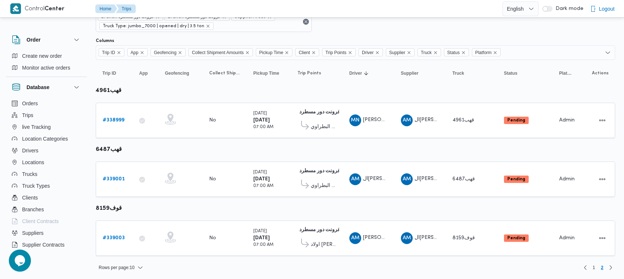
scroll to position [39, 0]
click at [593, 201] on table "Trip ID Click to sort in ascending order App Click to sort in ascending order G…" at bounding box center [355, 161] width 519 height 203
click at [595, 265] on span "1" at bounding box center [593, 267] width 8 height 9
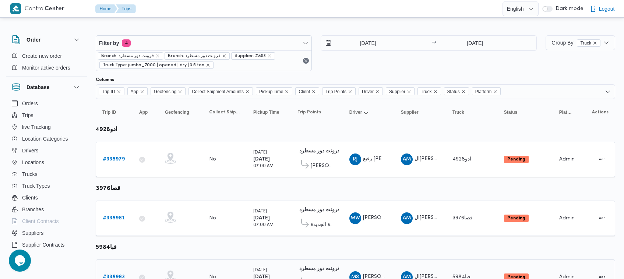
scroll to position [447, 0]
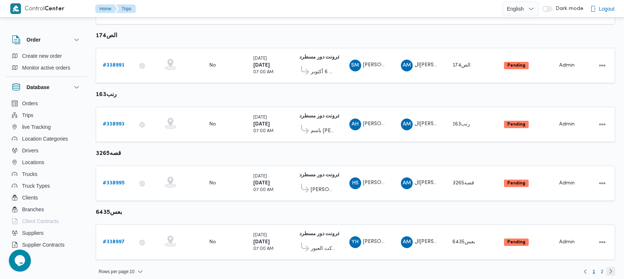
click at [608, 267] on link "Next page, 2" at bounding box center [610, 271] width 9 height 9
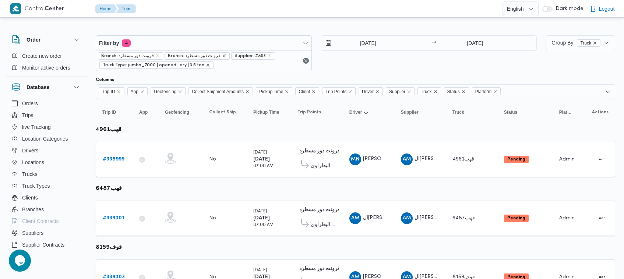
click at [347, 63] on div "28/9/2025 → 28/9/2025" at bounding box center [428, 53] width 216 height 36
click at [383, 63] on div "28/9/2025 → 28/9/2025" at bounding box center [428, 53] width 216 height 36
click at [191, 36] on div "Filter by 4 Branch: فرونت دور مسطرد Branch: فرونت دور مسطرد Supplier: #853 Truc…" at bounding box center [204, 53] width 216 height 36
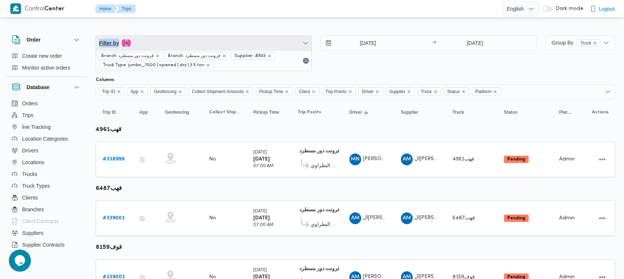
click at [191, 48] on span "Filter by 4" at bounding box center [203, 43] width 215 height 15
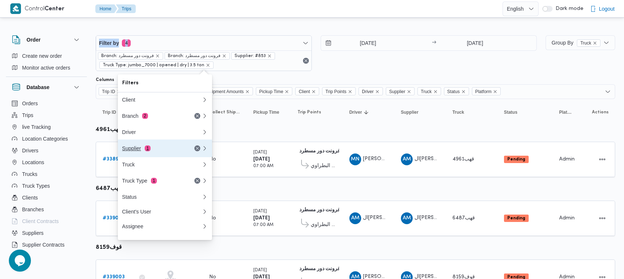
click at [159, 151] on div "Supplier 1" at bounding box center [153, 148] width 62 height 6
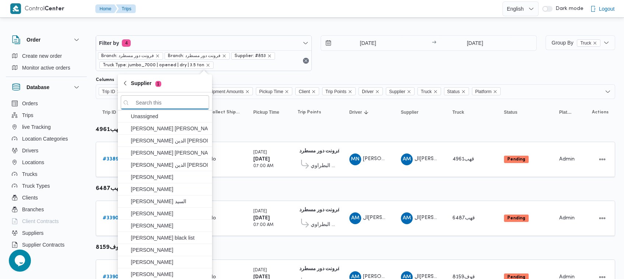
paste input "[PERSON_NAME] [PERSON_NAME] [PERSON_NAME]"
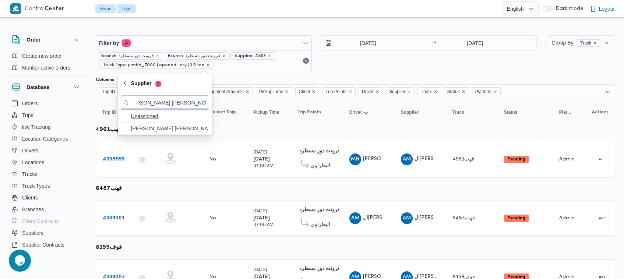
type input "[PERSON_NAME] [PERSON_NAME] [PERSON_NAME]"
click at [153, 129] on span "[PERSON_NAME] [PERSON_NAME] [PERSON_NAME]" at bounding box center [169, 128] width 77 height 9
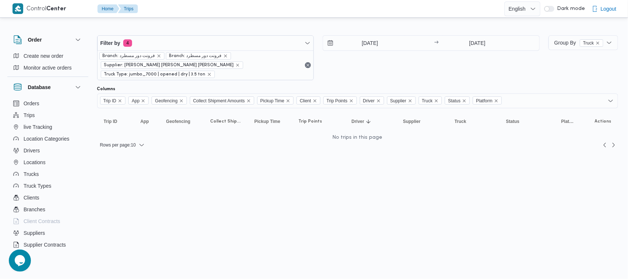
click at [392, 66] on div "28/9/2025 → 28/9/2025" at bounding box center [431, 57] width 217 height 45
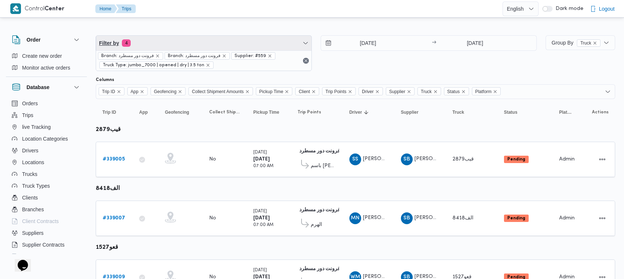
click at [212, 37] on span "Filter by 4" at bounding box center [203, 43] width 215 height 15
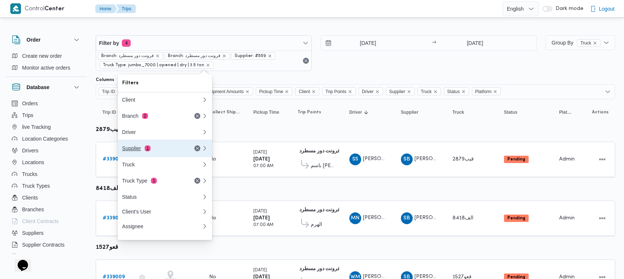
click at [172, 150] on div "Supplier 1" at bounding box center [153, 148] width 62 height 6
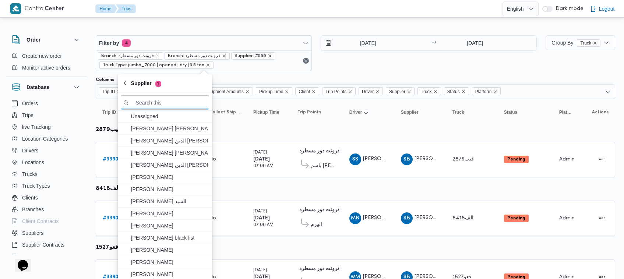
paste input "[PERSON_NAME][DATE] [PERSON_NAME]"
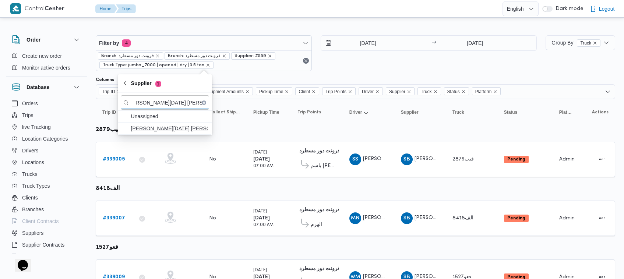
type input "[PERSON_NAME][DATE] [PERSON_NAME]"
click at [161, 127] on span "[PERSON_NAME][DATE] [PERSON_NAME]" at bounding box center [169, 128] width 77 height 9
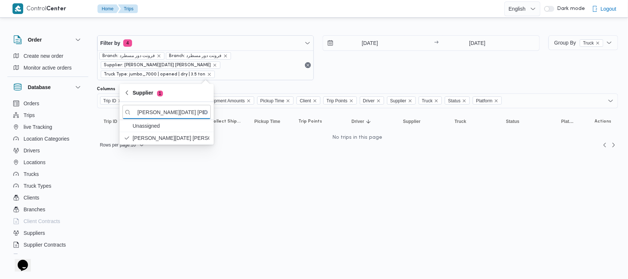
click at [409, 62] on div "[DATE] → [DATE]" at bounding box center [431, 57] width 217 height 45
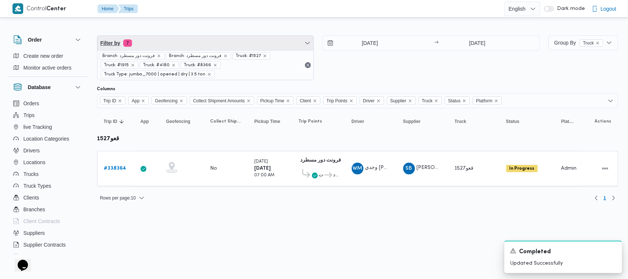
click at [162, 43] on span "Filter by 7" at bounding box center [205, 43] width 216 height 15
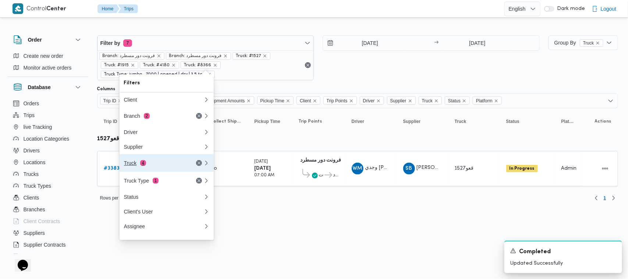
click at [154, 170] on div "Truck 4" at bounding box center [164, 163] width 88 height 18
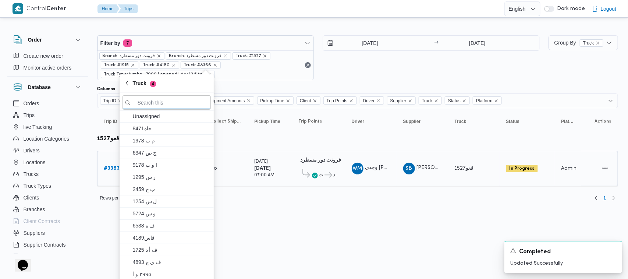
paste input "3695"
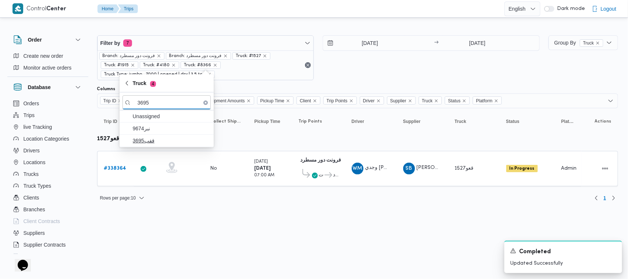
type input "3695"
click at [140, 140] on span "قفب3695" at bounding box center [171, 140] width 77 height 9
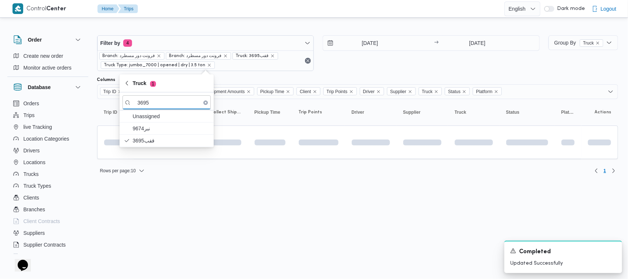
click at [153, 195] on html "Control Center Home Trips English عربي Dark mode Logout Order Create new order …" at bounding box center [314, 139] width 628 height 279
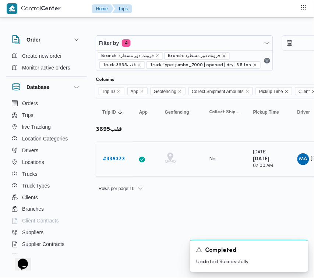
click at [110, 164] on div "# 338373" at bounding box center [114, 159] width 29 height 15
click at [111, 162] on b "# 338373" at bounding box center [114, 159] width 22 height 5
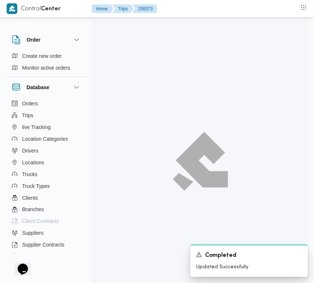
drag, startPoint x: 111, startPoint y: 162, endPoint x: 111, endPoint y: 152, distance: 9.9
click at [111, 153] on div at bounding box center [200, 161] width 217 height 283
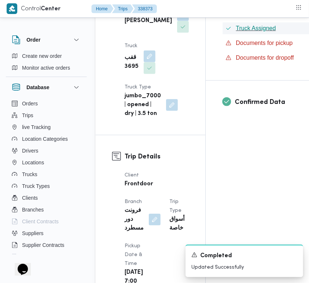
scroll to position [235, 0]
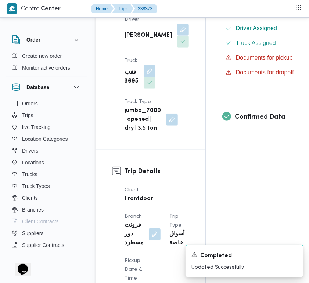
click at [163, 53] on div "Supplier [PERSON_NAME][DATE] Operation Model Monthly Driver [PERSON_NAME] جاد ا…" at bounding box center [156, 34] width 73 height 206
click at [161, 48] on div "[PERSON_NAME]" at bounding box center [157, 35] width 66 height 25
click at [177, 35] on button "button" at bounding box center [183, 30] width 12 height 12
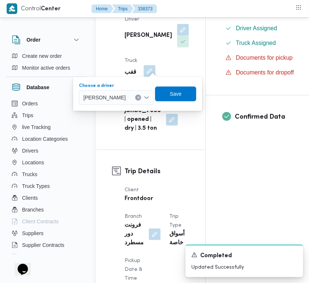
click at [126, 94] on span "[PERSON_NAME]" at bounding box center [105, 97] width 42 height 8
paste input "[PERSON_NAME]"
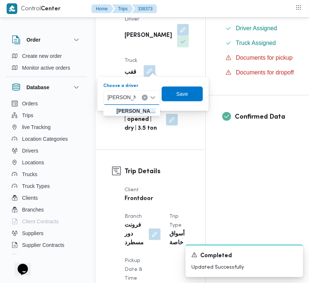
type input "[PERSON_NAME]"
click at [141, 99] on div "[PERSON_NAME]" at bounding box center [131, 97] width 57 height 15
click at [132, 114] on span "[PERSON_NAME]" at bounding box center [136, 110] width 39 height 9
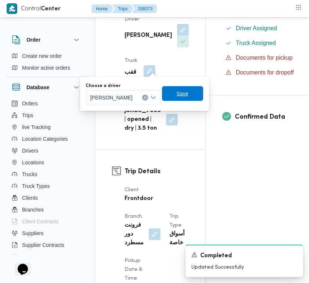
click at [189, 97] on span "Save" at bounding box center [183, 93] width 12 height 9
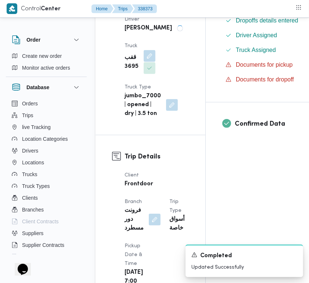
click at [144, 62] on button "button" at bounding box center [150, 56] width 12 height 12
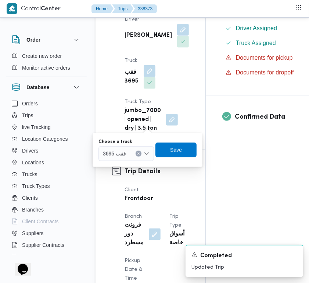
click at [124, 144] on label "Choose a truck" at bounding box center [115, 142] width 33 height 6
click at [129, 149] on input "Choose a truck" at bounding box center [129, 153] width 1 height 9
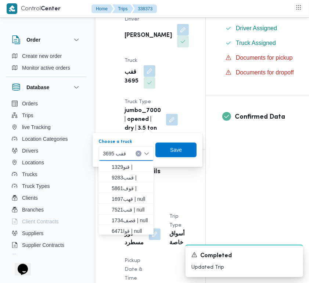
paste input "1697"
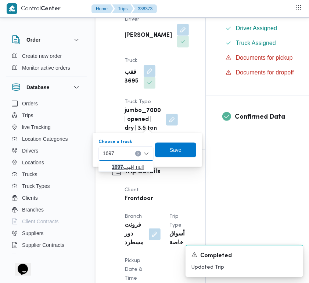
type input "1697"
click at [113, 164] on mark "1697" at bounding box center [117, 167] width 11 height 6
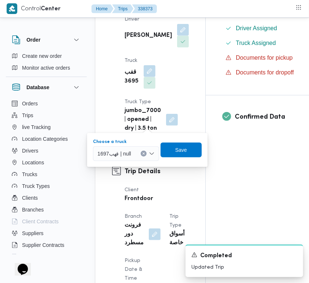
click at [187, 157] on div "Choose a truck قهب1697 | null Combo box. Selected. قهب1697 | null. Press Backsp…" at bounding box center [147, 150] width 110 height 24
click at [187, 157] on div "Choose a truck قهب1697 | null Save" at bounding box center [147, 150] width 110 height 24
click at [185, 151] on span "Save" at bounding box center [181, 149] width 12 height 9
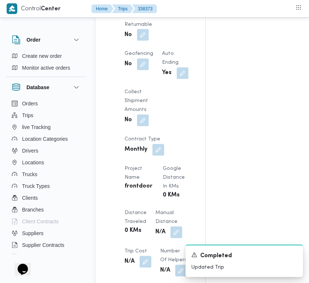
scroll to position [553, 0]
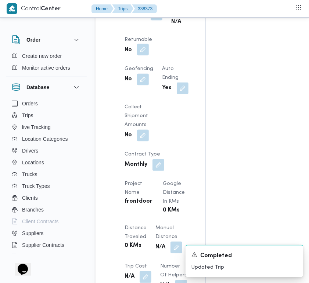
click at [149, 56] on button "button" at bounding box center [143, 50] width 12 height 12
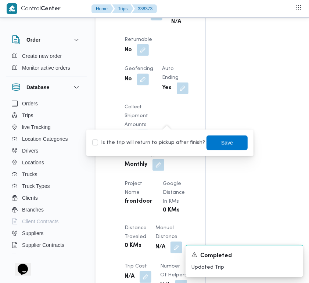
click at [162, 142] on label "Is the trip will return to pickup after finish?" at bounding box center [148, 142] width 113 height 9
checkbox input "true"
click at [217, 148] on span "Save" at bounding box center [227, 142] width 41 height 15
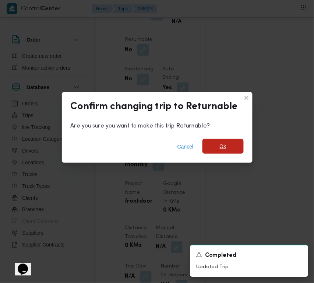
click at [226, 150] on span "Ok" at bounding box center [222, 146] width 41 height 15
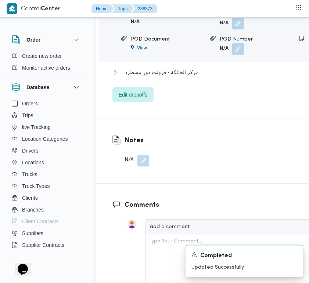
scroll to position [1542, 0]
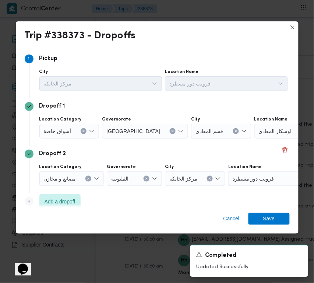
click at [233, 131] on button "Clear input" at bounding box center [236, 131] width 6 height 6
click at [249, 132] on div "Search" at bounding box center [295, 131] width 92 height 15
paste input "هايبر وان بدر"
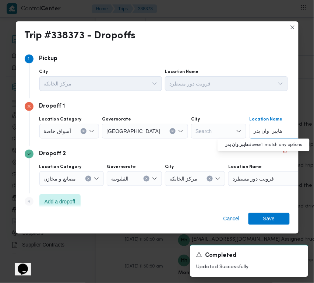
click at [253, 129] on input "هايبر وان بدر" at bounding box center [267, 131] width 29 height 9
type input "هايبر وان بدر"
click at [238, 142] on span "هايبر وان بدر | هايبر وان - مدينة [GEOGRAPHIC_DATA] | null" at bounding box center [268, 144] width 74 height 9
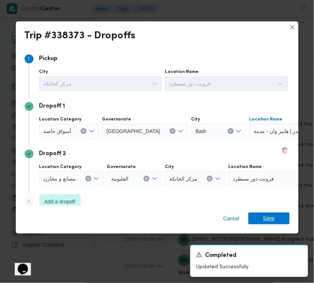
click at [273, 217] on span "Save" at bounding box center [269, 218] width 12 height 12
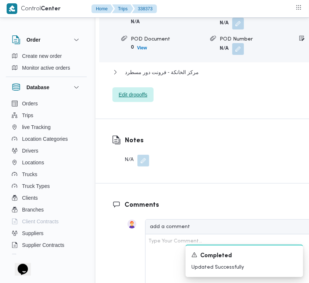
scroll to position [1047, 0]
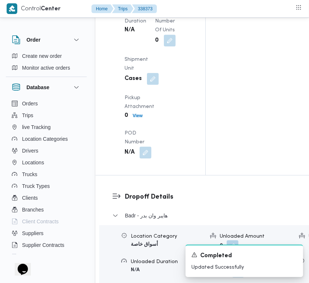
click at [153, 163] on div "Arrived Pickup At N/A Left Pickup At N/A Pickup Duration N/A Shipment Number of…" at bounding box center [156, 63] width 73 height 197
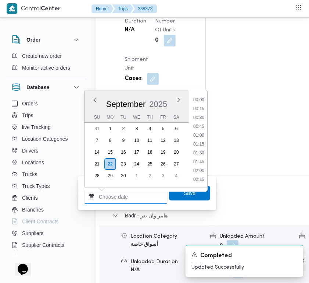
drag, startPoint x: 142, startPoint y: 190, endPoint x: 151, endPoint y: 194, distance: 9.7
click at [143, 192] on input "Arrived Pickup At" at bounding box center [126, 196] width 84 height 15
paste input "[DATE] 7:00:00 AM"
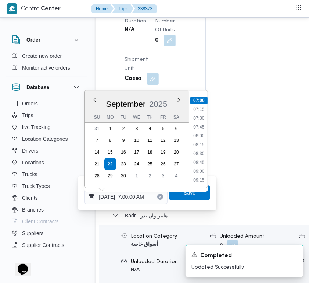
type input "[DATE] 07:00"
click at [180, 199] on span "Save" at bounding box center [189, 192] width 41 height 15
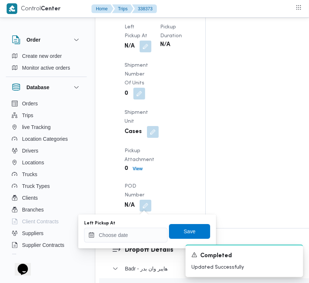
scroll to position [1053, 0]
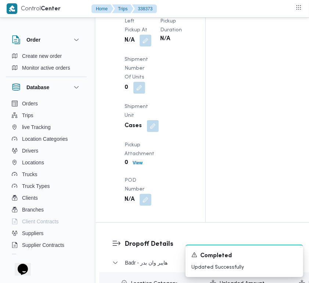
click at [133, 45] on b "N/A" at bounding box center [130, 40] width 10 height 9
click at [141, 46] on button "button" at bounding box center [146, 40] width 12 height 12
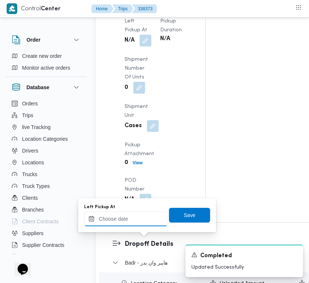
click at [131, 225] on input "Left Pickup At" at bounding box center [126, 218] width 84 height 15
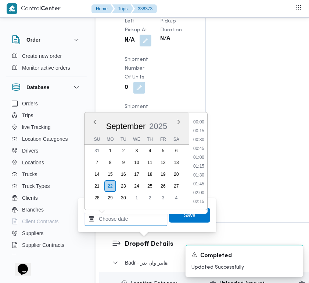
paste input "[DATE] 7:00:00 AM"
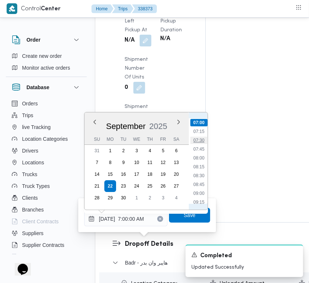
click at [203, 138] on li "07:30" at bounding box center [199, 139] width 17 height 7
type input "[DATE] 07:30"
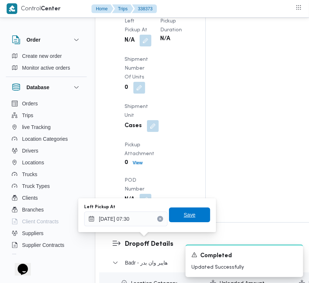
click at [197, 208] on span "Save" at bounding box center [189, 214] width 41 height 15
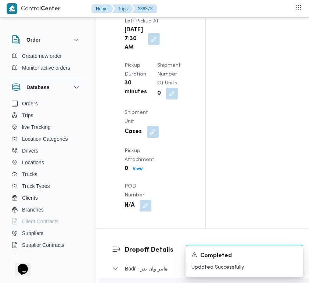
scroll to position [0, 0]
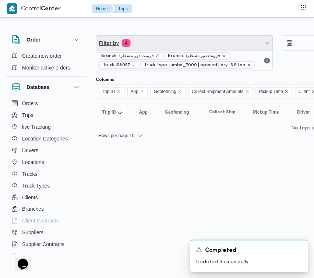
click at [142, 42] on span "Filter by 4" at bounding box center [184, 43] width 177 height 15
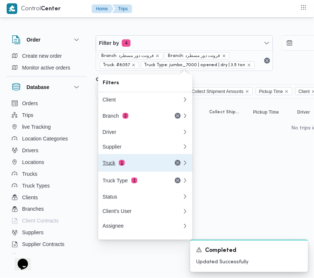
click at [130, 166] on div "Truck 1" at bounding box center [134, 163] width 62 height 6
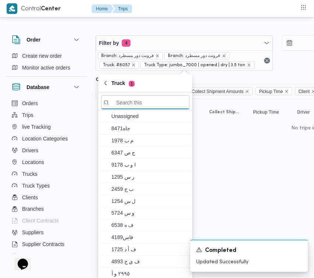
paste input "4928"
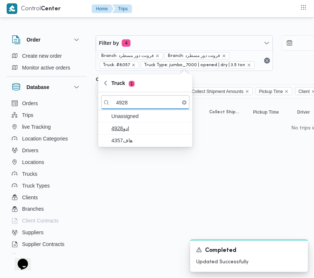
type input "4928"
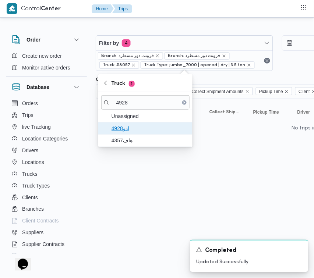
click at [118, 133] on span "ادو4928" at bounding box center [145, 129] width 88 height 12
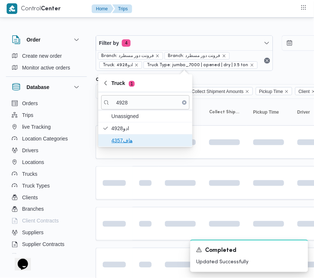
click at [120, 138] on span "4357هاف" at bounding box center [149, 140] width 77 height 9
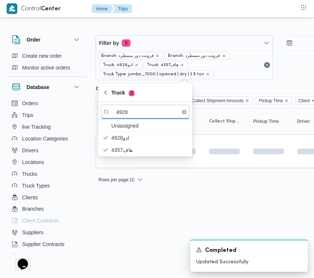
click at [122, 222] on html "Control Center Home Trips Order Create new order Monitor active orders Database…" at bounding box center [157, 139] width 314 height 278
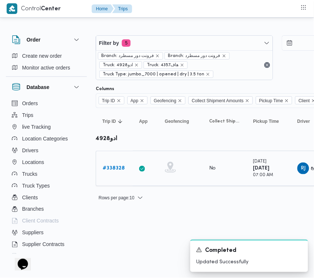
click at [117, 168] on b "# 338328" at bounding box center [114, 168] width 22 height 5
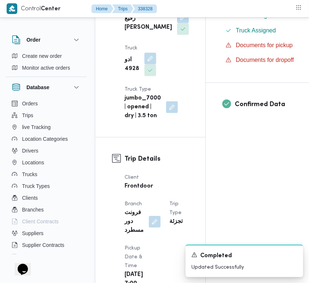
scroll to position [495, 0]
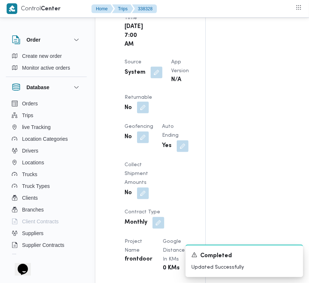
click at [149, 113] on button "button" at bounding box center [143, 108] width 12 height 12
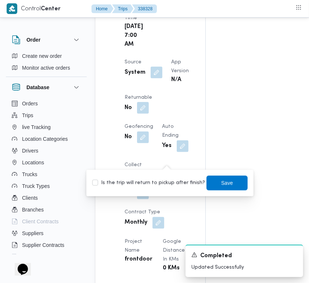
click at [158, 184] on label "Is the trip will return to pickup after finish?" at bounding box center [148, 182] width 113 height 9
checkbox input "true"
click at [223, 180] on span "Save" at bounding box center [227, 182] width 12 height 9
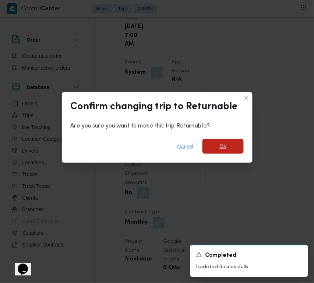
click at [214, 145] on span "Ok" at bounding box center [222, 146] width 41 height 15
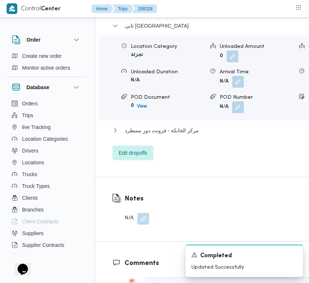
scroll to position [1485, 0]
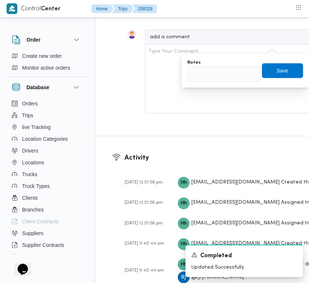
click at [228, 84] on div "You are in a dialog. To close this dialog, hit escape. Notes Save" at bounding box center [246, 71] width 128 height 34
click at [226, 79] on input "Notes" at bounding box center [224, 74] width 73 height 15
paste input "تجمع"
type input "تجمع"
drag, startPoint x: 280, startPoint y: 74, endPoint x: 270, endPoint y: 71, distance: 10.9
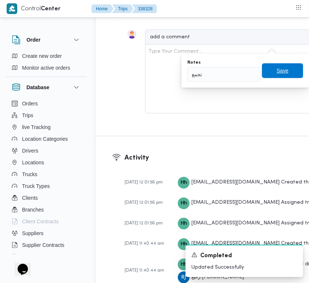
click at [281, 74] on span "Save" at bounding box center [283, 70] width 12 height 9
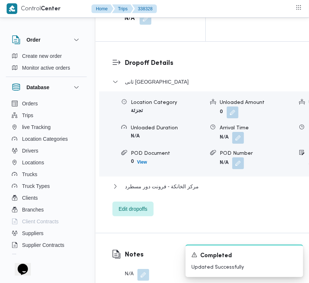
scroll to position [1169, 0]
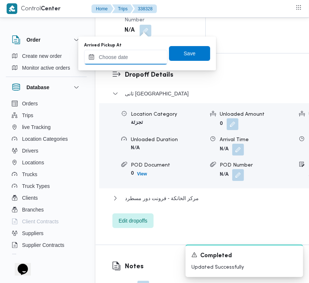
click at [134, 53] on input "Arrived Pickup At" at bounding box center [126, 57] width 84 height 15
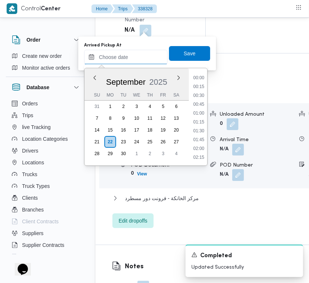
scroll to position [247, 0]
paste input "[DATE] 7:00:00 AM"
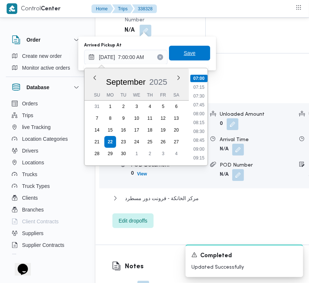
type input "[DATE] 07:00"
click at [187, 59] on span "Save" at bounding box center [189, 53] width 41 height 15
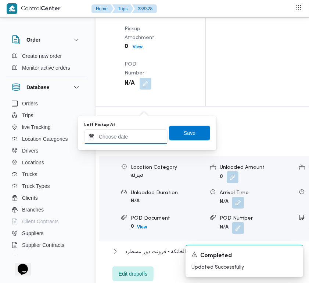
click at [127, 139] on input "Left Pickup At" at bounding box center [126, 136] width 84 height 15
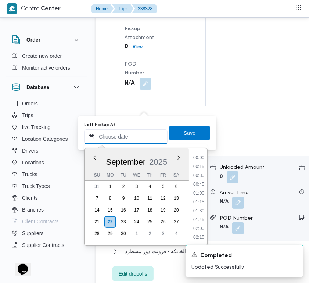
paste input "[DATE] 7:00:00 AM"
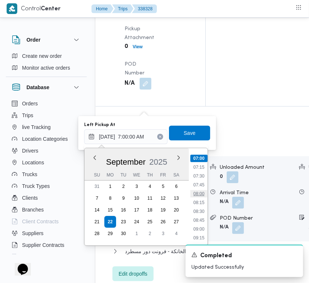
click at [201, 194] on li "08:00" at bounding box center [199, 193] width 17 height 7
type input "[DATE] 08:00"
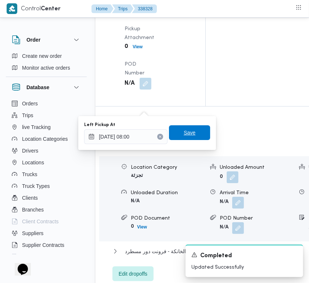
click at [187, 131] on span "Save" at bounding box center [190, 132] width 12 height 9
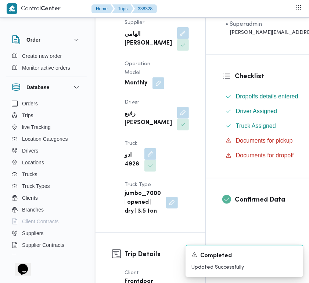
scroll to position [136, 0]
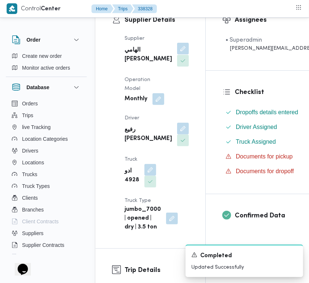
click at [177, 54] on button "button" at bounding box center [183, 49] width 12 height 12
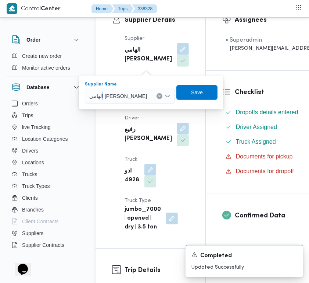
click at [136, 96] on span "الهامي [PERSON_NAME]" at bounding box center [118, 96] width 58 height 8
paste input "[PERSON_NAME]"
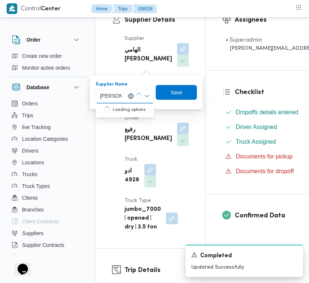
type input "[PERSON_NAME]"
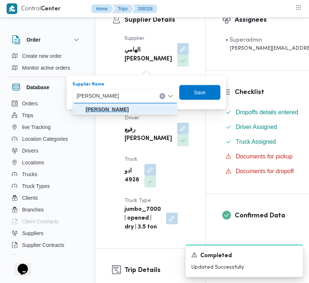
click at [126, 107] on mark "[PERSON_NAME]" at bounding box center [107, 109] width 43 height 6
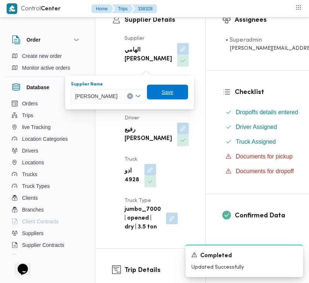
click at [174, 92] on span "Save" at bounding box center [168, 92] width 12 height 9
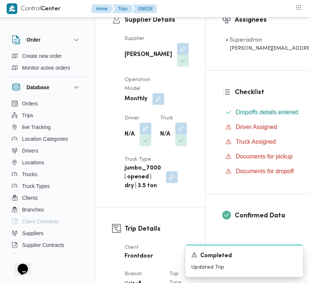
click at [152, 147] on div "N/A" at bounding box center [138, 134] width 28 height 25
click at [144, 134] on button "button" at bounding box center [146, 128] width 12 height 12
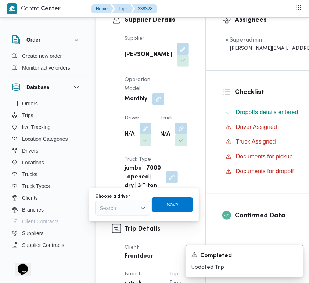
click at [131, 199] on div "Choose a driver" at bounding box center [122, 196] width 55 height 6
click at [126, 212] on div "Search" at bounding box center [122, 208] width 55 height 15
paste input "رضا"
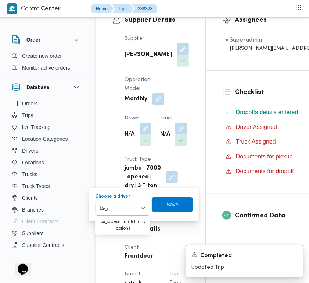
drag, startPoint x: 107, startPoint y: 217, endPoint x: 103, endPoint y: 220, distance: 4.5
click at [117, 208] on div "[PERSON_NAME]" at bounding box center [122, 208] width 55 height 15
type input "رضا"
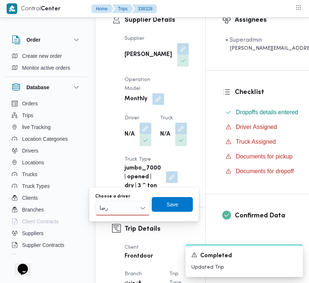
click at [177, 110] on div "Supplier [PERSON_NAME] Operation Model Monthly Driver N/A Truck N/A Truck Type …" at bounding box center [156, 112] width 73 height 165
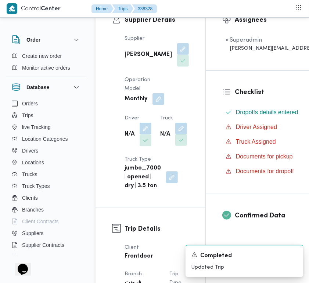
drag, startPoint x: 150, startPoint y: 208, endPoint x: 143, endPoint y: 214, distance: 9.2
click at [175, 134] on button "button" at bounding box center [181, 129] width 12 height 12
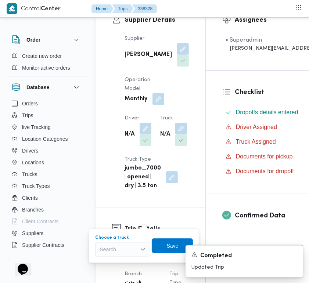
click at [122, 247] on div "Search" at bounding box center [122, 249] width 55 height 15
paste input "4843"
type input "4843"
click at [114, 259] on mark "4843" at bounding box center [114, 262] width 11 height 6
click at [164, 247] on div "A new notification appears Completed Updated Trip" at bounding box center [235, 260] width 147 height 44
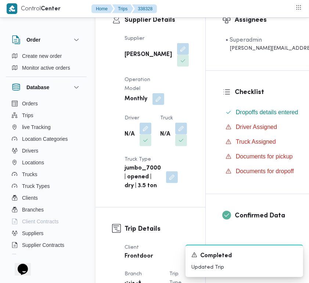
scroll to position [202, 0]
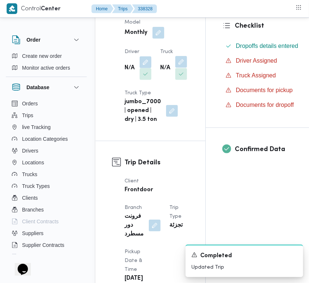
click at [175, 68] on button "button" at bounding box center [181, 62] width 12 height 12
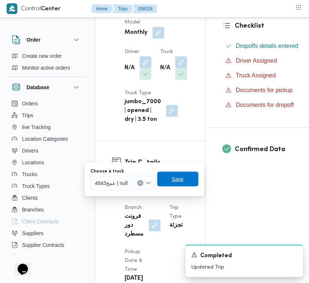
click at [168, 182] on span "Save" at bounding box center [177, 178] width 41 height 15
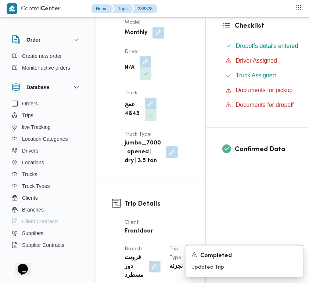
click at [143, 68] on button "button" at bounding box center [146, 62] width 12 height 12
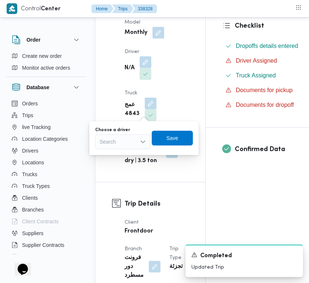
click at [132, 139] on div "Search" at bounding box center [122, 141] width 55 height 15
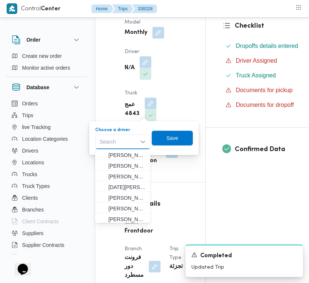
paste input "رضا"
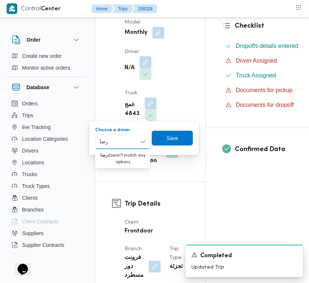
type input "رضا"
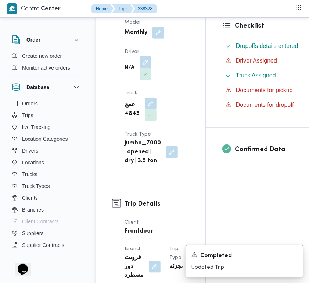
click at [107, 111] on div "Supplier Details Supplier [PERSON_NAME] Operation Model Monthly Driver N/A Truc…" at bounding box center [151, 56] width 110 height 249
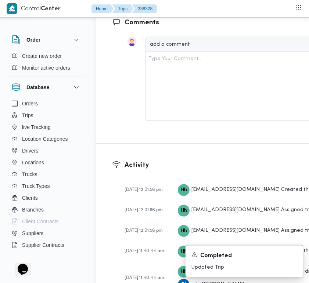
scroll to position [1548, 0]
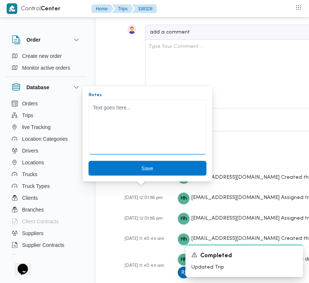
click at [139, 123] on textarea "Notes" at bounding box center [148, 126] width 118 height 55
paste textarea "رضا"
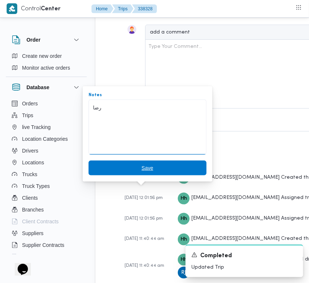
type textarea "رضا"
click at [153, 163] on span "Save" at bounding box center [148, 167] width 118 height 15
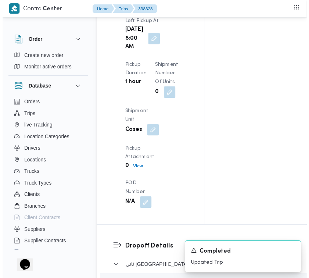
scroll to position [0, 0]
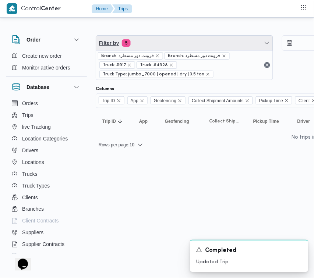
click at [168, 46] on span "Filter by 5" at bounding box center [184, 43] width 177 height 15
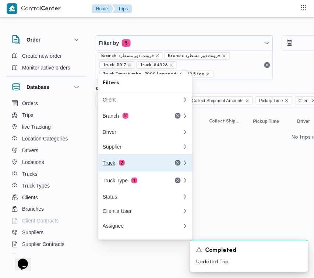
click at [147, 160] on button "Truck 2" at bounding box center [145, 163] width 94 height 18
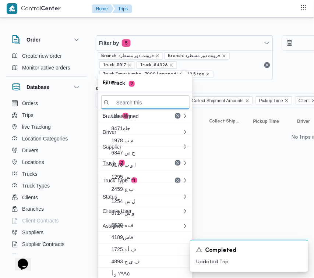
paste input "2721"
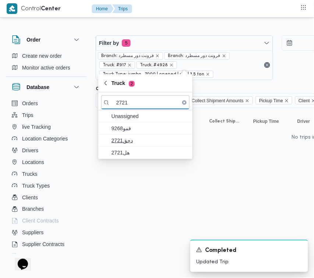
type input "2721"
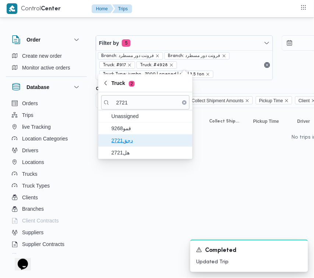
click at [146, 144] on span "دجق2721" at bounding box center [149, 140] width 77 height 9
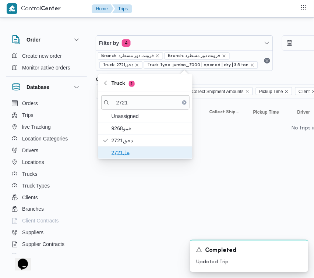
click at [137, 154] on span "هل2721" at bounding box center [149, 152] width 77 height 9
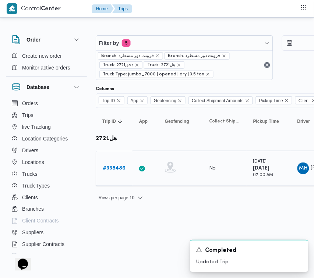
click at [120, 169] on b "# 338486" at bounding box center [114, 168] width 23 height 5
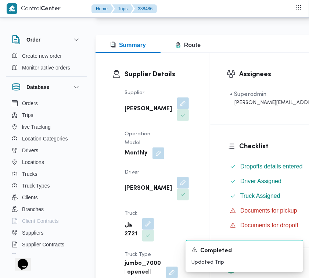
scroll to position [100, 0]
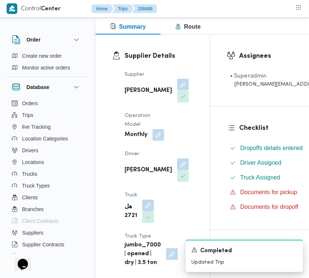
click at [177, 91] on button "button" at bounding box center [183, 85] width 12 height 12
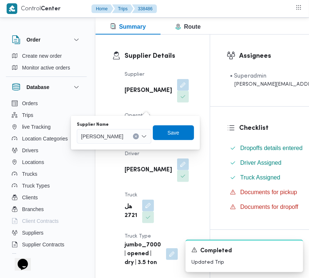
drag, startPoint x: 132, startPoint y: 145, endPoint x: 123, endPoint y: 140, distance: 9.7
click at [130, 145] on div "You are in a dialog. To close this dialog, hit escape. Supplier Name [PERSON_NA…" at bounding box center [135, 133] width 129 height 34
click at [122, 139] on span "[PERSON_NAME]" at bounding box center [102, 136] width 42 height 8
paste input "الشريف"
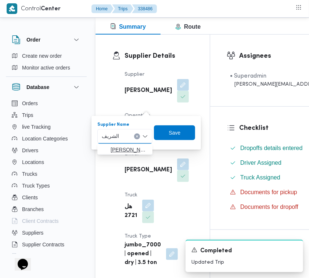
type input "الشريف"
click at [115, 145] on span "[PERSON_NAME]" at bounding box center [130, 149] width 38 height 9
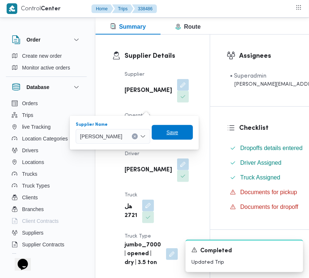
click at [189, 137] on span "Save" at bounding box center [172, 132] width 41 height 15
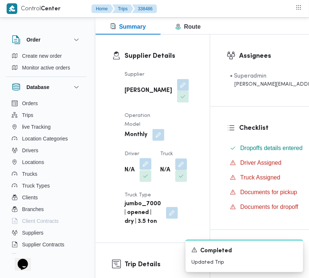
click at [147, 170] on button "button" at bounding box center [146, 164] width 12 height 12
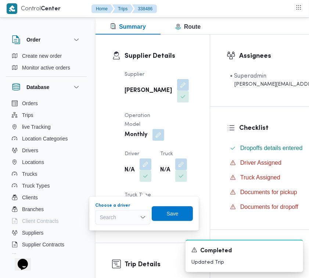
click at [136, 212] on div "Search" at bounding box center [122, 217] width 55 height 15
paste input "[PERSON_NAME]"
type input "[PERSON_NAME]"
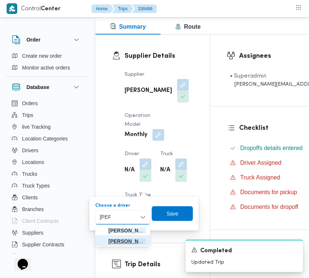
click at [103, 242] on icon "button" at bounding box center [103, 241] width 6 height 6
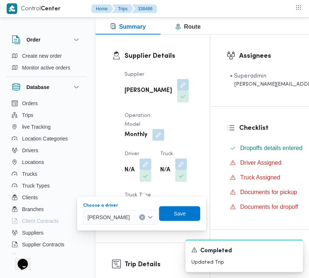
click at [192, 205] on div "Choose a driver [PERSON_NAME] box. Selected. [PERSON_NAME]. Press Backspace to …" at bounding box center [141, 214] width 119 height 24
click at [191, 209] on span "Save" at bounding box center [179, 213] width 41 height 15
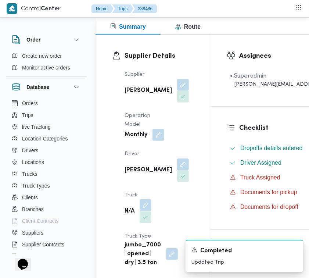
click at [152, 199] on button "button" at bounding box center [146, 205] width 12 height 12
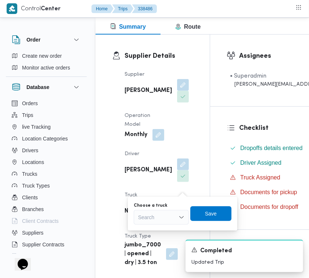
click at [167, 212] on div "Search" at bounding box center [161, 217] width 55 height 15
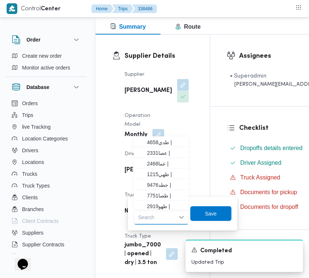
paste input "4576"
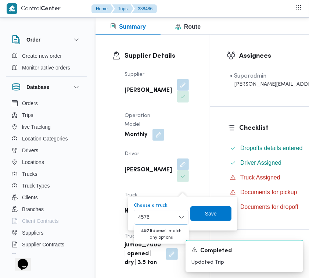
type input "4576"
click at [158, 217] on div "4576 4576" at bounding box center [161, 217] width 55 height 15
click at [177, 170] on button "button" at bounding box center [183, 164] width 12 height 12
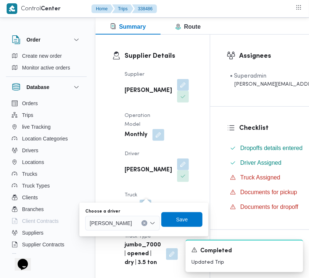
click at [148, 221] on button "Clear input" at bounding box center [145, 223] width 6 height 6
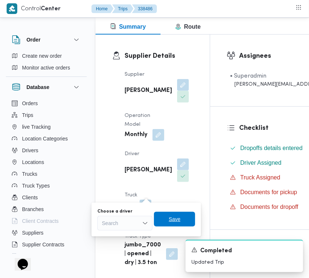
click at [185, 218] on span "Save" at bounding box center [174, 219] width 41 height 15
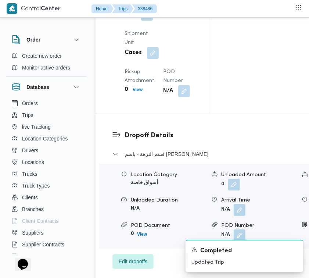
scroll to position [1316, 0]
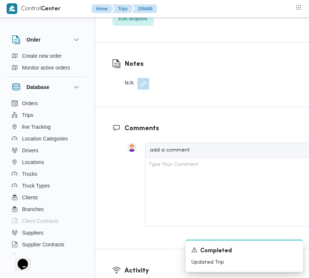
click at [141, 90] on button "button" at bounding box center [144, 84] width 12 height 12
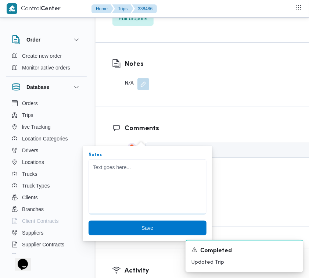
drag, startPoint x: 136, startPoint y: 180, endPoint x: 141, endPoint y: 181, distance: 4.6
click at [141, 181] on textarea "Notes" at bounding box center [148, 186] width 118 height 55
paste textarea "4576عمرو كرم"
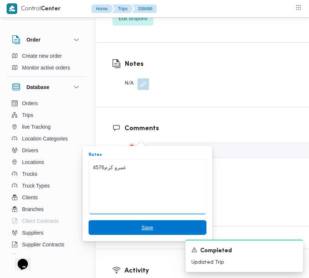
type textarea "4576عمرو كرم"
click at [142, 229] on span "Save" at bounding box center [148, 227] width 12 height 9
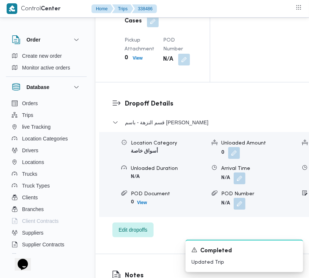
scroll to position [1147, 0]
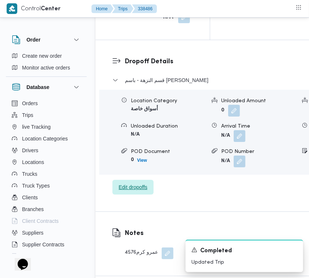
click at [130, 192] on span "Edit dropoffs" at bounding box center [133, 187] width 29 height 9
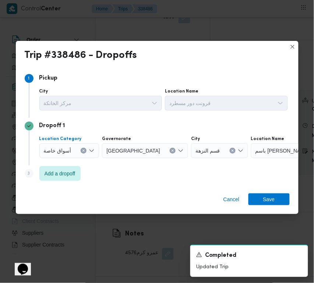
click at [81, 151] on button "Clear input" at bounding box center [84, 151] width 6 height 6
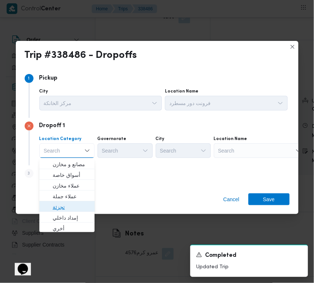
click at [69, 201] on span "تجزئة" at bounding box center [66, 207] width 49 height 12
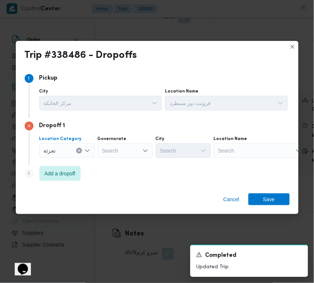
click at [142, 142] on div "Governorate Search" at bounding box center [124, 147] width 55 height 22
click at [131, 138] on div "Governorate" at bounding box center [124, 139] width 55 height 6
click at [126, 152] on div "Search" at bounding box center [124, 150] width 55 height 15
paste input "جيزة"
type input "جيزة"
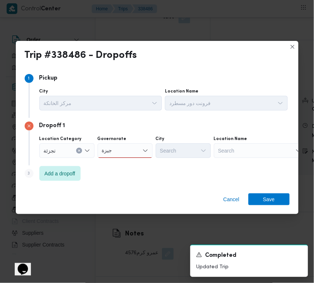
click at [120, 150] on div "جيزة جيزة" at bounding box center [124, 150] width 55 height 15
drag, startPoint x: 123, startPoint y: 164, endPoint x: 159, endPoint y: 160, distance: 36.6
click at [123, 164] on span "ال جيزة" at bounding box center [130, 164] width 38 height 9
click at [172, 155] on div "Search" at bounding box center [183, 150] width 55 height 15
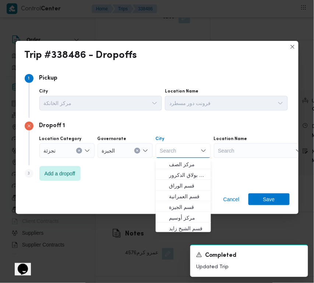
paste input "حدائق"
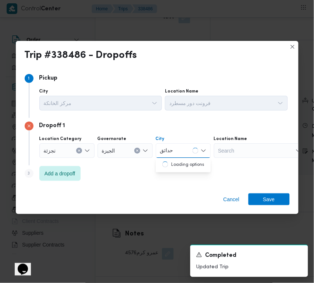
type input "حدائق"
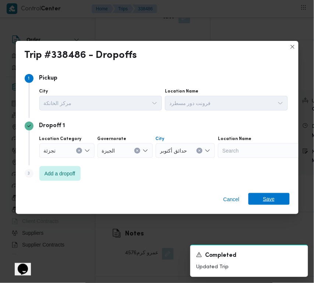
click at [272, 198] on span "Save" at bounding box center [269, 199] width 12 height 12
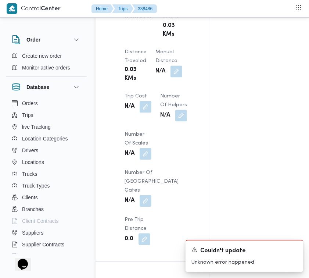
scroll to position [418, 0]
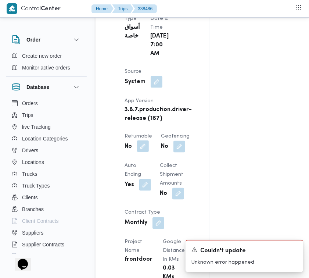
drag, startPoint x: 153, startPoint y: 182, endPoint x: 147, endPoint y: 182, distance: 5.5
click at [150, 182] on div "Client Frontdoor Branch فرونت دور مسطرد Trip Type أسواق خاصة Pickup date & time…" at bounding box center [159, 225] width 78 height 536
click at [141, 152] on button "button" at bounding box center [143, 147] width 12 height 12
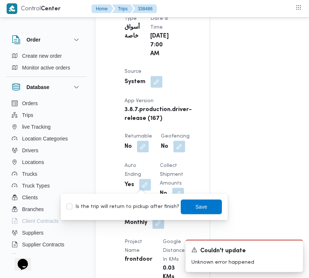
click at [143, 210] on label "Is the trip will return to pickup after finish?" at bounding box center [123, 207] width 113 height 9
click at [196, 208] on span "Save" at bounding box center [202, 206] width 12 height 9
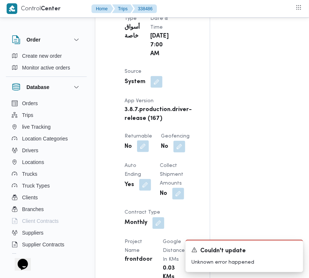
drag, startPoint x: 144, startPoint y: 181, endPoint x: 144, endPoint y: 188, distance: 7.0
click at [143, 152] on button "button" at bounding box center [143, 147] width 12 height 12
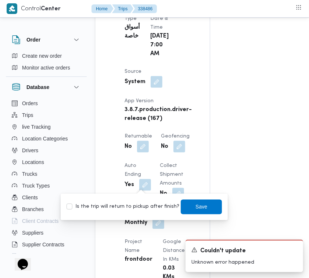
click at [141, 204] on label "Is the trip will return to pickup after finish?" at bounding box center [123, 207] width 113 height 9
checkbox input "true"
click at [196, 205] on span "Save" at bounding box center [202, 206] width 12 height 9
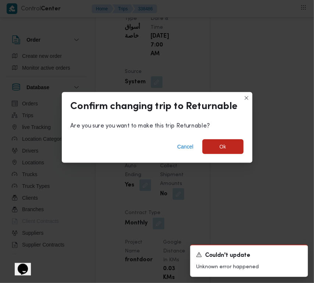
click at [243, 131] on div "Are you sure you want to make this trip Returnable?" at bounding box center [157, 125] width 191 height 15
click at [234, 142] on span "Ok" at bounding box center [222, 146] width 41 height 15
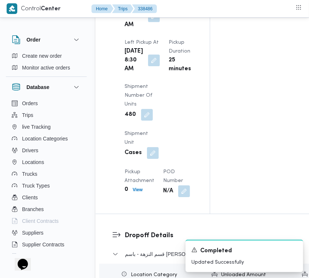
scroll to position [1216, 0]
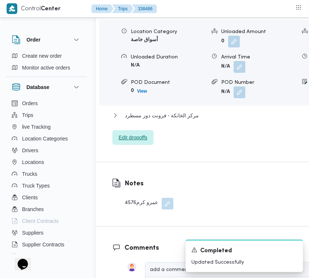
click at [123, 142] on span "Edit dropoffs" at bounding box center [133, 137] width 29 height 9
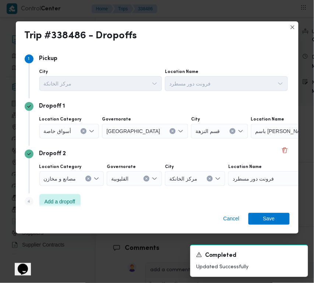
click at [58, 127] on span "أسواق خاصة" at bounding box center [58, 131] width 28 height 8
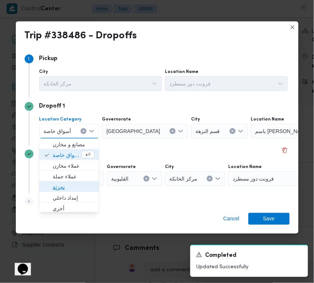
click at [66, 184] on span "تجزئة" at bounding box center [74, 186] width 42 height 9
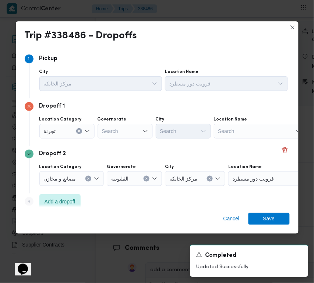
click at [126, 126] on div "Search" at bounding box center [124, 131] width 55 height 15
paste input "جيزة"
type input "جيزة"
click at [120, 133] on div "جيزة جيزة" at bounding box center [124, 131] width 55 height 15
drag, startPoint x: 120, startPoint y: 145, endPoint x: 146, endPoint y: 140, distance: 25.8
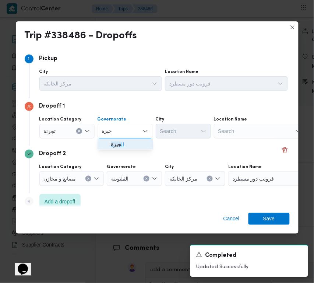
click at [121, 145] on span "ال جيزة" at bounding box center [130, 144] width 38 height 9
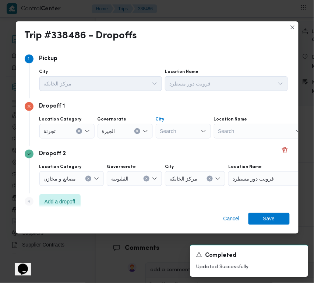
click at [182, 131] on div "Search" at bounding box center [183, 131] width 55 height 15
paste input "حدائق"
type input "حدائق"
click at [188, 150] on div "Dropoff 2" at bounding box center [157, 153] width 265 height 9
click at [176, 139] on div "Location Category [GEOGRAPHIC_DATA] [GEOGRAPHIC_DATA] حدائق حدائق Location Name…" at bounding box center [163, 127] width 251 height 25
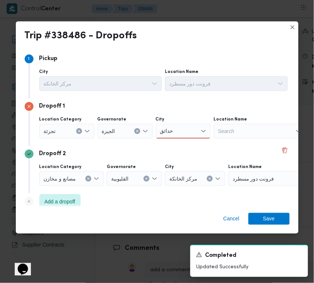
click at [181, 131] on div "حدائق حدائق" at bounding box center [183, 131] width 55 height 15
drag, startPoint x: 181, startPoint y: 144, endPoint x: 187, endPoint y: 145, distance: 5.5
click at [182, 145] on span "حدائق أكتوبر" at bounding box center [188, 144] width 38 height 9
click at [273, 213] on span "Save" at bounding box center [269, 219] width 12 height 12
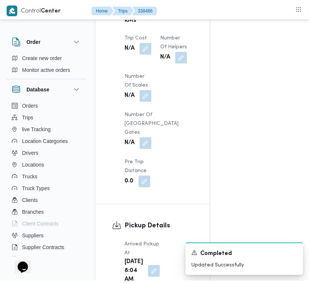
scroll to position [0, 0]
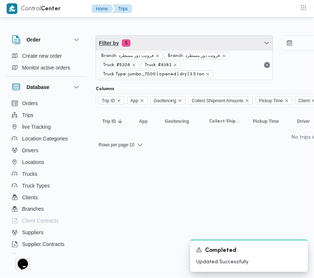
click at [151, 45] on span "Filter by 5" at bounding box center [184, 43] width 177 height 15
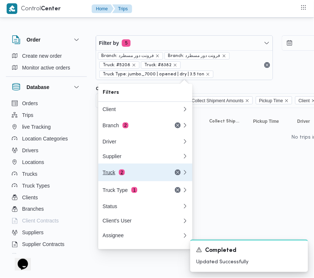
click at [132, 175] on div "Truck 2" at bounding box center [134, 173] width 62 height 6
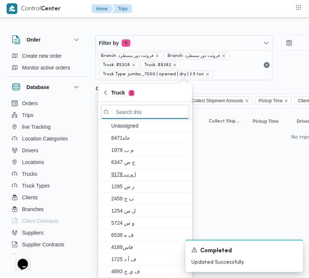
paste input "8418"
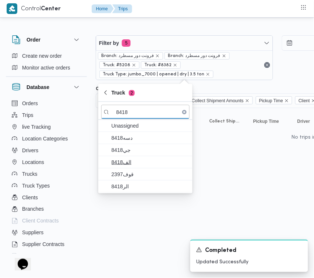
type input "8418"
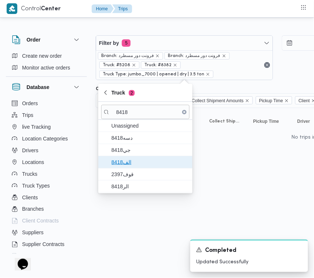
click at [139, 164] on span "الف8418" at bounding box center [149, 162] width 77 height 9
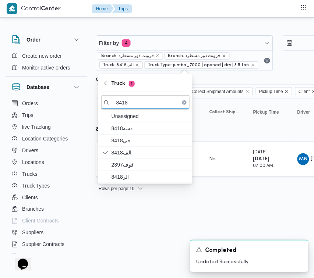
click at [134, 213] on html "Control Center Home Trips Order Create new order Monitor active orders Database…" at bounding box center [157, 139] width 314 height 278
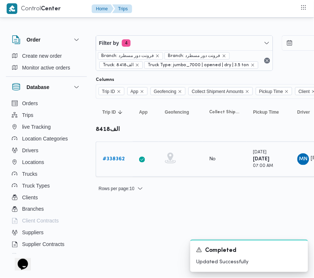
click at [117, 160] on b "# 338362" at bounding box center [114, 159] width 22 height 5
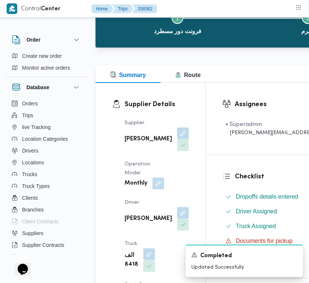
scroll to position [103, 0]
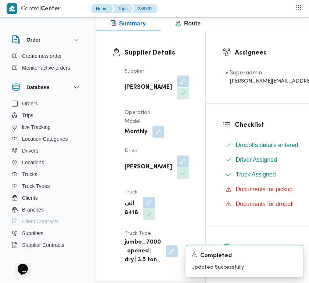
click at [177, 87] on button "button" at bounding box center [183, 81] width 12 height 12
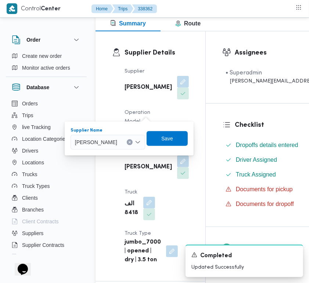
drag, startPoint x: 133, startPoint y: 142, endPoint x: 137, endPoint y: 142, distance: 4.0
click at [117, 142] on span "[PERSON_NAME]" at bounding box center [96, 142] width 42 height 8
paste input "[PERSON_NAME][DATE]"
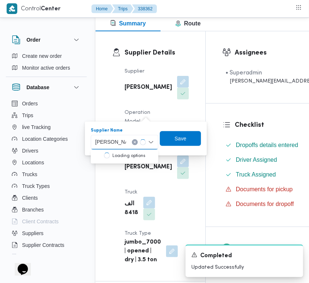
type input "[PERSON_NAME][DATE]"
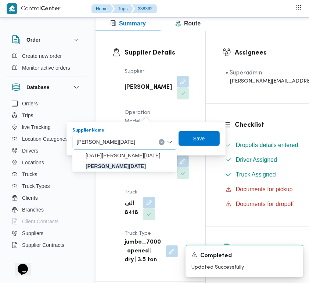
click at [141, 143] on input "[PERSON_NAME][DATE]" at bounding box center [115, 142] width 76 height 9
click at [137, 167] on mark "[PERSON_NAME][DATE]" at bounding box center [116, 166] width 60 height 6
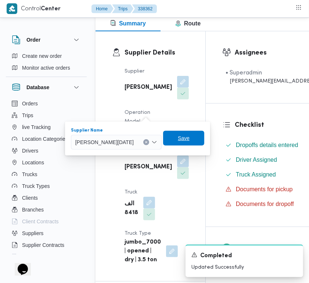
click at [192, 138] on span "Save" at bounding box center [183, 138] width 41 height 15
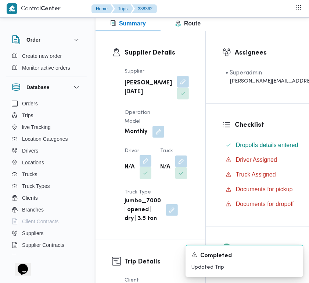
click at [143, 167] on button "button" at bounding box center [146, 161] width 12 height 12
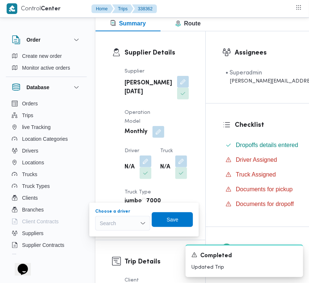
click at [129, 223] on div "Search" at bounding box center [122, 223] width 55 height 15
paste input "[PERSON_NAME]"
type input "[PERSON_NAME]"
click at [123, 236] on span "[PERSON_NAME]" at bounding box center [128, 236] width 38 height 9
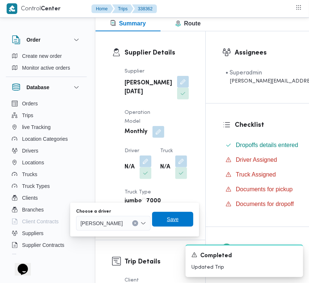
click at [184, 225] on span "Save" at bounding box center [172, 219] width 41 height 15
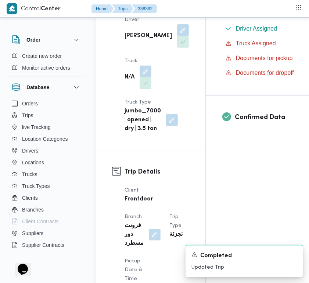
scroll to position [238, 0]
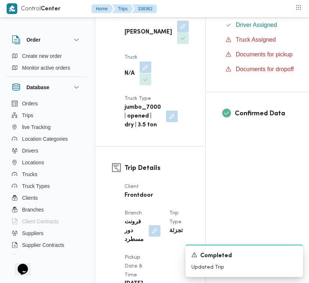
click at [144, 73] on button "button" at bounding box center [146, 67] width 12 height 12
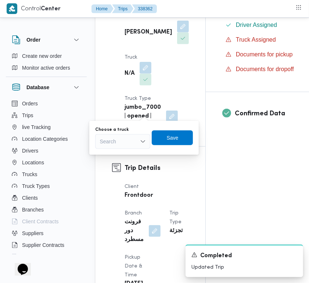
click at [120, 145] on div "Search" at bounding box center [122, 141] width 55 height 15
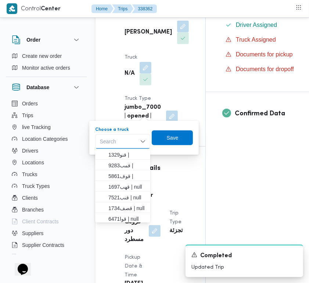
paste input "9346"
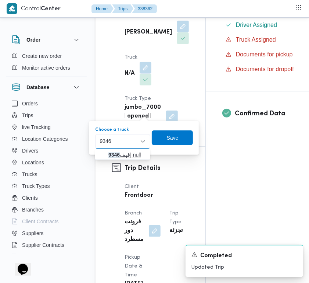
type input "9346"
click at [111, 152] on mark "9346" at bounding box center [114, 155] width 11 height 6
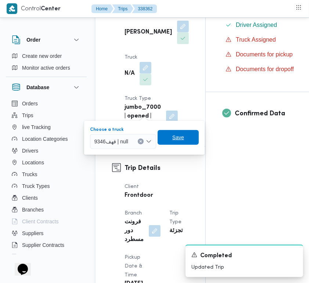
click at [182, 135] on span "Save" at bounding box center [179, 137] width 12 height 9
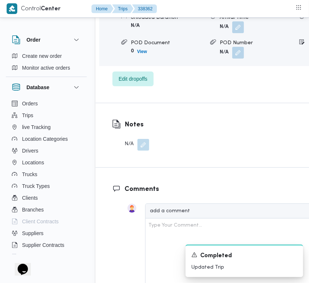
scroll to position [1475, 0]
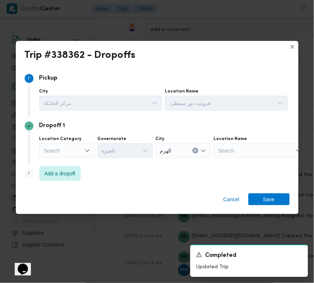
drag, startPoint x: 63, startPoint y: 139, endPoint x: 66, endPoint y: 146, distance: 7.9
click at [63, 139] on label "Location Category" at bounding box center [60, 139] width 42 height 6
click at [45, 146] on input "Location Category" at bounding box center [44, 150] width 1 height 9
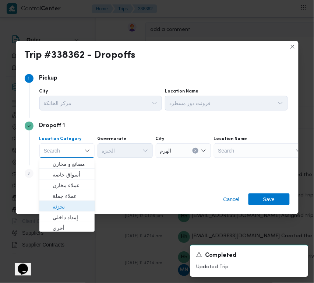
click at [65, 203] on span "تجزئة" at bounding box center [72, 206] width 38 height 9
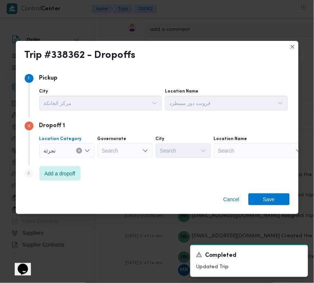
click at [132, 142] on div "Governorate Search" at bounding box center [124, 147] width 55 height 22
click at [125, 152] on div "Search" at bounding box center [124, 150] width 55 height 15
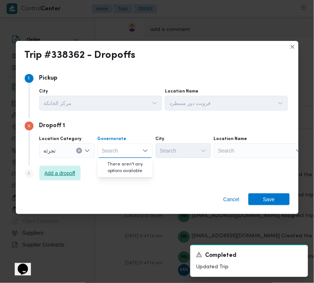
paste input "جيزة"
type input "جيزة"
click at [123, 152] on div "جيزة جيزة" at bounding box center [124, 150] width 55 height 15
click at [123, 160] on span "ال جيزة" at bounding box center [130, 163] width 38 height 9
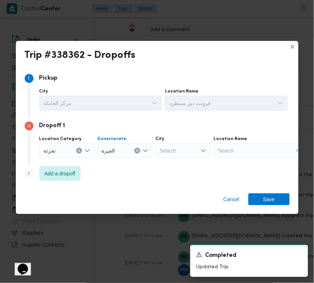
click at [201, 150] on icon "Open list of options" at bounding box center [204, 151] width 6 height 6
paste input "زايد"
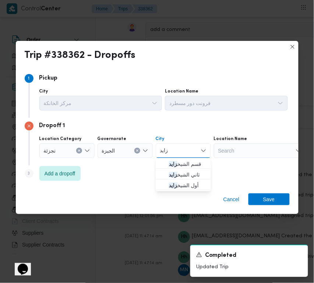
type input "زايد"
click at [163, 165] on icon "button" at bounding box center [163, 164] width 6 height 6
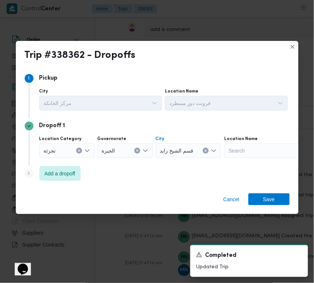
click at [265, 192] on div "Cancel Save" at bounding box center [157, 200] width 283 height 26
click at [273, 201] on span "Save" at bounding box center [269, 199] width 12 height 12
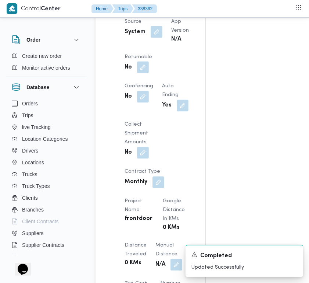
scroll to position [486, 0]
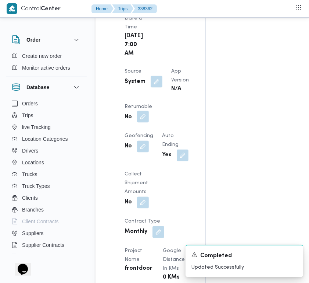
click at [149, 123] on button "button" at bounding box center [143, 117] width 12 height 12
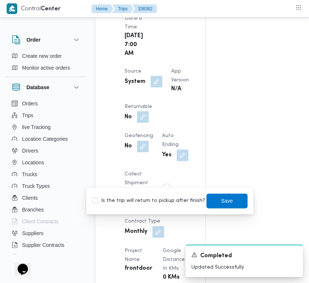
click at [159, 203] on label "Is the trip will return to pickup after finish?" at bounding box center [148, 200] width 113 height 9
click at [170, 203] on label "Is the trip will return to pickup after finish?" at bounding box center [148, 200] width 113 height 9
checkbox input "true"
click at [221, 203] on span "Save" at bounding box center [227, 200] width 12 height 9
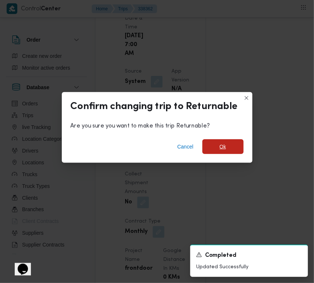
click at [219, 141] on span "Ok" at bounding box center [222, 146] width 41 height 15
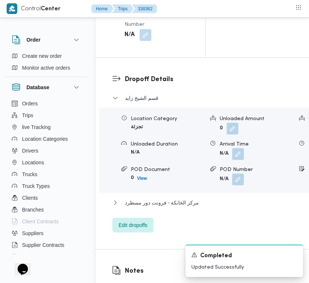
scroll to position [1153, 0]
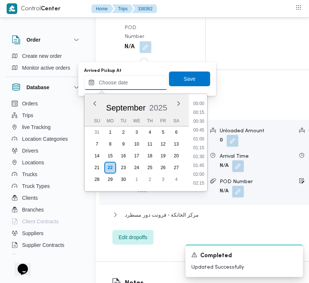
drag, startPoint x: 144, startPoint y: 77, endPoint x: 158, endPoint y: 77, distance: 14.4
click at [144, 77] on input "Arrived Pickup At" at bounding box center [126, 82] width 84 height 15
paste input "[DATE] 7:30:00 AM"
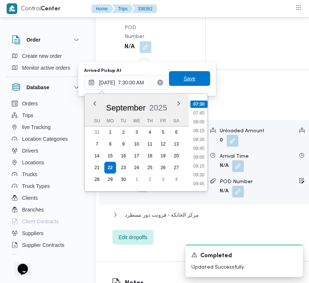
type input "[DATE] 07:30"
click at [188, 75] on span "Save" at bounding box center [190, 78] width 12 height 9
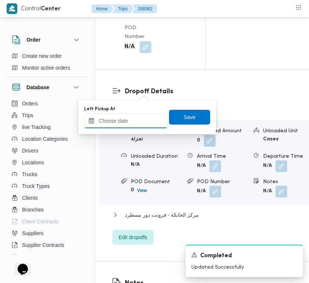
click at [137, 120] on input "Left Pickup At" at bounding box center [126, 120] width 84 height 15
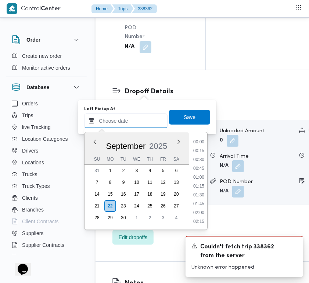
paste input "[DATE] 7:30:00 AM"
click at [197, 174] on li "08:30" at bounding box center [199, 177] width 17 height 7
type input "[DATE] 08:30"
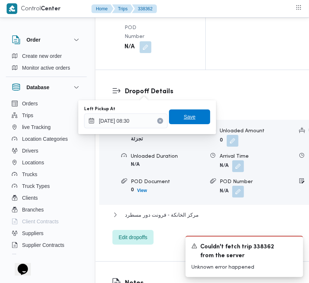
click at [188, 117] on span "Save" at bounding box center [190, 116] width 12 height 9
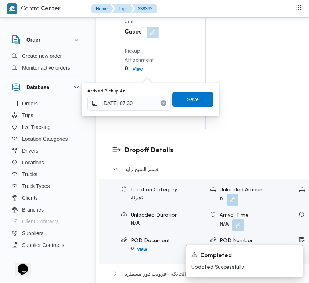
click at [139, 83] on div "You are in a dialog. To close this dialog, hit escape. Arrived Pickup At [DATE]…" at bounding box center [151, 99] width 138 height 34
click at [196, 83] on div "You are in a dialog. To close this dialog, hit escape. Arrived Pickup At [DATE]…" at bounding box center [151, 99] width 138 height 34
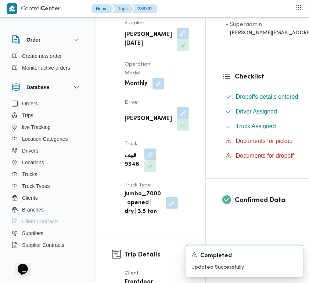
scroll to position [0, 0]
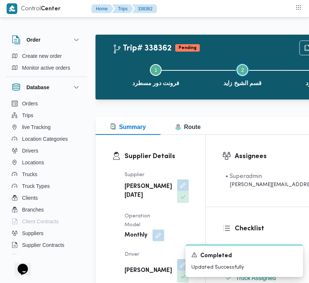
click at [203, 78] on button "Step 2 is incomplete 2 قسم الشيخ زايد" at bounding box center [242, 74] width 87 height 38
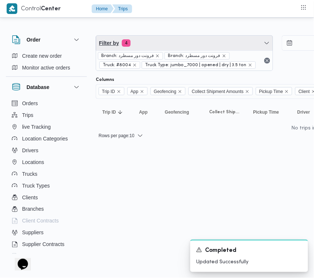
click at [170, 47] on span "Filter by 4" at bounding box center [184, 43] width 177 height 15
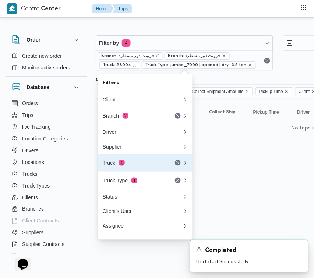
click at [121, 165] on span "1" at bounding box center [122, 163] width 6 height 6
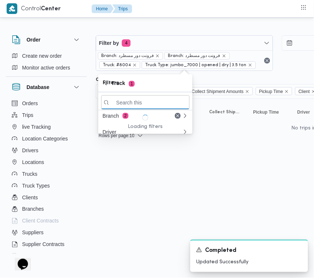
paste input "7398"
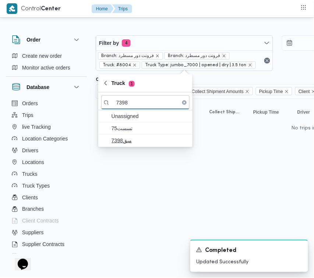
type input "7398"
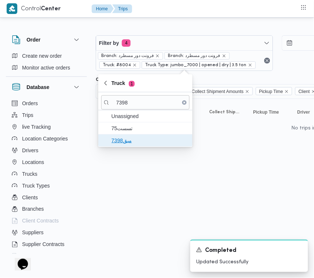
click at [126, 139] on span "مبق7398" at bounding box center [149, 140] width 77 height 9
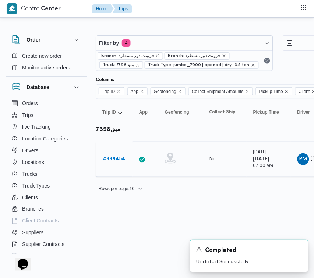
click at [116, 157] on b "# 338454" at bounding box center [114, 159] width 22 height 5
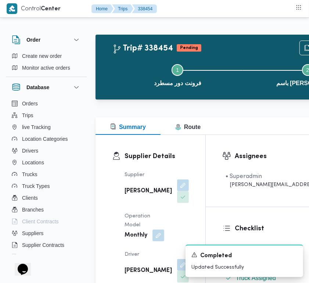
scroll to position [247, 0]
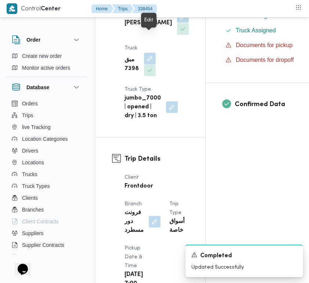
click at [177, 23] on button "button" at bounding box center [183, 17] width 12 height 12
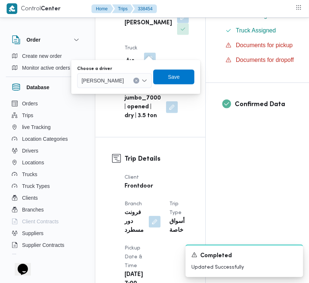
drag, startPoint x: 127, startPoint y: 87, endPoint x: 121, endPoint y: 79, distance: 10.5
click at [127, 86] on div "Choose a driver [PERSON_NAME] Save" at bounding box center [136, 77] width 119 height 24
click at [121, 79] on span "[PERSON_NAME]" at bounding box center [103, 80] width 42 height 8
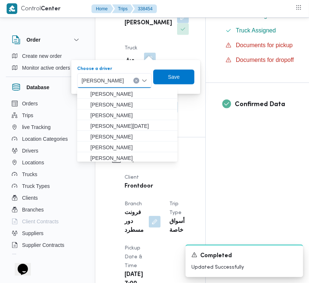
paste input "يسري"
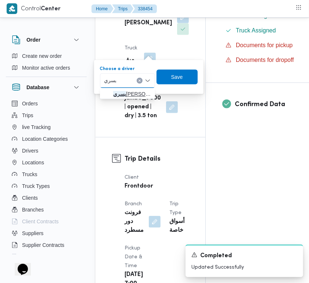
type input "يسري"
click at [113, 94] on span "[PERSON_NAME]" at bounding box center [132, 93] width 38 height 9
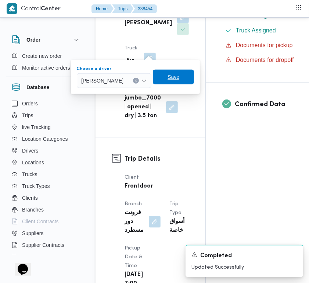
click at [185, 77] on span "Save" at bounding box center [173, 77] width 41 height 15
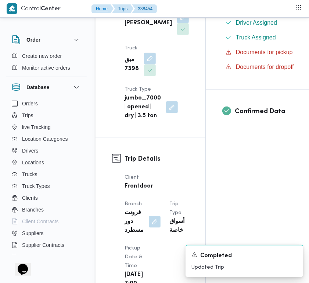
scroll to position [0, 0]
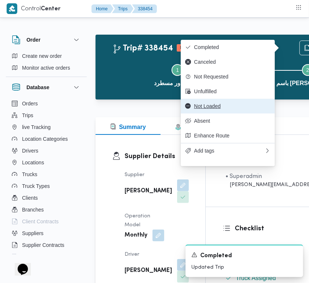
click at [234, 107] on span "Not Loaded" at bounding box center [232, 106] width 77 height 6
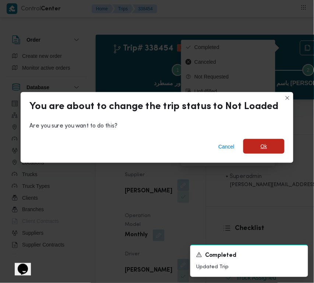
click at [258, 148] on span "Ok" at bounding box center [263, 146] width 41 height 15
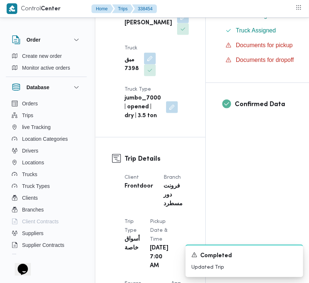
scroll to position [495, 0]
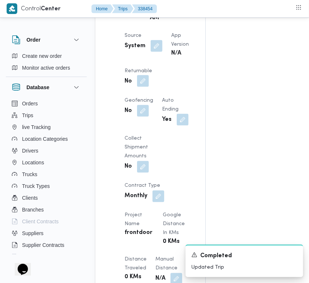
click at [149, 87] on button "button" at bounding box center [143, 81] width 12 height 12
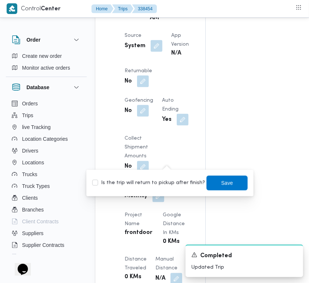
click at [157, 185] on label "Is the trip will return to pickup after finish?" at bounding box center [148, 182] width 113 height 9
checkbox input "true"
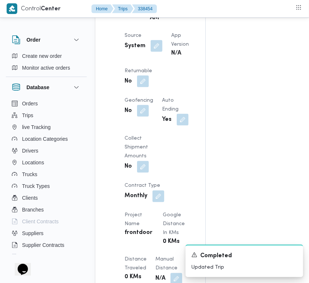
click at [179, 129] on div "Client Frontdoor Branch فرونت دور مسطرد Trip Type أسواق خاصة Pickup date & time…" at bounding box center [156, 186] width 73 height 530
click at [159, 52] on button "button" at bounding box center [157, 46] width 12 height 12
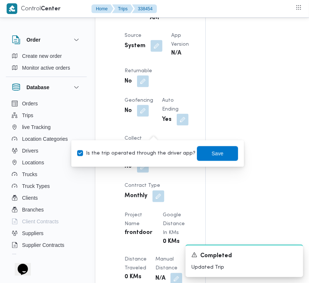
click at [145, 151] on label "Is the trip operated through the driver app?" at bounding box center [136, 153] width 118 height 9
checkbox input "false"
click at [201, 153] on span "Save" at bounding box center [217, 153] width 41 height 15
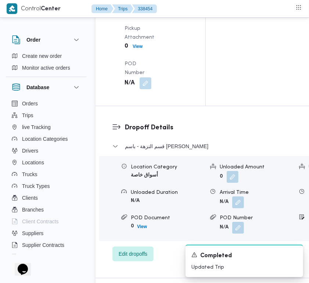
scroll to position [1068, 0]
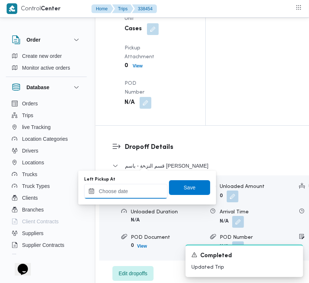
drag, startPoint x: 138, startPoint y: 185, endPoint x: 142, endPoint y: 189, distance: 6.0
click at [138, 185] on input "Left Pickup At" at bounding box center [126, 191] width 84 height 15
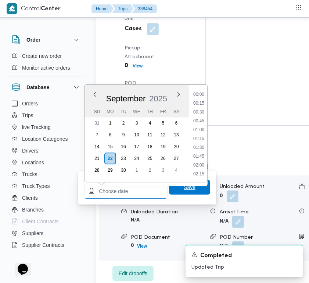
scroll to position [405, 0]
click at [203, 135] on li "12:45" at bounding box center [199, 138] width 17 height 7
type input "[DATE] 12:45"
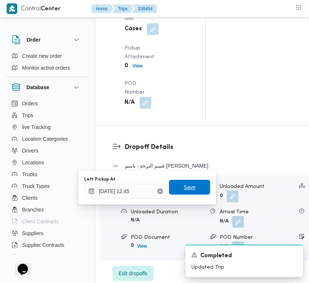
drag, startPoint x: 196, startPoint y: 187, endPoint x: 170, endPoint y: 159, distance: 38.3
click at [195, 187] on span "Save" at bounding box center [189, 187] width 41 height 15
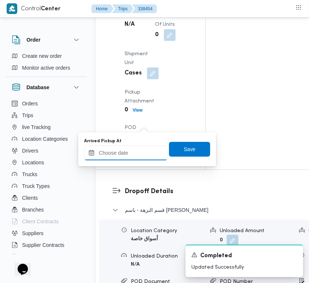
click at [143, 153] on input "Arrived Pickup At" at bounding box center [126, 152] width 84 height 15
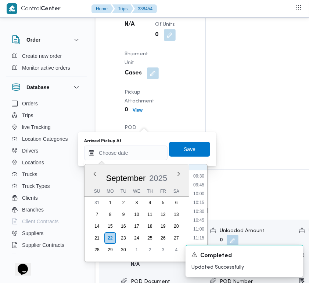
scroll to position [261, 0]
click at [196, 179] on li "07:30" at bounding box center [199, 177] width 17 height 7
type input "[DATE] 07:30"
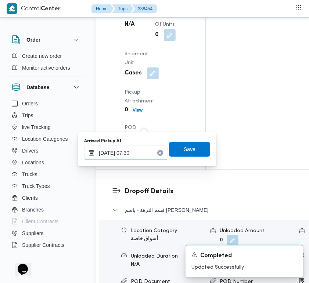
click at [144, 150] on input "[DATE] 07:30" at bounding box center [126, 152] width 84 height 15
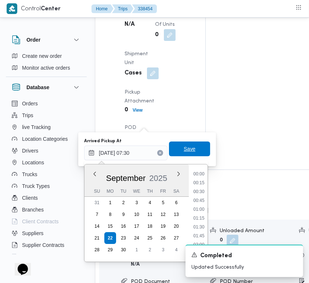
click at [183, 153] on span "Save" at bounding box center [189, 148] width 41 height 15
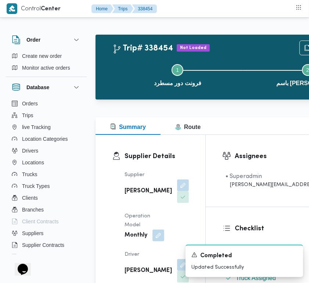
scroll to position [247, 0]
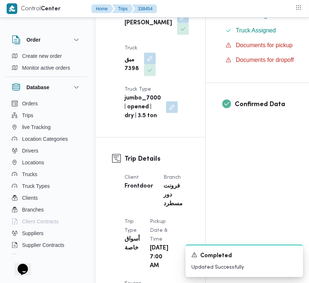
click at [127, 28] on b "[PERSON_NAME]" at bounding box center [148, 23] width 47 height 9
copy div "[PERSON_NAME]"
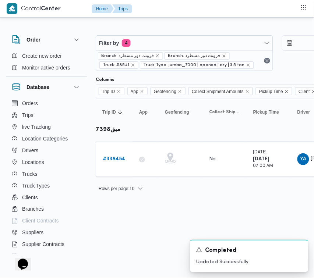
drag, startPoint x: 122, startPoint y: 278, endPoint x: 157, endPoint y: 278, distance: 35.3
click at [157, 278] on html "Control Center Home Trips Order Create new order Monitor active orders Database…" at bounding box center [157, 139] width 314 height 278
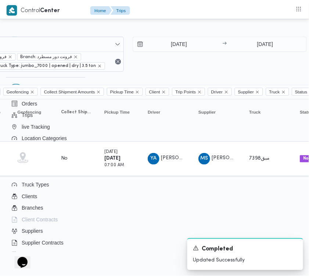
scroll to position [0, 227]
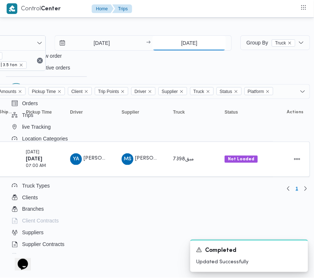
click at [216, 36] on input "[DATE]" at bounding box center [188, 43] width 73 height 15
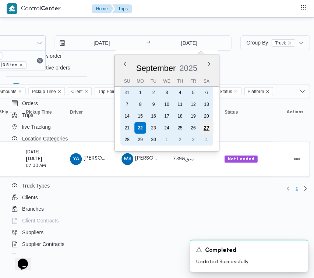
click at [202, 124] on div "27" at bounding box center [206, 128] width 14 height 14
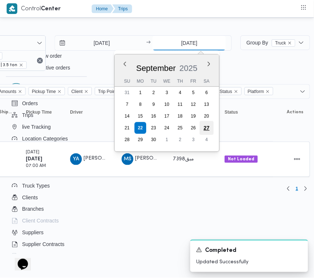
type input "[DATE]"
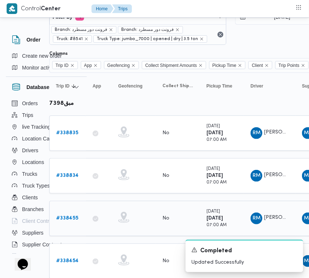
scroll to position [50, 46]
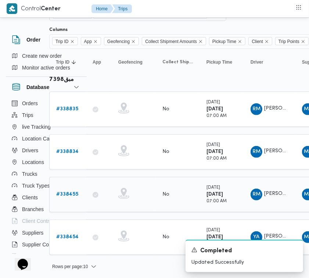
click at [65, 196] on b "# 338455" at bounding box center [67, 194] width 22 height 5
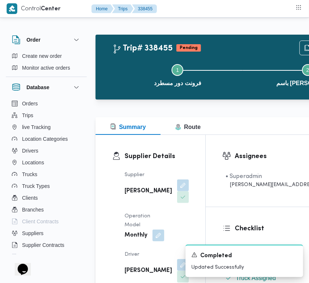
scroll to position [247, 0]
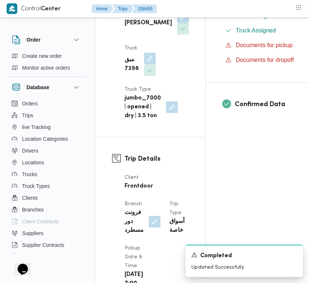
drag, startPoint x: 153, startPoint y: 39, endPoint x: 145, endPoint y: 56, distance: 18.1
click at [177, 23] on button "button" at bounding box center [183, 17] width 12 height 12
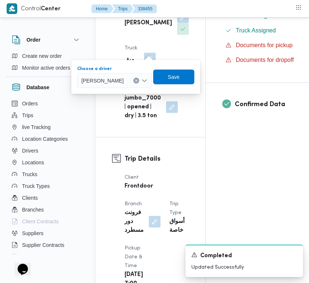
click at [124, 80] on span "[PERSON_NAME]" at bounding box center [103, 80] width 42 height 8
paste input "[PERSON_NAME]"
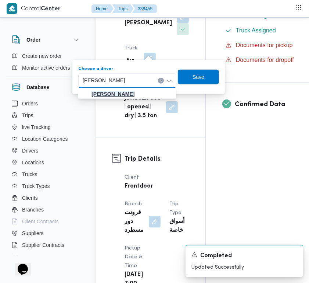
type input "[PERSON_NAME]"
click at [124, 93] on mark "[PERSON_NAME]" at bounding box center [113, 94] width 43 height 6
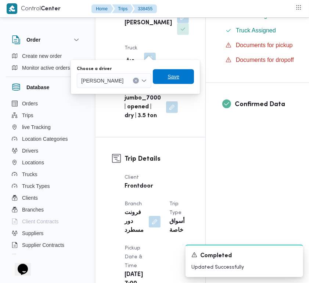
click at [195, 84] on div "Choose a driver [PERSON_NAME] [PERSON_NAME]" at bounding box center [135, 77] width 119 height 24
click at [194, 84] on span "Save" at bounding box center [173, 76] width 41 height 15
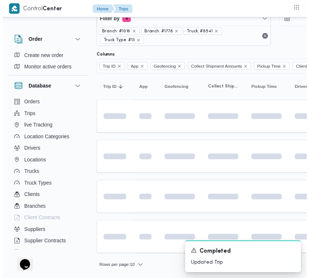
scroll to position [30, 46]
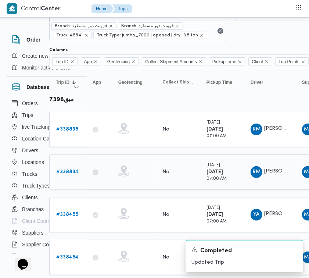
click at [67, 175] on link "# 338834" at bounding box center [67, 172] width 22 height 9
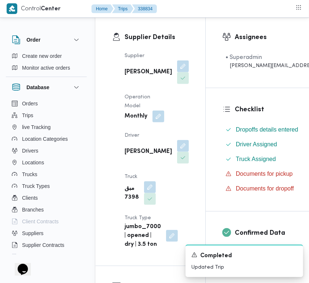
scroll to position [126, 0]
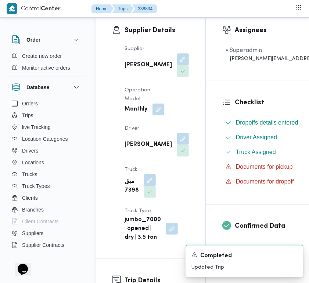
drag, startPoint x: 138, startPoint y: 164, endPoint x: 141, endPoint y: 168, distance: 4.7
click at [138, 149] on b "[PERSON_NAME]" at bounding box center [148, 144] width 47 height 9
click at [177, 144] on button "button" at bounding box center [183, 138] width 12 height 12
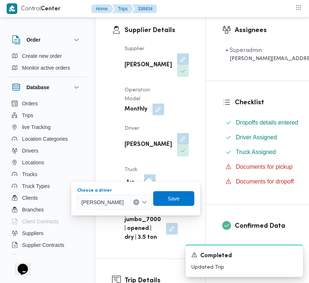
click at [124, 203] on span "[PERSON_NAME]" at bounding box center [103, 202] width 42 height 8
paste input "[PERSON_NAME]"
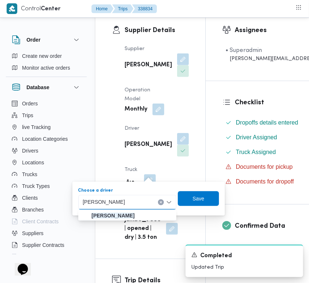
type input "[PERSON_NAME]"
drag, startPoint x: 130, startPoint y: 209, endPoint x: 126, endPoint y: 210, distance: 4.4
click at [123, 211] on span "[PERSON_NAME]" at bounding box center [132, 215] width 81 height 9
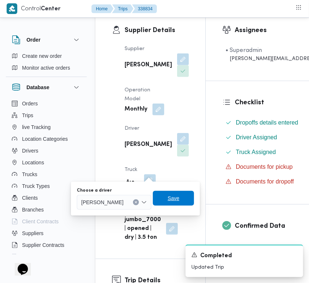
click at [180, 199] on span "Save" at bounding box center [174, 198] width 12 height 9
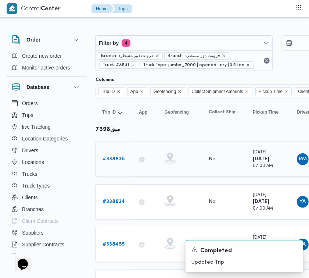
click at [113, 158] on b "# 338835" at bounding box center [114, 159] width 22 height 5
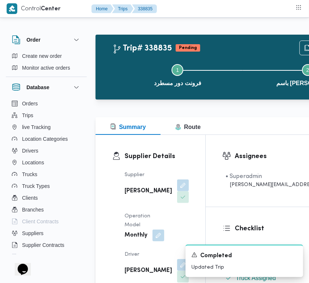
scroll to position [247, 0]
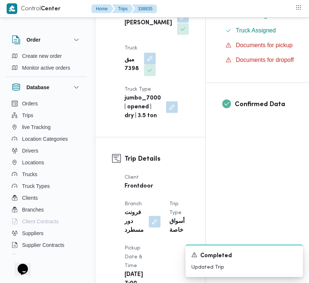
click at [177, 23] on button "button" at bounding box center [183, 17] width 12 height 12
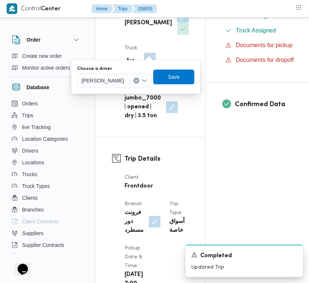
drag, startPoint x: 133, startPoint y: 93, endPoint x: 127, endPoint y: 86, distance: 8.9
click at [127, 85] on div "[PERSON_NAME]" at bounding box center [114, 80] width 75 height 15
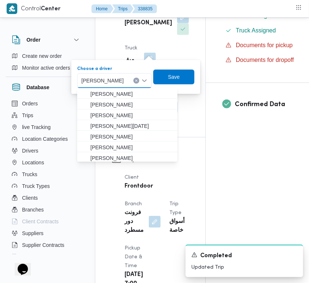
paste input "[PERSON_NAME]"
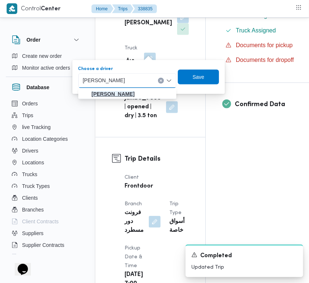
type input "[PERSON_NAME]"
click at [121, 94] on mark "[PERSON_NAME]" at bounding box center [113, 94] width 43 height 6
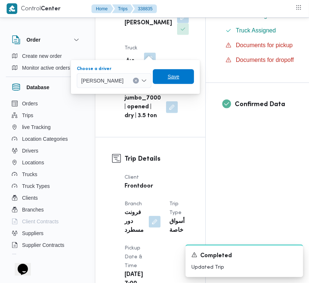
click at [192, 81] on span "Save" at bounding box center [173, 76] width 41 height 15
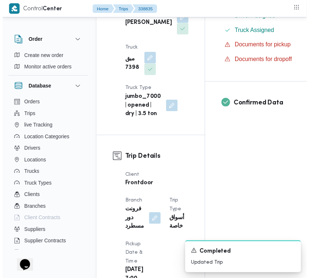
scroll to position [0, 0]
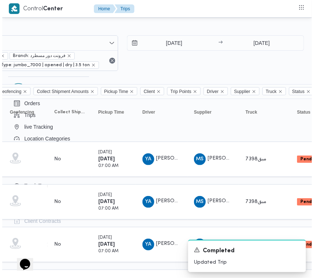
scroll to position [0, 159]
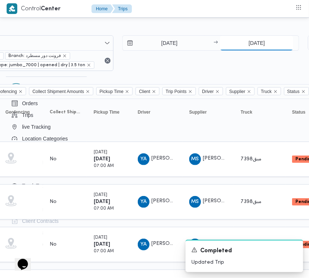
click at [254, 38] on input "[DATE]" at bounding box center [256, 43] width 73 height 15
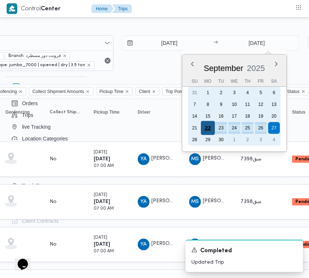
click at [208, 127] on div "22" at bounding box center [208, 128] width 14 height 14
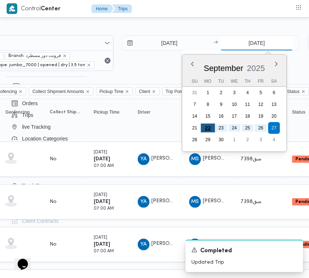
type input "[DATE]"
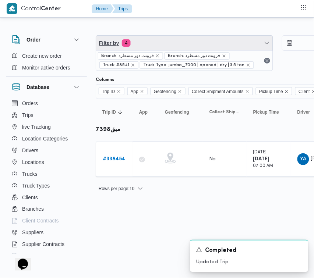
click at [130, 45] on span "4" at bounding box center [126, 42] width 9 height 7
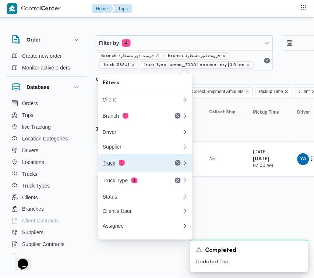
click at [117, 157] on button "Truck 1" at bounding box center [145, 163] width 94 height 18
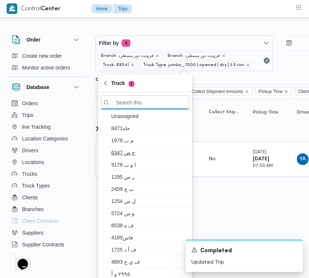
paste input "3598"
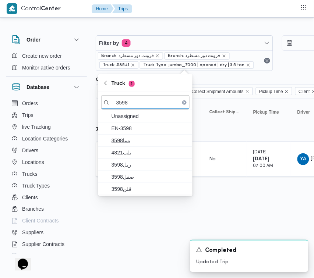
type input "3598"
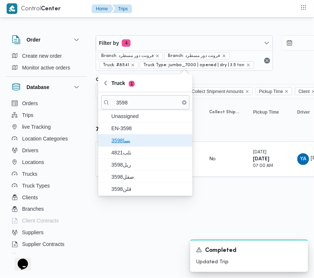
click at [133, 135] on span "3598يسا" at bounding box center [145, 141] width 88 height 12
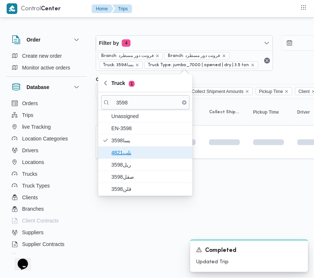
click at [127, 149] on span "نلب4821" at bounding box center [149, 152] width 77 height 9
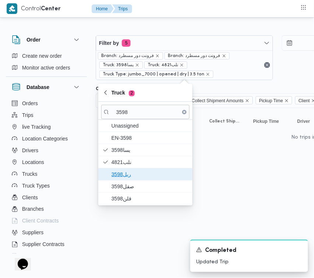
click at [124, 180] on span "ريل3598" at bounding box center [145, 175] width 88 height 12
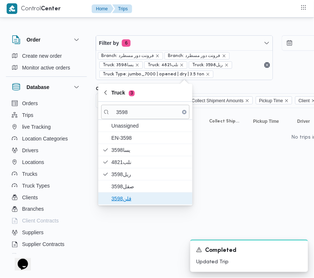
click at [123, 195] on span "قلن3598" at bounding box center [149, 198] width 77 height 9
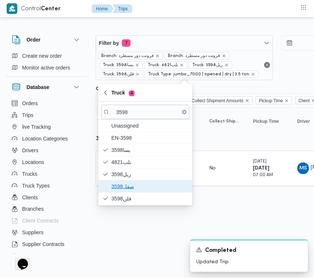
click at [120, 190] on span "صقل3598" at bounding box center [149, 186] width 77 height 9
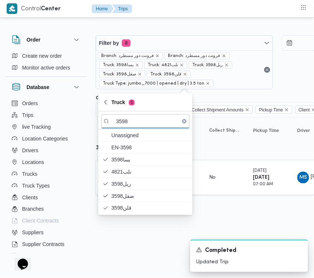
drag, startPoint x: 124, startPoint y: 259, endPoint x: 121, endPoint y: 210, distance: 49.0
click at [124, 256] on html "Control Center Home Trips Order Create new order Monitor active orders Database…" at bounding box center [157, 139] width 314 height 278
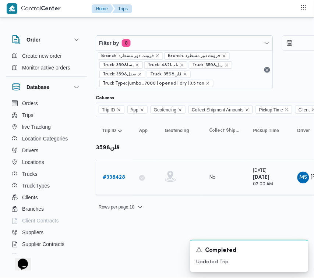
click at [117, 180] on b "# 338428" at bounding box center [114, 177] width 22 height 5
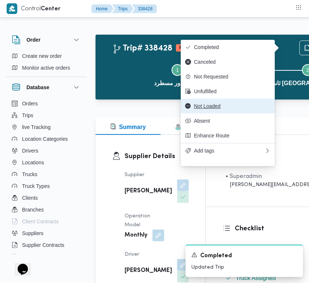
click at [240, 109] on span "Not Loaded" at bounding box center [232, 106] width 77 height 6
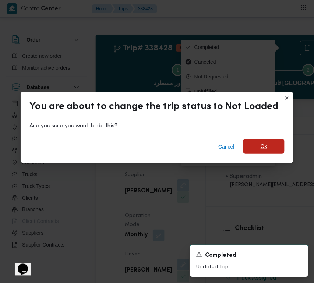
click at [264, 140] on div "Cancel Ok" at bounding box center [157, 147] width 273 height 29
click at [266, 143] on span "Ok" at bounding box center [263, 146] width 41 height 15
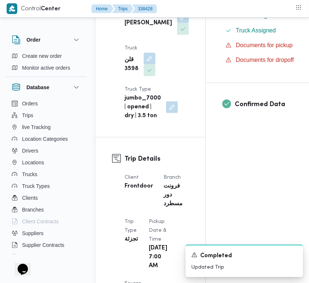
scroll to position [495, 0]
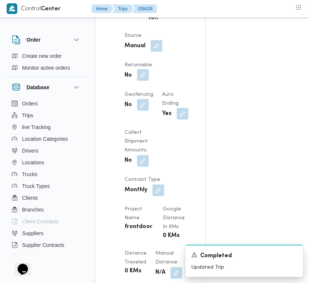
click at [146, 81] on button "button" at bounding box center [143, 75] width 12 height 12
click at [178, 119] on div "Client Frontdoor Branch فرونت دور مسطرد Trip Type تجزئة Pickup date & time [DAT…" at bounding box center [156, 183] width 73 height 524
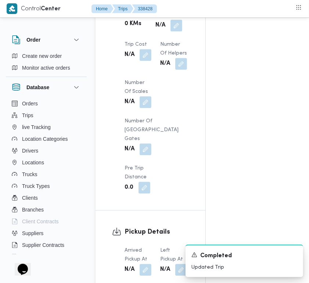
scroll to position [990, 0]
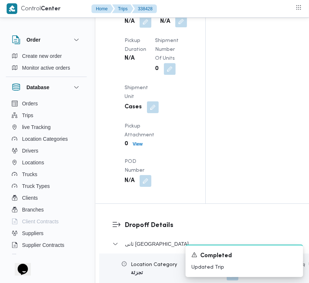
click at [175, 27] on button "button" at bounding box center [181, 21] width 12 height 12
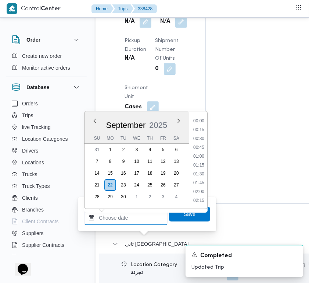
drag, startPoint x: 153, startPoint y: 214, endPoint x: 161, endPoint y: 211, distance: 8.9
click at [153, 214] on input "Left Pickup At" at bounding box center [126, 217] width 84 height 15
click at [205, 140] on li "12:00" at bounding box center [199, 138] width 17 height 7
type input "[DATE] 12:00"
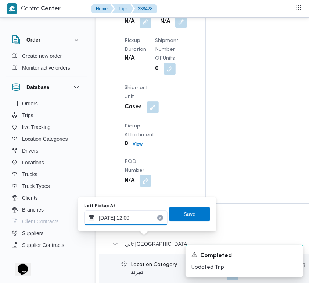
click at [141, 222] on input "[DATE] 12:00" at bounding box center [126, 217] width 84 height 15
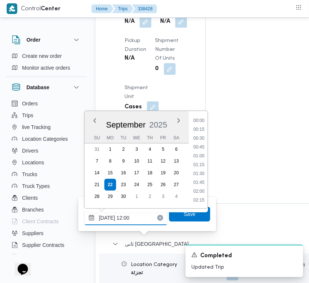
scroll to position [379, 0]
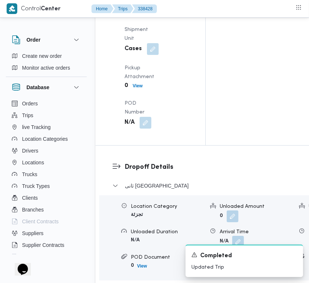
scroll to position [1070, 0]
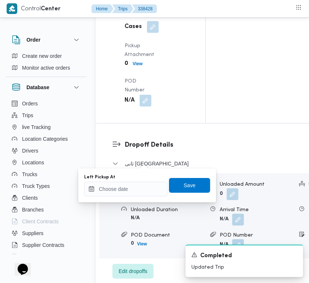
click at [134, 193] on input "Left Pickup At" at bounding box center [126, 188] width 84 height 15
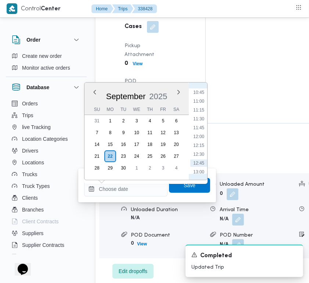
scroll to position [405, 0]
click at [198, 145] on li "13:00" at bounding box center [199, 145] width 17 height 7
type input "[DATE] 13:00"
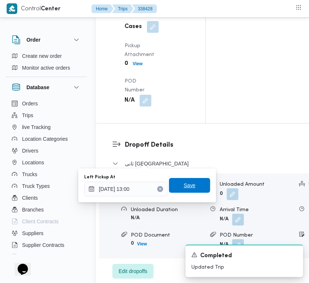
click at [195, 186] on span "Save" at bounding box center [189, 185] width 41 height 15
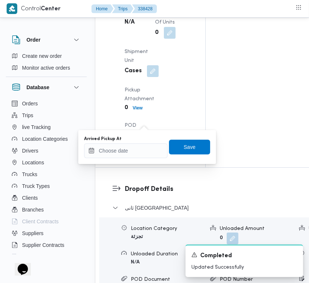
click at [145, 162] on div "You are in a dialog. To close this dialog, hit escape. Arrived Pickup At Save" at bounding box center [147, 147] width 138 height 34
drag, startPoint x: 140, startPoint y: 150, endPoint x: 177, endPoint y: 149, distance: 37.2
click at [141, 149] on input "Arrived Pickup At" at bounding box center [126, 150] width 84 height 15
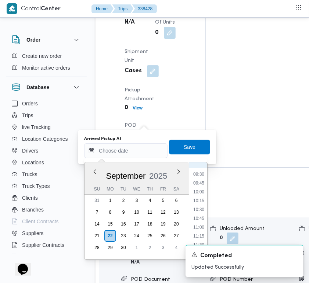
scroll to position [332, 0]
click at [206, 173] on li "09:30" at bounding box center [199, 174] width 17 height 7
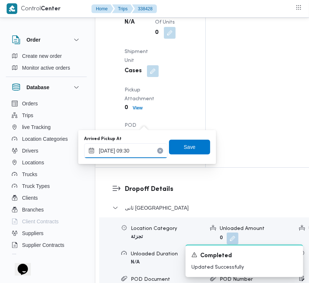
click at [142, 151] on input "[DATE] 09:30" at bounding box center [126, 150] width 84 height 15
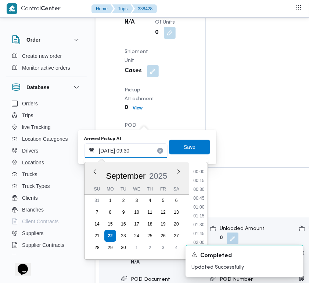
scroll to position [291, 0]
click at [196, 172] on li "08:15" at bounding box center [199, 172] width 17 height 7
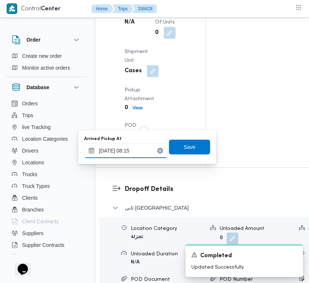
click at [144, 149] on input "[DATE] 08:15" at bounding box center [126, 150] width 84 height 15
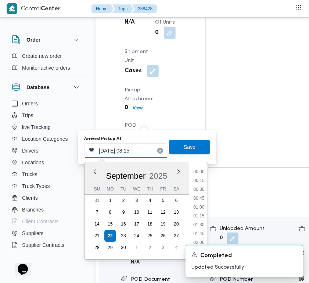
scroll to position [247, 0]
click at [196, 170] on li "07:00" at bounding box center [199, 172] width 17 height 7
type input "[DATE] 07:00"
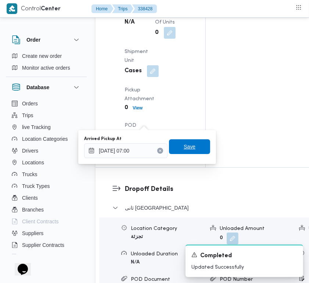
click at [195, 142] on span "Save" at bounding box center [189, 146] width 41 height 15
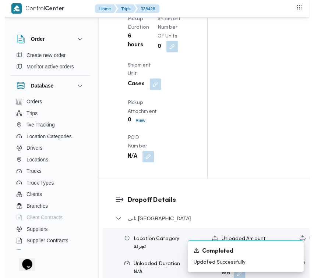
scroll to position [0, 0]
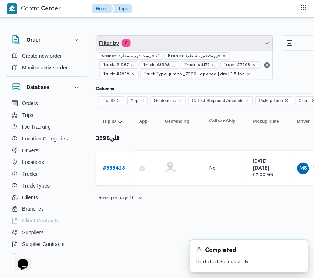
click at [207, 43] on span "Filter by 8" at bounding box center [184, 43] width 177 height 15
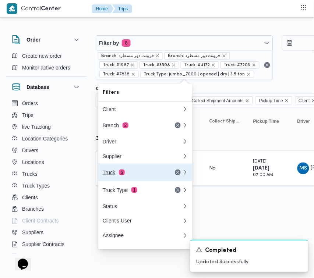
click at [142, 180] on div "Truck 5" at bounding box center [142, 173] width 88 height 18
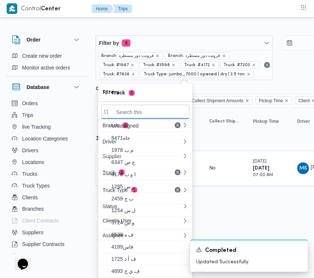
paste input "1734"
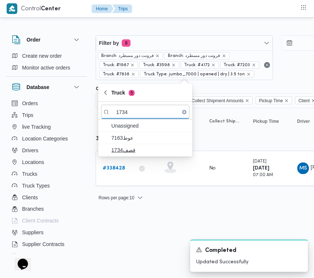
type input "1734"
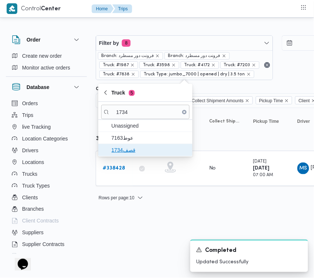
click at [137, 145] on span "قصف1734" at bounding box center [145, 150] width 88 height 12
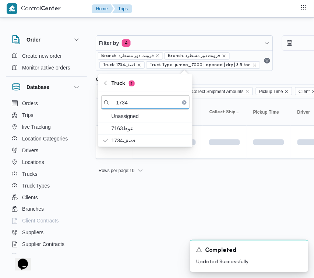
click at [145, 217] on html "Control Center Home Trips Order Create new order Monitor active orders Database…" at bounding box center [157, 139] width 314 height 278
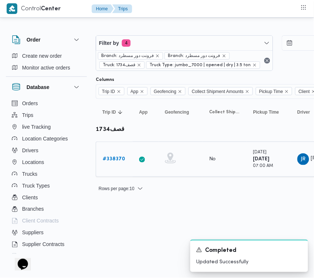
click at [114, 161] on b "# 338370" at bounding box center [114, 159] width 22 height 5
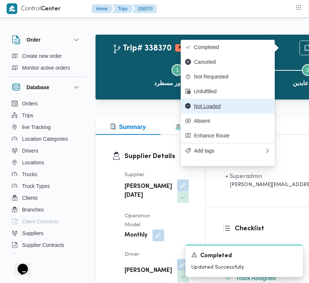
click at [235, 109] on span "Not Loaded" at bounding box center [232, 106] width 77 height 6
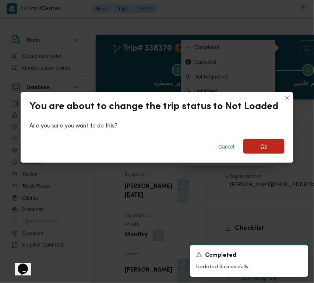
click at [258, 145] on span "Ok" at bounding box center [263, 146] width 41 height 15
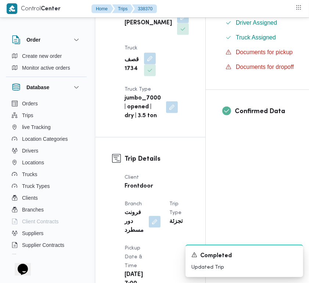
scroll to position [495, 0]
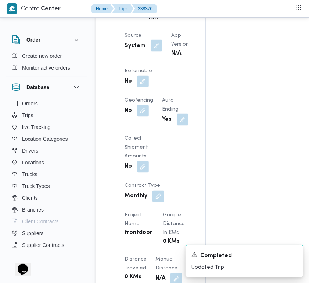
click at [155, 52] on button "button" at bounding box center [157, 46] width 12 height 12
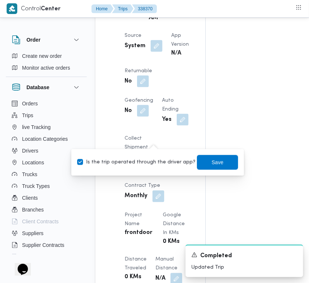
drag, startPoint x: 155, startPoint y: 159, endPoint x: 176, endPoint y: 163, distance: 21.4
click at [159, 162] on label "Is the trip operated through the driver app?" at bounding box center [136, 162] width 118 height 9
click at [157, 162] on label "Is the trip operated through the driver app?" at bounding box center [136, 162] width 118 height 9
checkbox input "false"
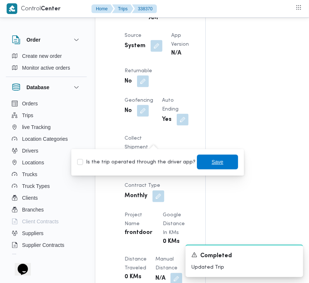
click at [198, 161] on span "Save" at bounding box center [217, 162] width 41 height 15
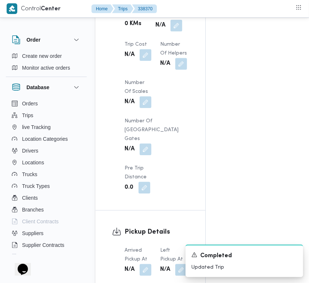
scroll to position [990, 0]
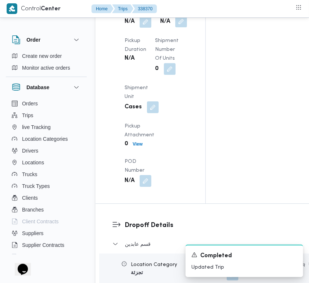
click at [175, 27] on button "button" at bounding box center [181, 21] width 12 height 12
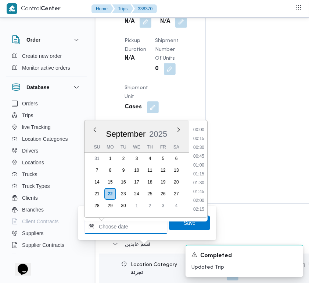
click at [148, 227] on input "Left Pickup At" at bounding box center [126, 226] width 84 height 15
click at [204, 173] on li "12:45" at bounding box center [199, 174] width 17 height 7
type input "[DATE] 12:45"
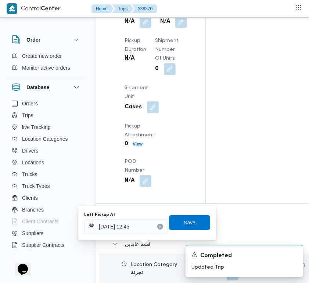
click at [190, 223] on span "Save" at bounding box center [189, 222] width 41 height 15
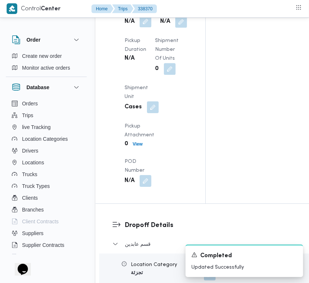
drag, startPoint x: 155, startPoint y: 210, endPoint x: 148, endPoint y: 209, distance: 6.4
click at [153, 191] on div "Arrived Pickup At N/A Left Pickup At N/A Pickup Duration N/A Shipment Number of…" at bounding box center [156, 92] width 73 height 197
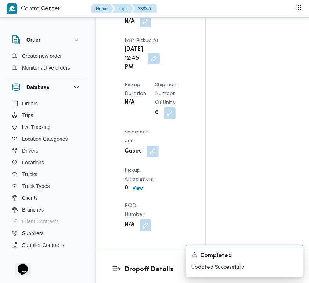
click at [148, 27] on button "button" at bounding box center [146, 21] width 12 height 12
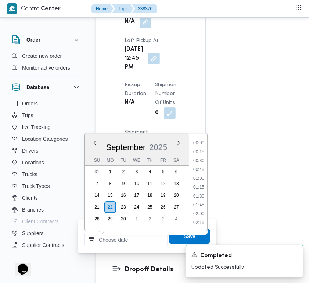
drag, startPoint x: 144, startPoint y: 238, endPoint x: 157, endPoint y: 234, distance: 14.2
click at [147, 238] on input "Arrived Pickup At" at bounding box center [126, 239] width 84 height 15
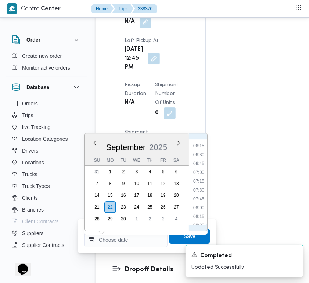
scroll to position [189, 0]
click at [202, 180] on li "06:30" at bounding box center [199, 183] width 17 height 7
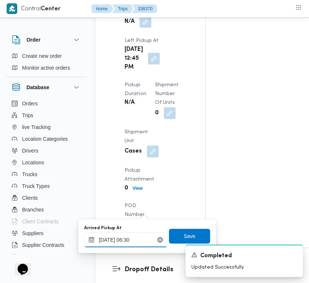
click at [143, 240] on input "[DATE] 06:30" at bounding box center [126, 239] width 84 height 15
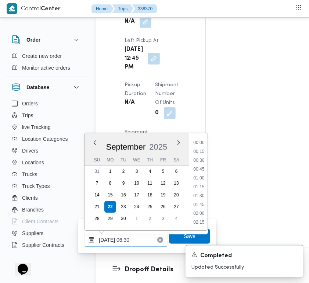
scroll to position [185, 0]
click at [198, 219] on li "07:30" at bounding box center [199, 222] width 17 height 7
type input "[DATE] 07:30"
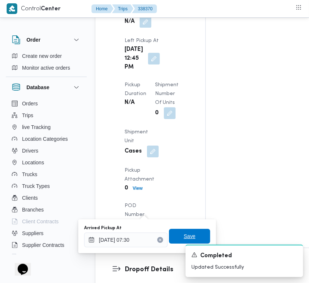
click at [184, 229] on span "Save" at bounding box center [189, 235] width 41 height 15
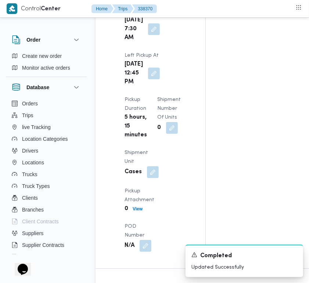
scroll to position [0, 0]
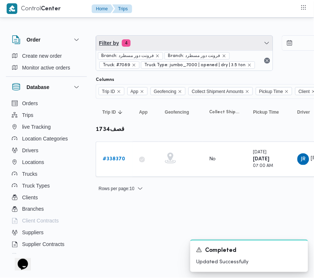
click at [153, 37] on span "Filter by 4" at bounding box center [184, 43] width 177 height 15
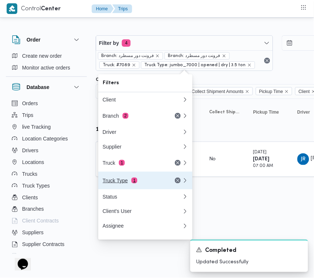
click at [133, 179] on div "Truck Type 1" at bounding box center [142, 181] width 88 height 18
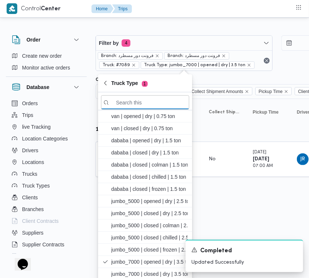
click at [178, 31] on div "Filter by 4 Branch: فرونت دور مسطرد Branch: فرونت دور مسطرد Truck: #7089 Truck …" at bounding box center [277, 53] width 372 height 45
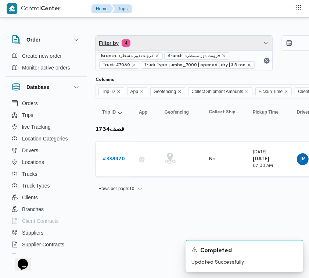
click at [177, 46] on span "Filter by 4" at bounding box center [184, 43] width 177 height 15
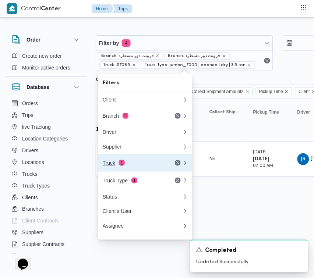
click at [141, 164] on div "Truck 1" at bounding box center [134, 163] width 62 height 6
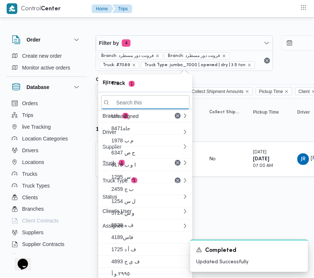
paste input "رمط497"
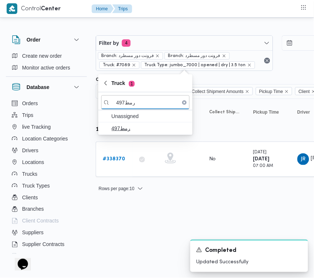
type input "رمط497"
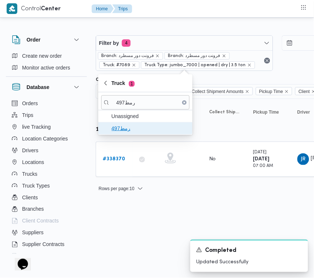
click at [118, 129] on span "رمط497" at bounding box center [149, 128] width 77 height 9
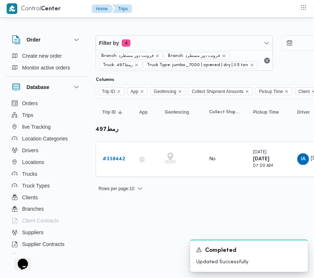
click at [132, 221] on html "Control Center Home Trips Order Create new order Monitor active orders Database…" at bounding box center [157, 139] width 314 height 278
click at [114, 160] on b "# 338442" at bounding box center [114, 159] width 22 height 5
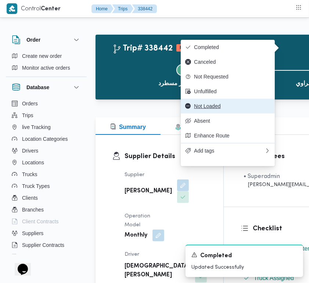
click at [234, 109] on span "Not Loaded" at bounding box center [232, 106] width 77 height 6
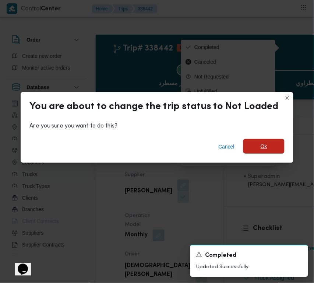
drag, startPoint x: 259, startPoint y: 137, endPoint x: 262, endPoint y: 150, distance: 13.4
click at [262, 150] on div "Cancel Ok" at bounding box center [157, 147] width 273 height 29
click at [262, 150] on span "Ok" at bounding box center [263, 146] width 7 height 9
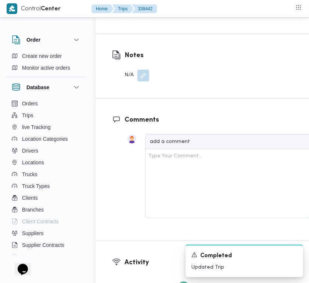
scroll to position [1485, 0]
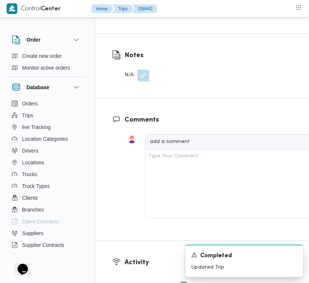
scroll to position [990, 0]
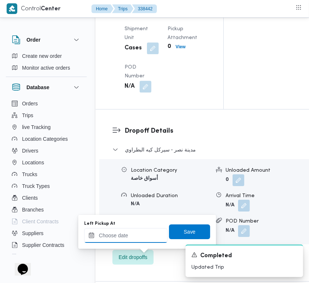
drag, startPoint x: 155, startPoint y: 232, endPoint x: 159, endPoint y: 228, distance: 4.9
click at [155, 232] on input "Left Pickup At" at bounding box center [126, 235] width 84 height 15
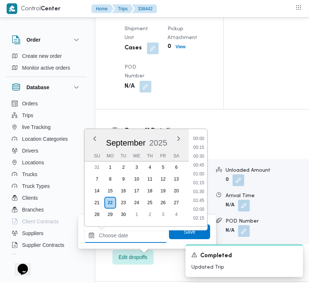
scroll to position [405, 0]
click at [204, 181] on li "12:45" at bounding box center [199, 183] width 17 height 7
type input "[DATE] 12:45"
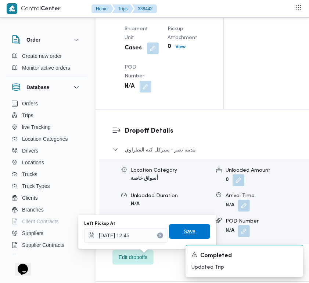
click at [189, 228] on span "Save" at bounding box center [190, 231] width 12 height 9
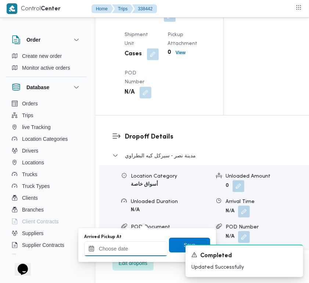
drag, startPoint x: 144, startPoint y: 245, endPoint x: 151, endPoint y: 242, distance: 7.6
click at [144, 245] on input "Arrived Pickup At" at bounding box center [126, 248] width 84 height 15
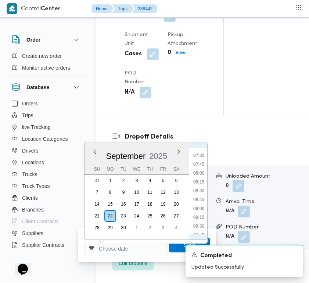
scroll to position [189, 0]
click at [199, 211] on li "07:00" at bounding box center [199, 209] width 17 height 7
type input "[DATE] 07:00"
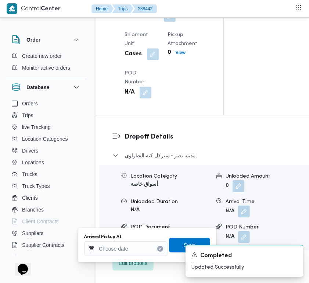
click at [183, 242] on div "A new notification appears Completed Updated Successfully" at bounding box center [235, 260] width 147 height 44
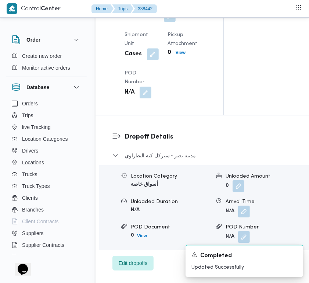
drag, startPoint x: 307, startPoint y: 135, endPoint x: 311, endPoint y: 149, distance: 14.9
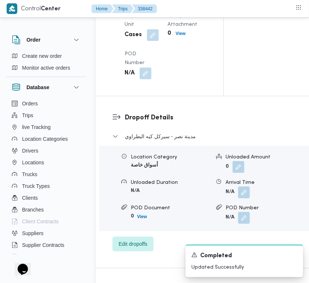
scroll to position [1017, 0]
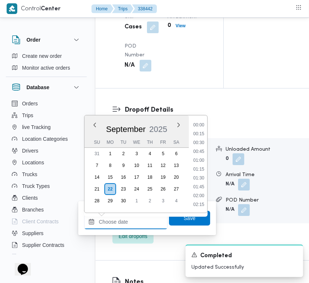
click at [146, 220] on input "Arrived Pickup At" at bounding box center [126, 221] width 84 height 15
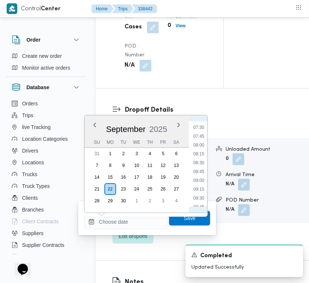
scroll to position [261, 0]
click at [195, 127] on li "07:30" at bounding box center [199, 128] width 17 height 7
type input "[DATE] 07:30"
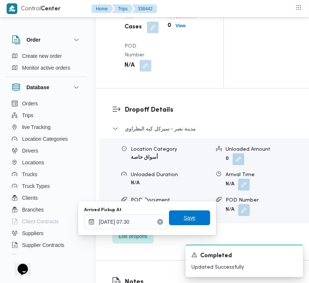
click at [186, 221] on span "Save" at bounding box center [190, 217] width 12 height 9
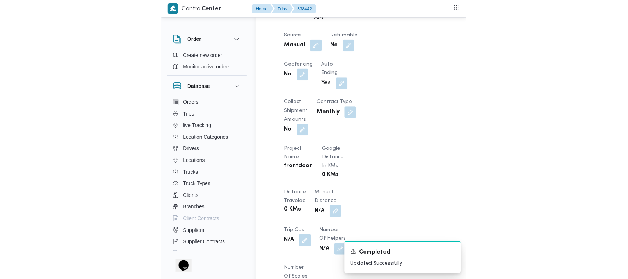
scroll to position [0, 0]
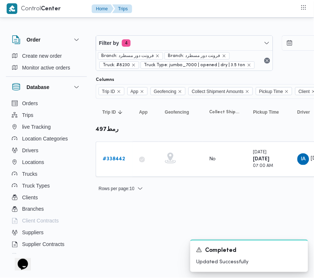
click at [195, 211] on html "Control Center Home Trips Order Create new order Monitor active orders Database…" at bounding box center [157, 139] width 314 height 278
click at [122, 157] on b "# 338442" at bounding box center [114, 159] width 22 height 5
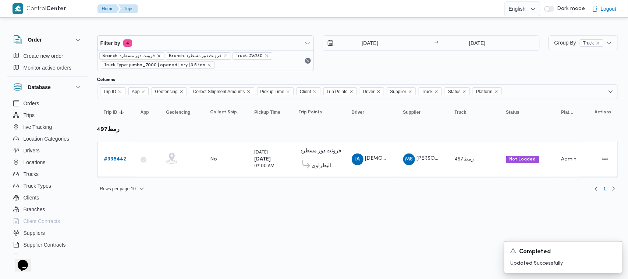
click at [179, 259] on html "Control Center Home Trips English عربي Dark mode Logout Order Create new order …" at bounding box center [314, 139] width 628 height 279
